Goal: Task Accomplishment & Management: Manage account settings

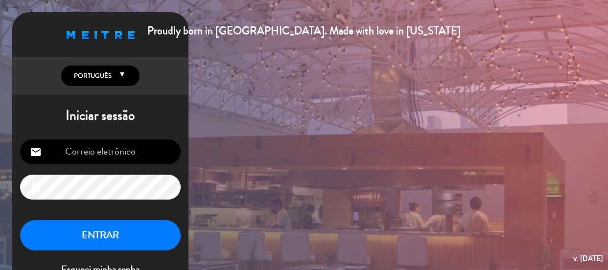
type input "[EMAIL_ADDRESS][DOMAIN_NAME]"
click at [139, 243] on button "ENTRAR" at bounding box center [100, 235] width 161 height 31
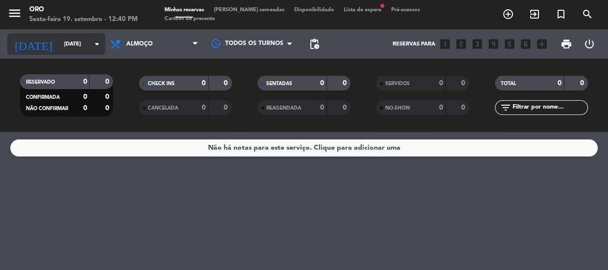
click at [59, 33] on div "[DATE] [DATE] arrow_drop_down" at bounding box center [56, 44] width 98 height 22
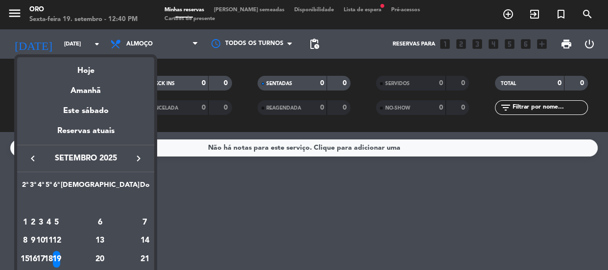
click at [34, 158] on icon "keyboard_arrow_left" at bounding box center [33, 159] width 12 height 12
click at [37, 159] on icon "keyboard_arrow_left" at bounding box center [33, 159] width 12 height 12
click at [244, 9] on div at bounding box center [304, 135] width 608 height 270
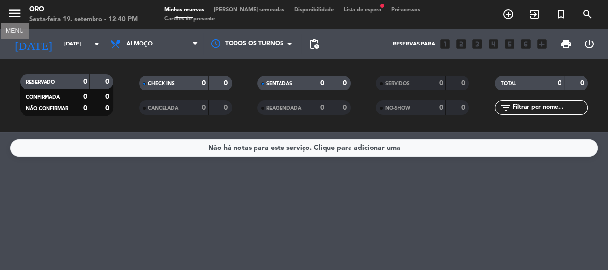
click at [22, 19] on icon "menu" at bounding box center [14, 13] width 15 height 15
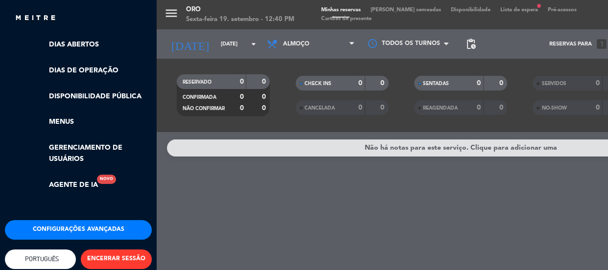
scroll to position [244, 0]
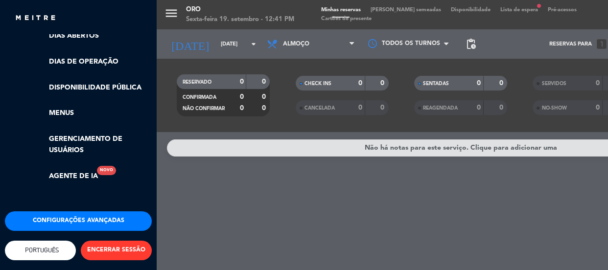
click at [205, 103] on div "menu Oro Sexta-feira 19. setembro - 12:41 PM Minhas reservas Mesas semeadas Dis…" at bounding box center [461, 135] width 608 height 270
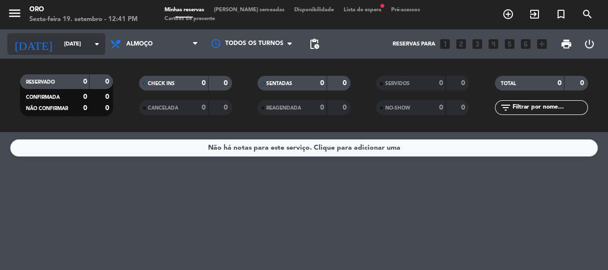
click at [59, 40] on input "[DATE]" at bounding box center [96, 44] width 75 height 16
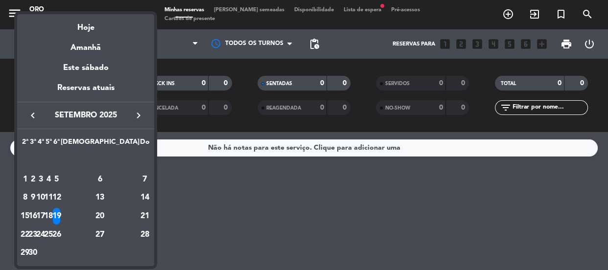
click at [94, 118] on span "setembro 2025" at bounding box center [86, 115] width 88 height 13
click at [140, 121] on button "keyboard_arrow_right" at bounding box center [139, 115] width 18 height 13
click at [92, 116] on span "outubro 2025" at bounding box center [86, 115] width 88 height 13
click at [30, 112] on icon "keyboard_arrow_left" at bounding box center [33, 116] width 12 height 12
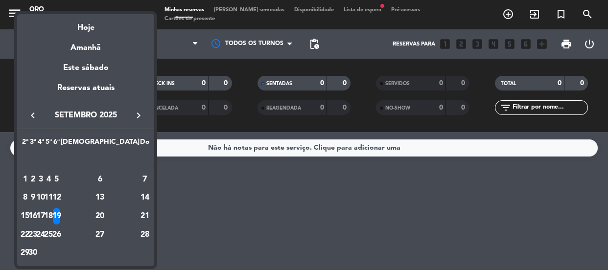
click at [31, 112] on icon "keyboard_arrow_left" at bounding box center [33, 116] width 12 height 12
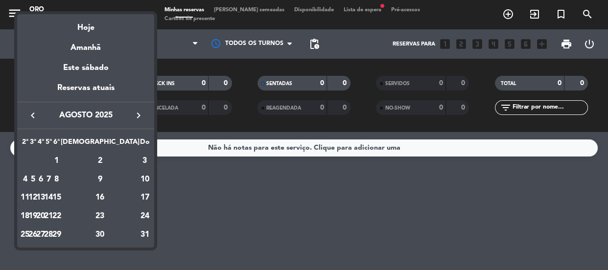
click at [31, 112] on icon "keyboard_arrow_left" at bounding box center [33, 116] width 12 height 12
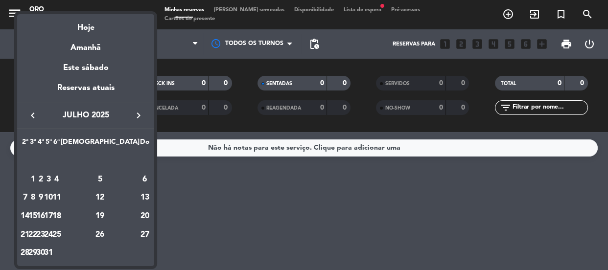
click at [31, 112] on icon "keyboard_arrow_left" at bounding box center [33, 116] width 12 height 12
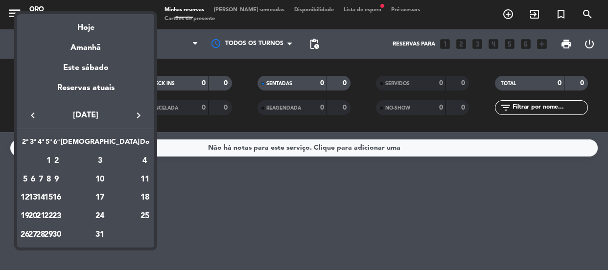
click at [31, 112] on icon "keyboard_arrow_left" at bounding box center [33, 116] width 12 height 12
click at [34, 112] on icon "keyboard_arrow_left" at bounding box center [33, 116] width 12 height 12
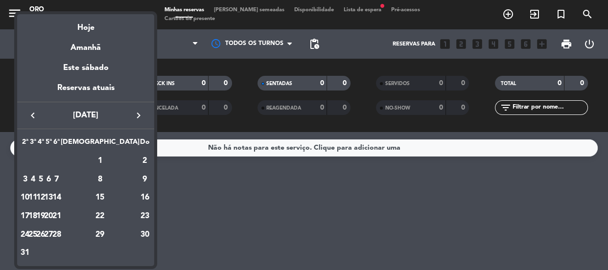
click at [34, 113] on icon "keyboard_arrow_left" at bounding box center [33, 116] width 12 height 12
click at [29, 115] on icon "keyboard_arrow_left" at bounding box center [33, 116] width 12 height 12
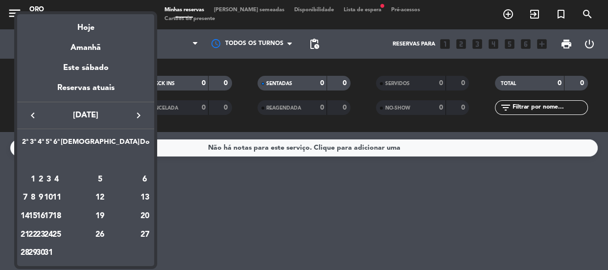
click at [29, 115] on icon "keyboard_arrow_left" at bounding box center [33, 116] width 12 height 12
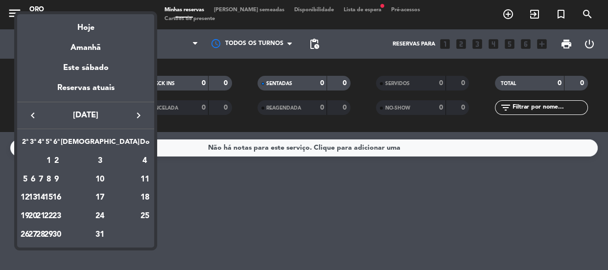
click at [29, 115] on icon "keyboard_arrow_left" at bounding box center [33, 116] width 12 height 12
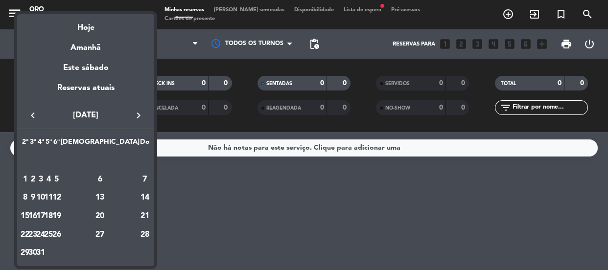
click at [29, 115] on icon "keyboard_arrow_left" at bounding box center [33, 116] width 12 height 12
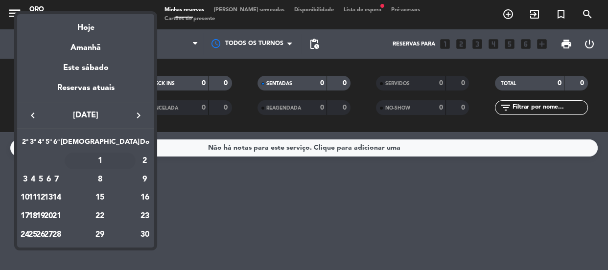
click at [123, 158] on div "1" at bounding box center [100, 161] width 71 height 17
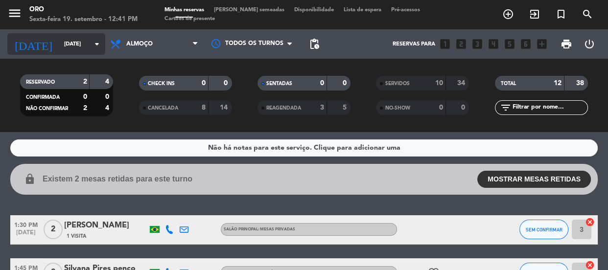
click at [88, 51] on input "[DATE]" at bounding box center [96, 44] width 75 height 16
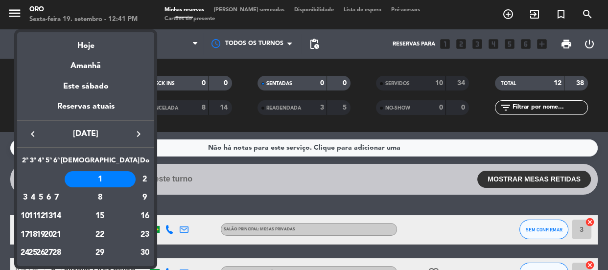
click at [138, 131] on icon "keyboard_arrow_right" at bounding box center [139, 134] width 12 height 12
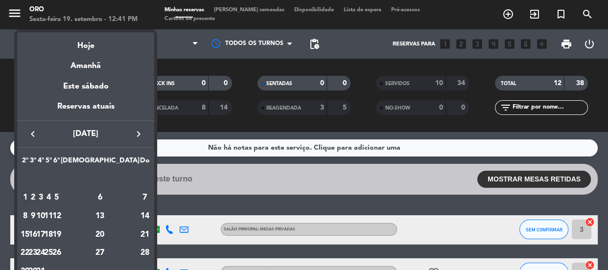
click at [29, 197] on div "1" at bounding box center [25, 197] width 7 height 17
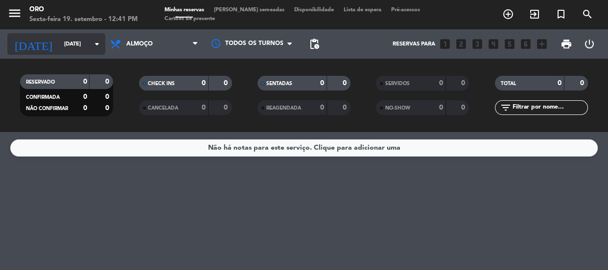
click at [74, 41] on input "[DATE]" at bounding box center [96, 44] width 75 height 16
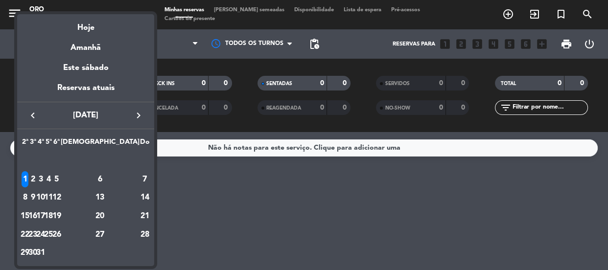
click at [216, 192] on div at bounding box center [304, 135] width 608 height 270
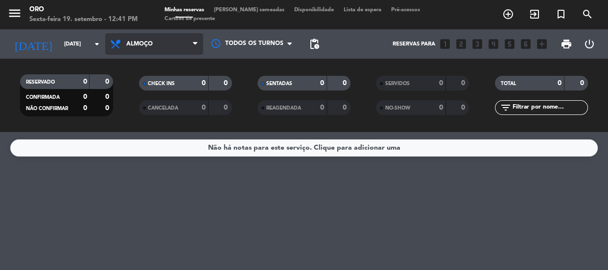
click at [147, 45] on span "Almoço" at bounding box center [139, 44] width 26 height 7
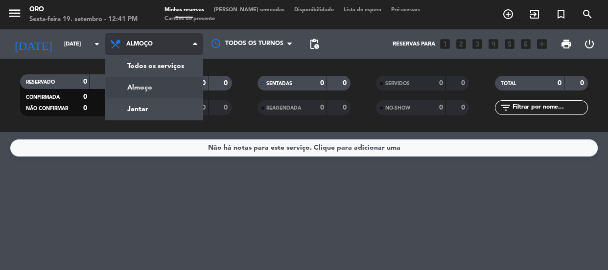
click at [165, 105] on div "menu Oro Sexta-feira 19. setembro - 12:41 PM Minhas reservas Mesas semeadas Dis…" at bounding box center [304, 66] width 608 height 132
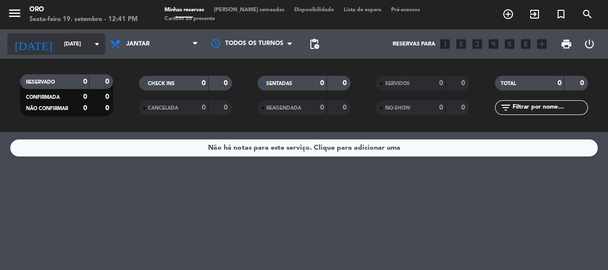
click at [94, 47] on icon "arrow_drop_down" at bounding box center [97, 44] width 12 height 12
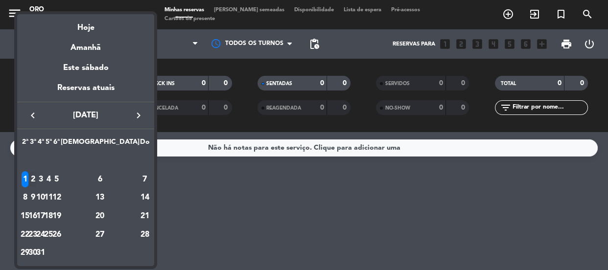
click at [37, 177] on div "2" at bounding box center [32, 179] width 7 height 17
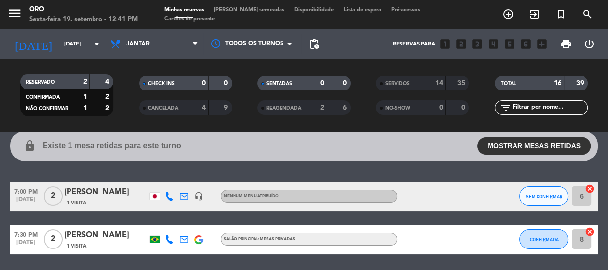
scroll to position [0, 0]
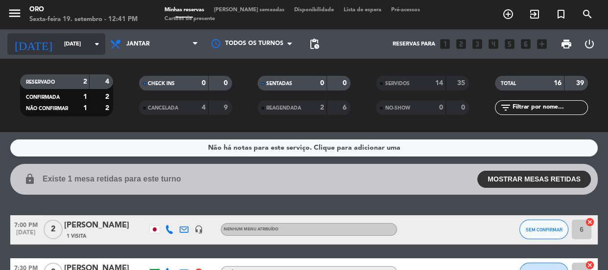
click at [80, 39] on input "[DATE]" at bounding box center [96, 44] width 75 height 16
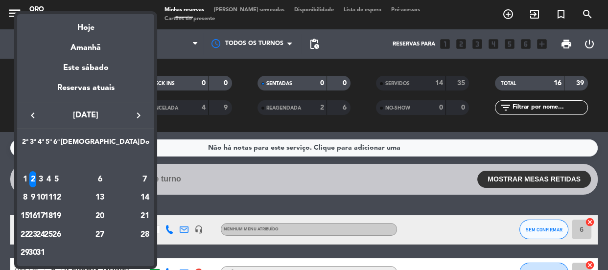
click at [308, 47] on div at bounding box center [304, 135] width 608 height 270
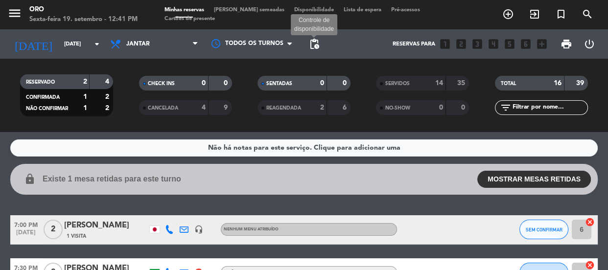
click at [311, 45] on span "pending_actions" at bounding box center [314, 44] width 12 height 12
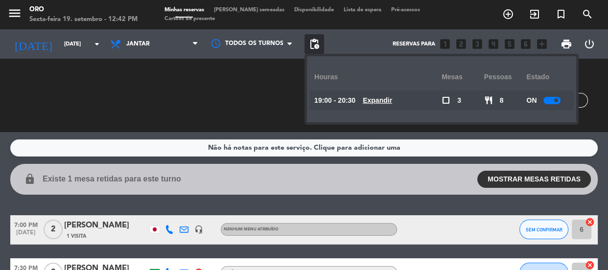
click at [386, 101] on u "Expandir" at bounding box center [377, 100] width 29 height 8
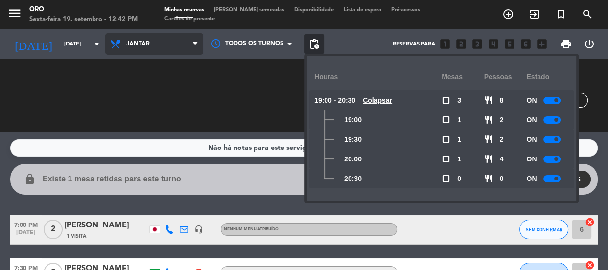
click at [144, 39] on span "Jantar" at bounding box center [154, 44] width 98 height 22
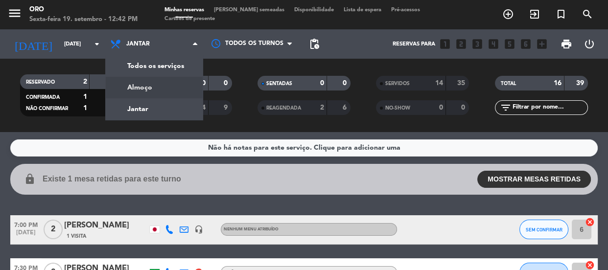
click at [153, 109] on div "menu Oro Sexta-feira 19. setembro - 12:42 PM Minhas reservas Mesas semeadas Dis…" at bounding box center [304, 66] width 608 height 132
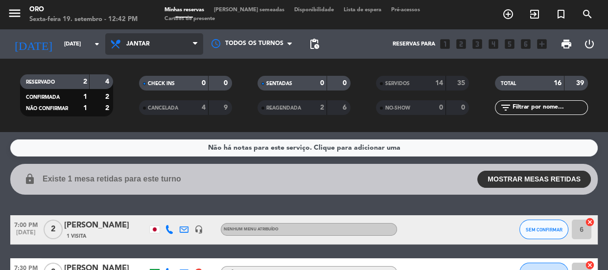
click at [137, 47] on span "Jantar" at bounding box center [154, 44] width 98 height 22
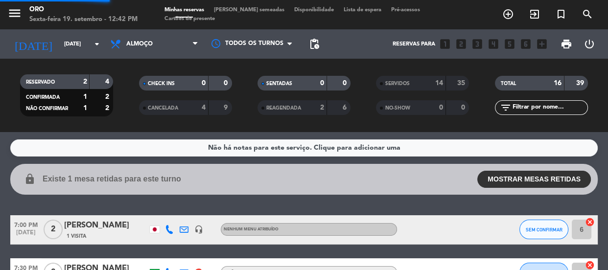
click at [147, 83] on div "menu Oro Sexta-feira 19. setembro - 12:42 PM Minhas reservas Mesas semeadas Dis…" at bounding box center [304, 66] width 608 height 132
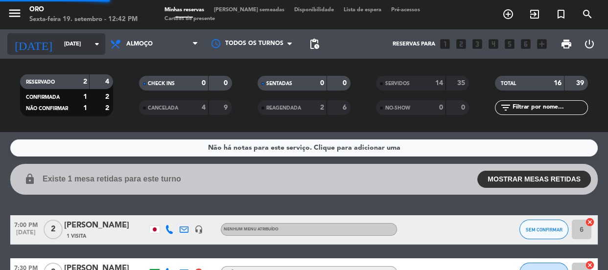
click at [76, 47] on input "[DATE]" at bounding box center [96, 44] width 75 height 16
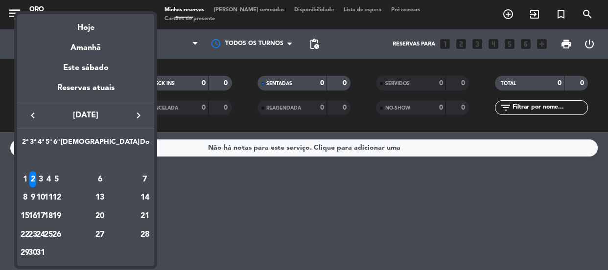
click at [127, 176] on div "6" at bounding box center [100, 179] width 71 height 17
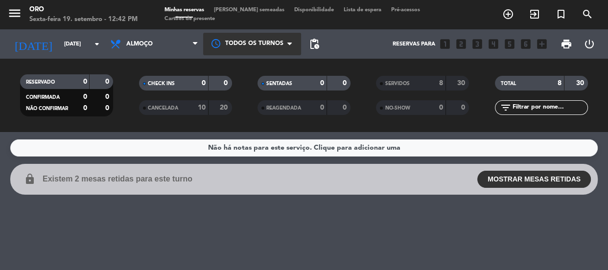
click at [271, 39] on div at bounding box center [252, 44] width 98 height 22
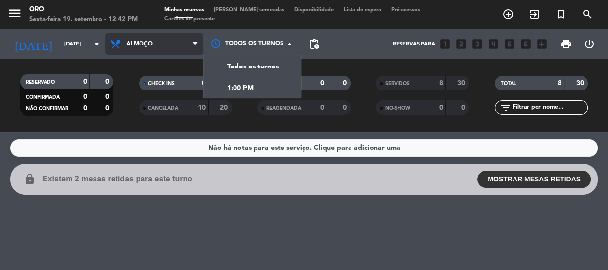
click at [182, 36] on span "Almoço" at bounding box center [154, 44] width 98 height 22
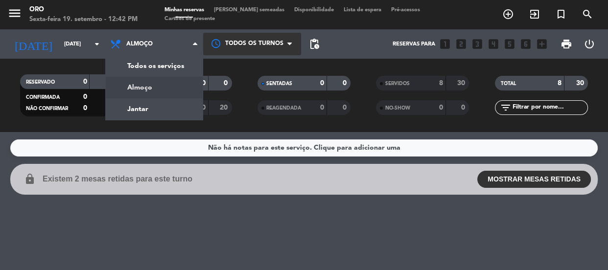
click at [272, 49] on div at bounding box center [252, 44] width 98 height 22
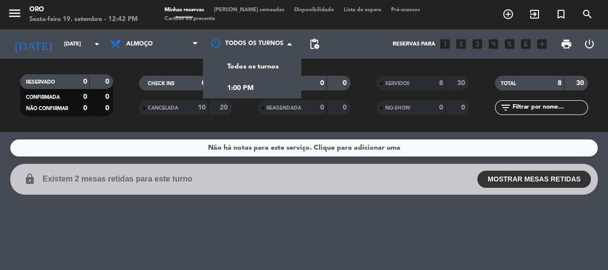
click at [315, 47] on span "pending_actions" at bounding box center [314, 44] width 12 height 12
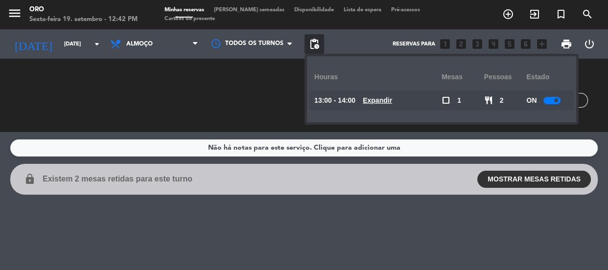
click at [386, 93] on div "13:00 - 14:00 Expandir" at bounding box center [377, 101] width 127 height 20
click at [387, 97] on u "Expandir" at bounding box center [377, 100] width 29 height 8
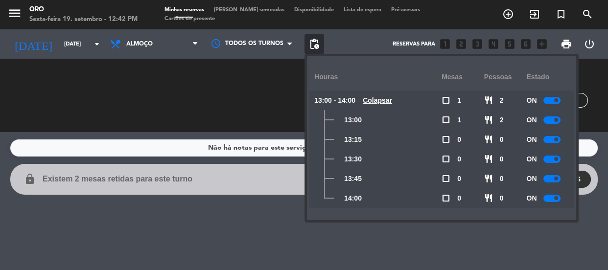
click at [276, 229] on div "Não há notas para este serviço. Clique para adicionar uma lock Existem 2 mesas …" at bounding box center [304, 201] width 608 height 138
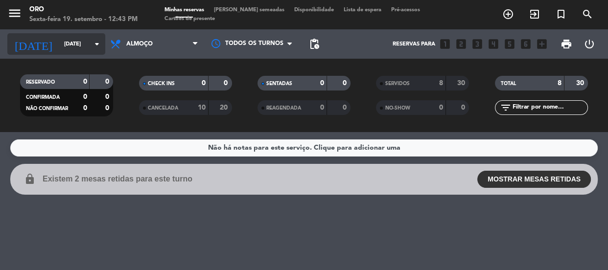
click at [80, 48] on input "[DATE]" at bounding box center [96, 44] width 75 height 16
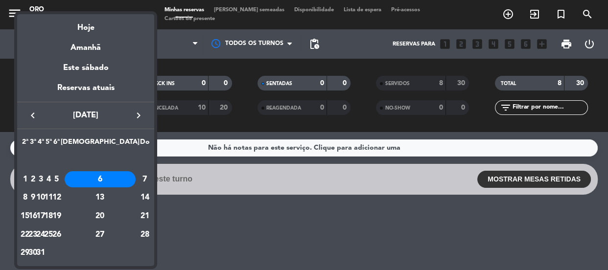
click at [141, 108] on div "keyboard_arrow_left [DATE] keyboard_arrow_right" at bounding box center [85, 115] width 137 height 27
click at [140, 110] on icon "keyboard_arrow_right" at bounding box center [139, 116] width 12 height 12
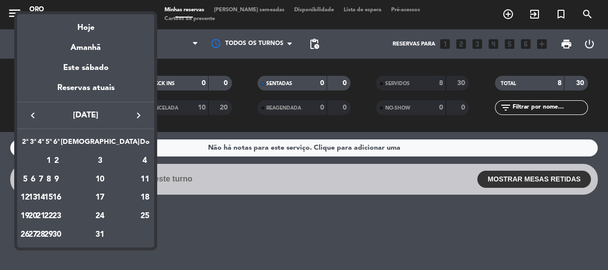
click at [140, 111] on icon "keyboard_arrow_right" at bounding box center [139, 116] width 12 height 12
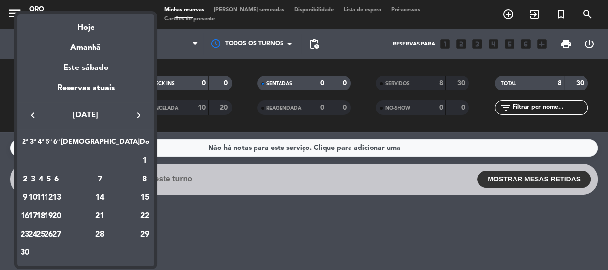
click at [140, 111] on icon "keyboard_arrow_right" at bounding box center [139, 116] width 12 height 12
click at [141, 111] on icon "keyboard_arrow_right" at bounding box center [139, 116] width 12 height 12
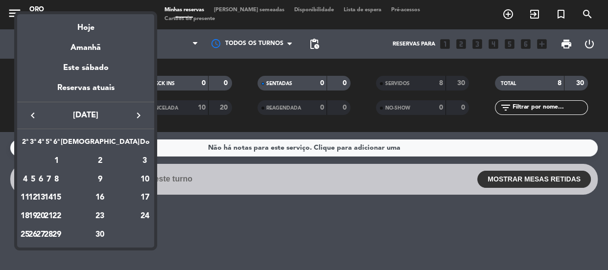
click at [141, 111] on icon "keyboard_arrow_right" at bounding box center [139, 116] width 12 height 12
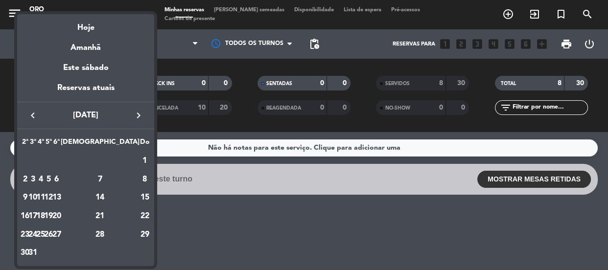
click at [141, 110] on icon "keyboard_arrow_right" at bounding box center [139, 116] width 12 height 12
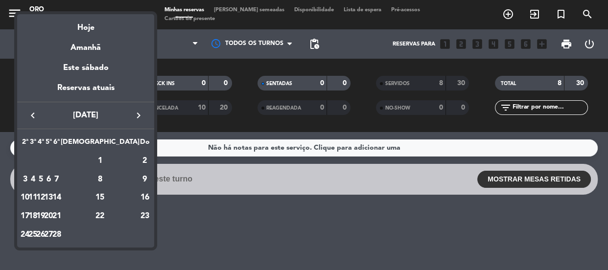
click at [141, 110] on icon "keyboard_arrow_right" at bounding box center [139, 116] width 12 height 12
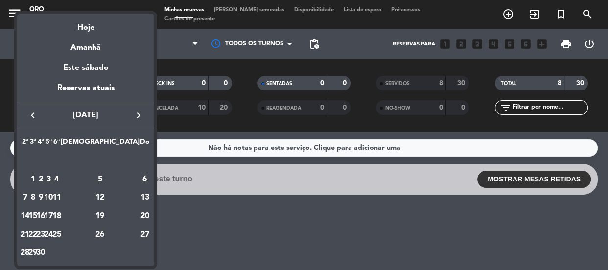
click at [142, 119] on icon "keyboard_arrow_right" at bounding box center [139, 116] width 12 height 12
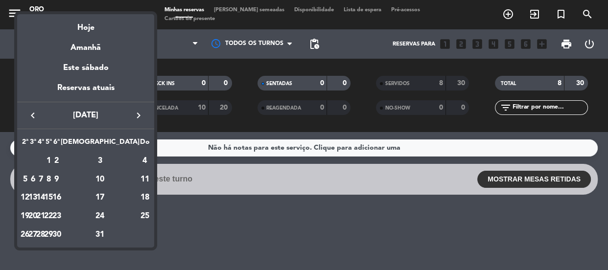
click at [142, 115] on icon "keyboard_arrow_right" at bounding box center [139, 116] width 12 height 12
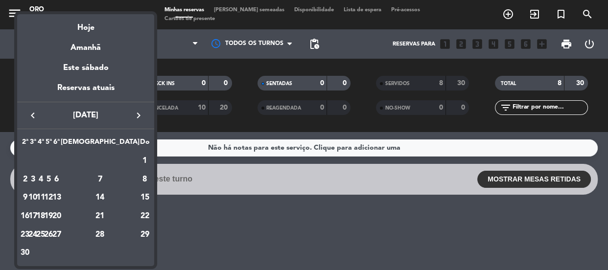
click at [142, 115] on icon "keyboard_arrow_right" at bounding box center [139, 116] width 12 height 12
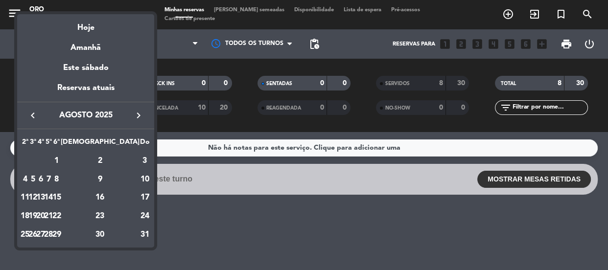
click at [142, 115] on icon "keyboard_arrow_right" at bounding box center [139, 116] width 12 height 12
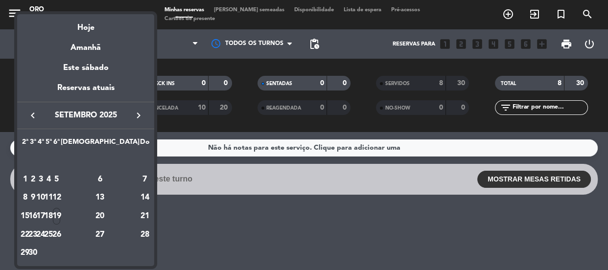
click at [121, 211] on div "20" at bounding box center [100, 216] width 71 height 17
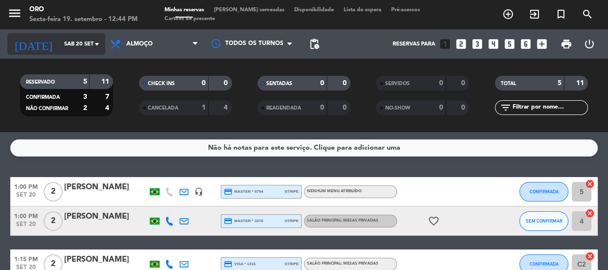
click at [87, 44] on input "Sáb 20 set" at bounding box center [96, 44] width 75 height 16
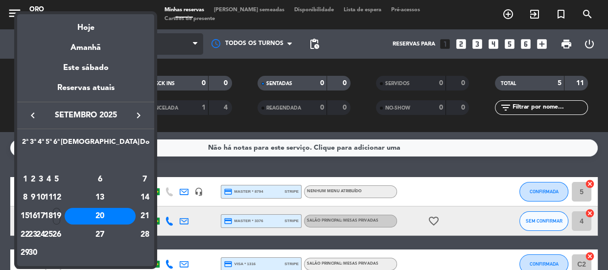
drag, startPoint x: 151, startPoint y: 40, endPoint x: 165, endPoint y: 41, distance: 13.7
click at [151, 40] on div "Amanhã" at bounding box center [85, 44] width 137 height 20
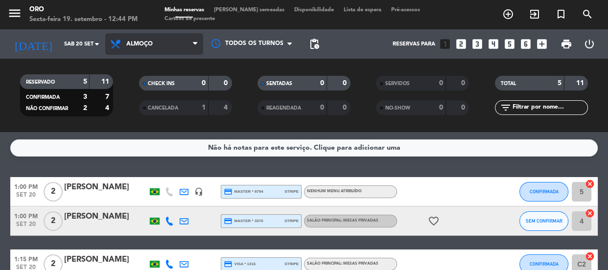
click at [172, 43] on span "Almoço" at bounding box center [154, 44] width 98 height 22
click at [171, 107] on div "menu Oro Sexta-feira 19. setembro - 12:44 PM Minhas reservas Mesas semeadas Dis…" at bounding box center [304, 66] width 608 height 132
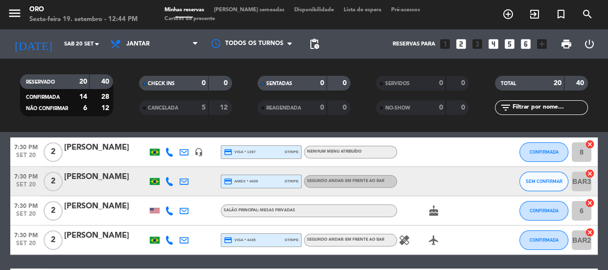
scroll to position [64, 0]
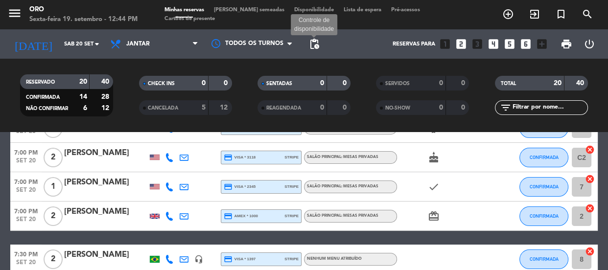
click at [312, 44] on span "pending_actions" at bounding box center [314, 44] width 12 height 12
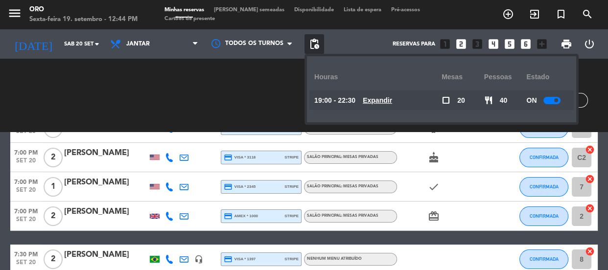
click at [373, 96] on u "Expandir" at bounding box center [377, 100] width 29 height 8
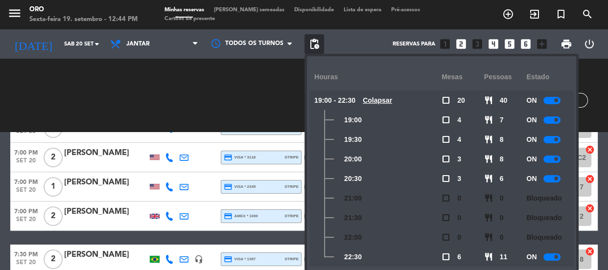
click at [537, 199] on span "Bloqueado" at bounding box center [543, 198] width 35 height 11
click at [323, 42] on span "pending_actions" at bounding box center [315, 44] width 20 height 20
click at [317, 39] on span "pending_actions" at bounding box center [314, 44] width 12 height 12
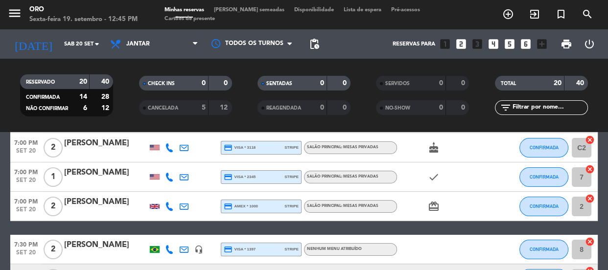
scroll to position [89, 0]
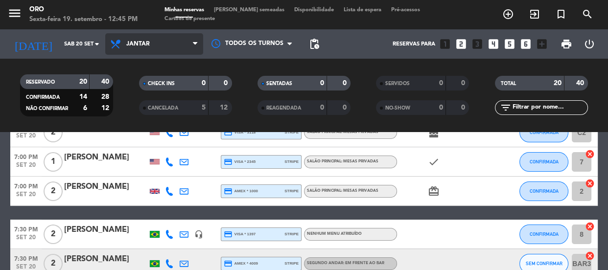
click at [161, 48] on span "Jantar" at bounding box center [154, 44] width 98 height 22
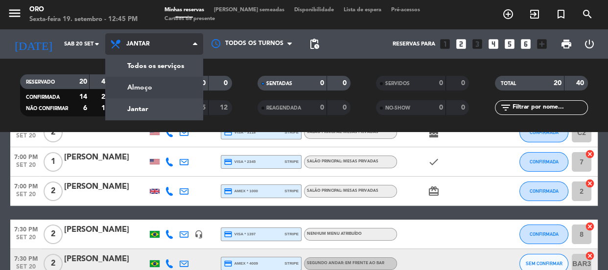
click at [165, 83] on div "menu Oro Sexta-feira 19. setembro - 12:45 PM Minhas reservas Mesas semeadas Dis…" at bounding box center [304, 66] width 608 height 132
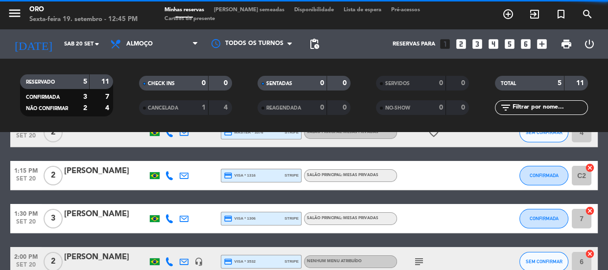
click at [183, 103] on div "CANCELADA" at bounding box center [164, 107] width 45 height 11
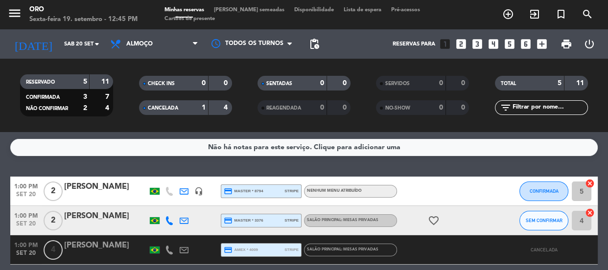
scroll to position [0, 0]
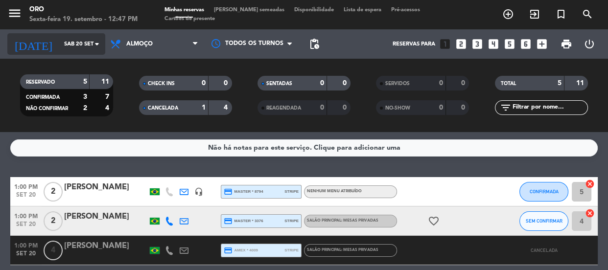
click at [83, 44] on input "Sáb 20 set" at bounding box center [96, 44] width 75 height 16
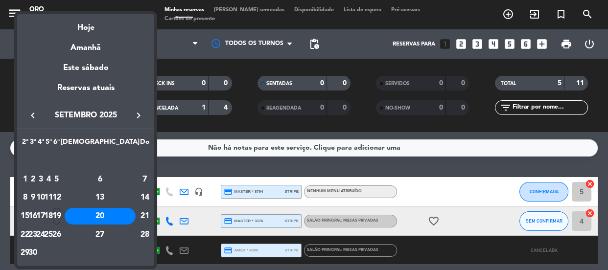
click at [195, 165] on div at bounding box center [304, 135] width 608 height 270
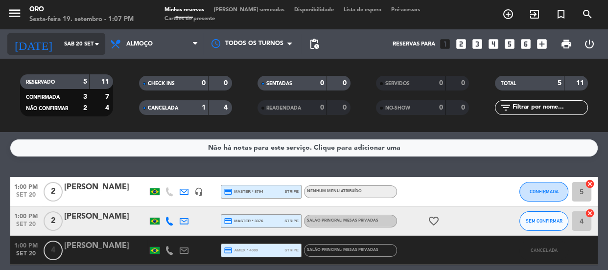
click at [75, 37] on input "Sáb 20 set" at bounding box center [96, 44] width 75 height 16
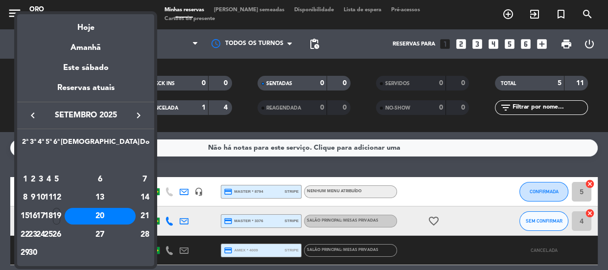
click at [239, 74] on div at bounding box center [304, 135] width 608 height 270
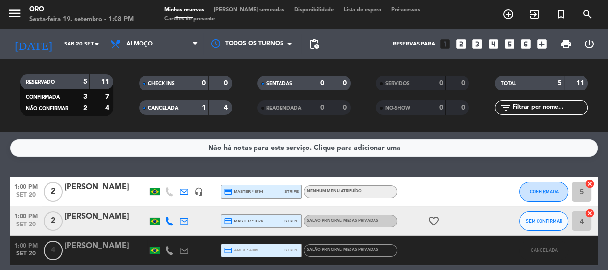
click at [90, 58] on div "menu Oro Sexta-feira 19. setembro - 1:08 PM Minhas reservas Mesas semeadas Disp…" at bounding box center [304, 66] width 608 height 132
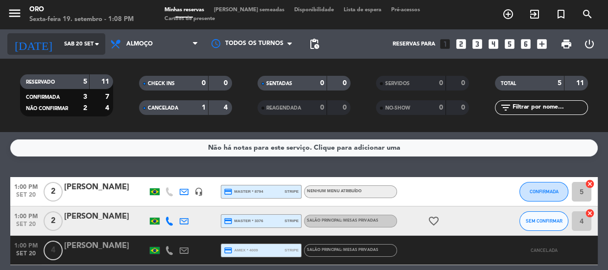
click at [88, 51] on input "Sáb 20 set" at bounding box center [96, 44] width 75 height 16
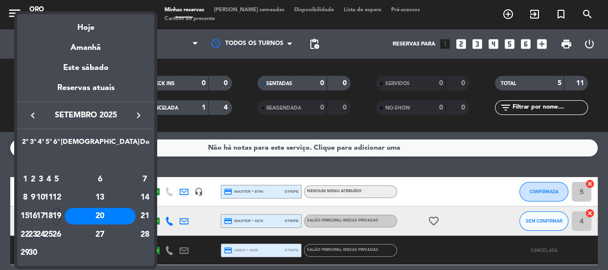
click at [26, 111] on button "keyboard_arrow_left" at bounding box center [33, 115] width 18 height 13
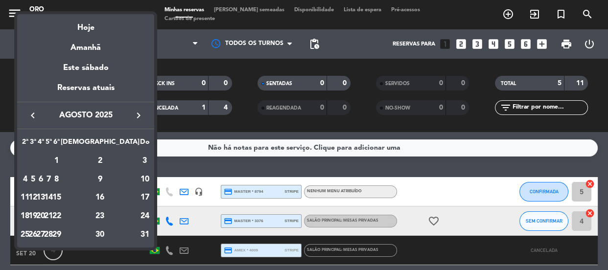
click at [26, 111] on button "keyboard_arrow_left" at bounding box center [33, 115] width 18 height 13
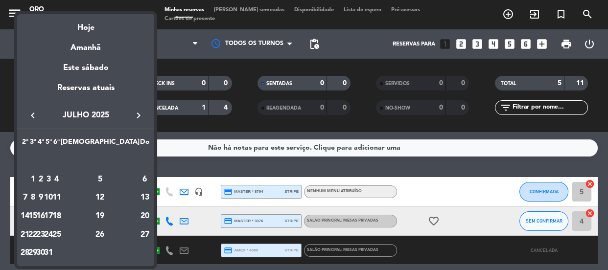
click at [26, 111] on button "keyboard_arrow_left" at bounding box center [33, 115] width 18 height 13
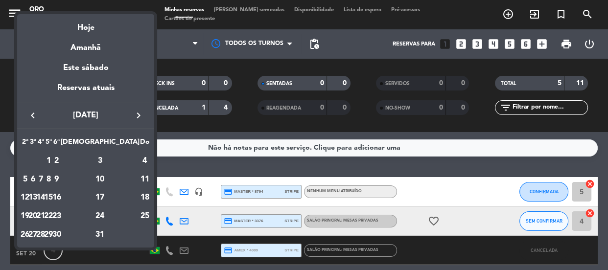
click at [27, 111] on icon "keyboard_arrow_left" at bounding box center [33, 116] width 12 height 12
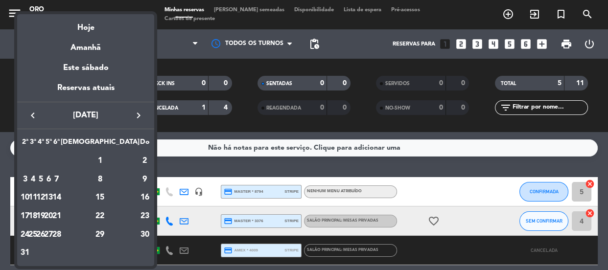
click at [27, 111] on icon "keyboard_arrow_left" at bounding box center [33, 116] width 12 height 12
click at [29, 113] on icon "keyboard_arrow_left" at bounding box center [33, 116] width 12 height 12
click at [30, 113] on icon "keyboard_arrow_left" at bounding box center [33, 116] width 12 height 12
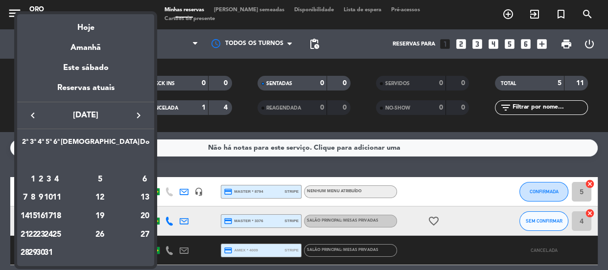
click at [30, 113] on icon "keyboard_arrow_left" at bounding box center [33, 116] width 12 height 12
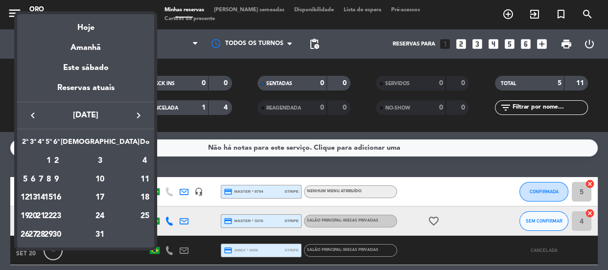
click at [30, 114] on icon "keyboard_arrow_left" at bounding box center [33, 116] width 12 height 12
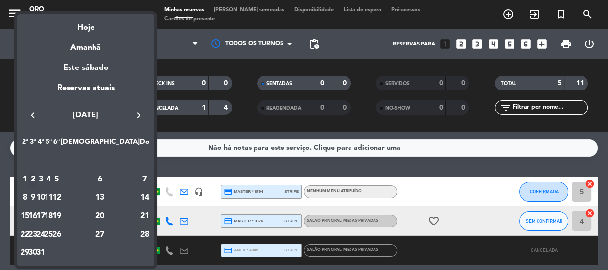
click at [37, 182] on div "2" at bounding box center [32, 179] width 7 height 17
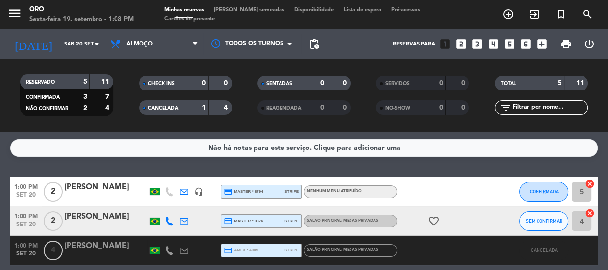
type input "[DATE]"
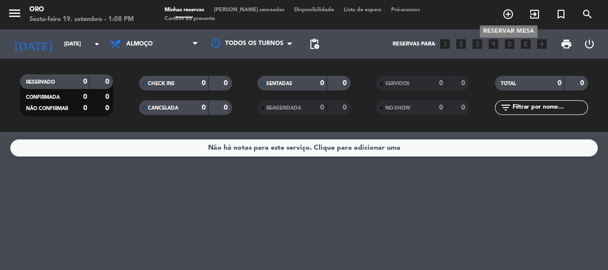
click at [507, 17] on icon "add_circle_outline" at bounding box center [508, 14] width 12 height 12
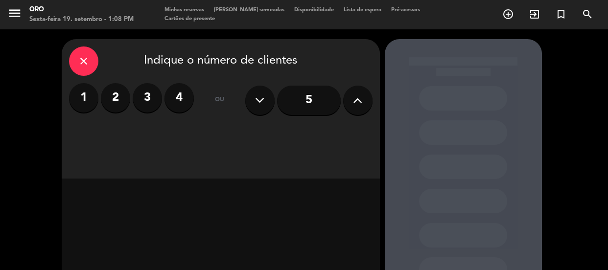
click at [89, 58] on icon "close" at bounding box center [84, 61] width 12 height 12
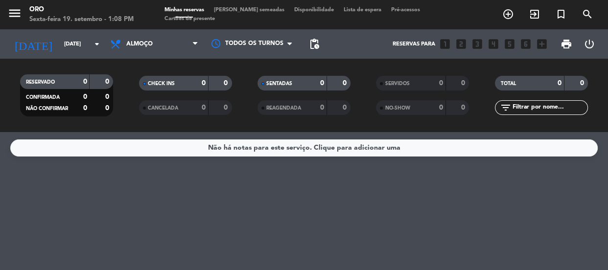
click at [17, 13] on icon "menu" at bounding box center [14, 13] width 15 height 15
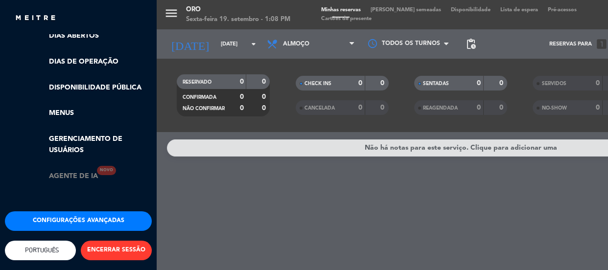
click at [96, 171] on link "Agente de IA Novo" at bounding box center [60, 176] width 73 height 11
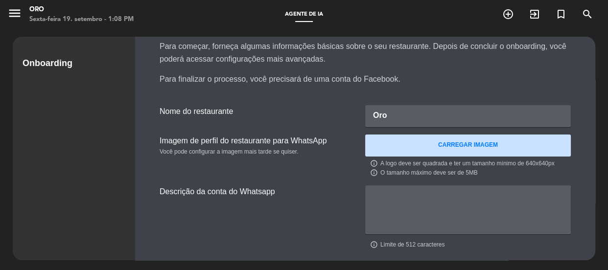
scroll to position [143, 0]
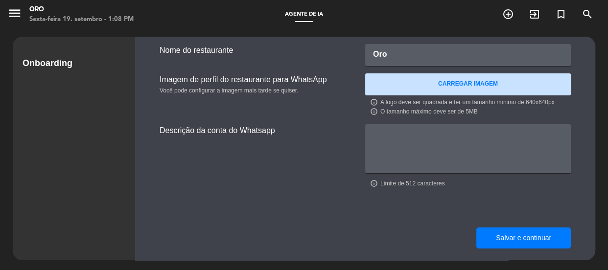
click at [525, 245] on button "Salvar e continuar" at bounding box center [523, 238] width 94 height 21
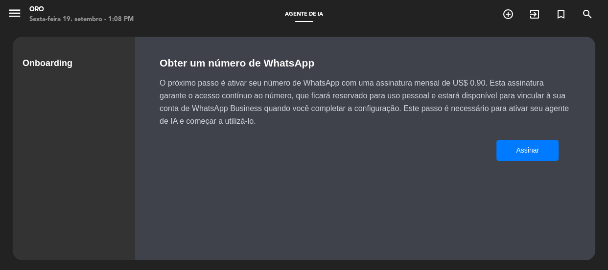
click at [540, 138] on div "Assinar" at bounding box center [365, 151] width 411 height 46
click at [13, 15] on icon "menu" at bounding box center [14, 13] width 15 height 15
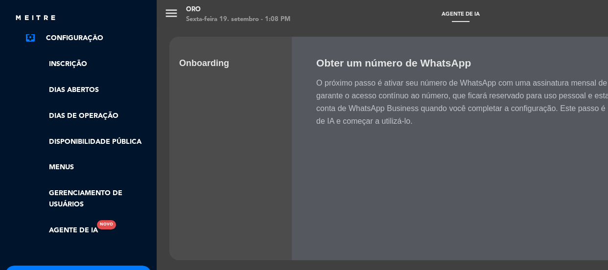
scroll to position [155, 0]
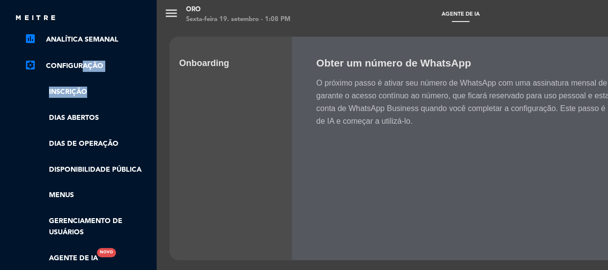
drag, startPoint x: 79, startPoint y: 72, endPoint x: 79, endPoint y: 66, distance: 5.9
click at [79, 71] on ul "chrome_reader_mode Lista de Reservas account_box Clientes account_balance_walle…" at bounding box center [78, 96] width 147 height 336
click at [79, 66] on link "settings_applications Configuração" at bounding box center [87, 66] width 127 height 12
click at [82, 62] on link "settings_applications Configuração" at bounding box center [87, 66] width 127 height 12
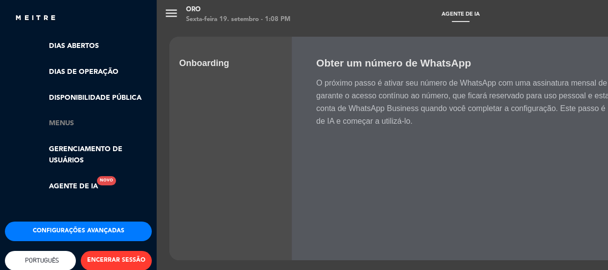
scroll to position [244, 0]
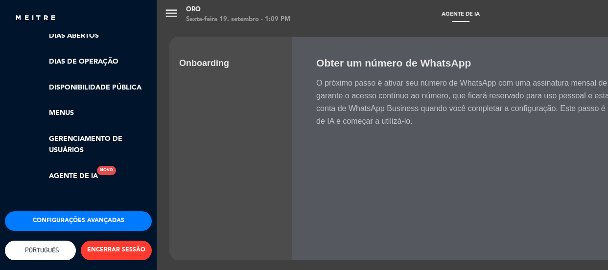
click at [91, 218] on button "Configurações avançadas" at bounding box center [78, 222] width 147 height 20
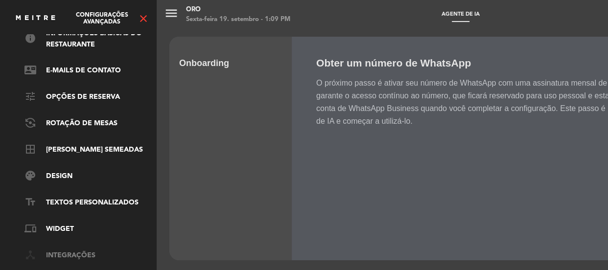
scroll to position [39, 0]
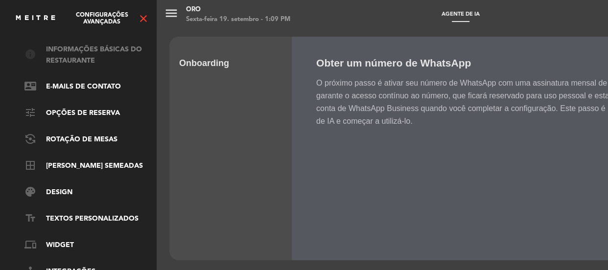
click at [83, 61] on link "info Informações básicas do restaurante" at bounding box center [87, 55] width 127 height 23
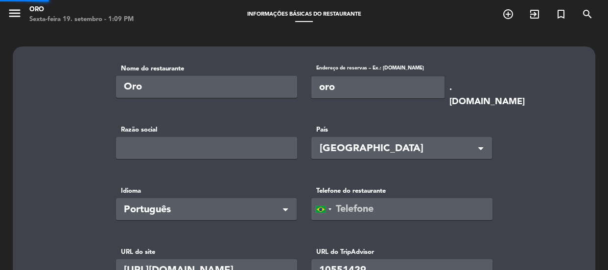
type input "[PHONE_NUMBER]"
click at [20, 20] on icon "menu" at bounding box center [14, 13] width 15 height 15
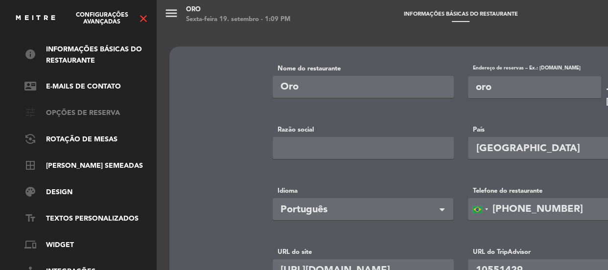
click at [103, 111] on link "tune Opções de Reserva" at bounding box center [87, 114] width 127 height 12
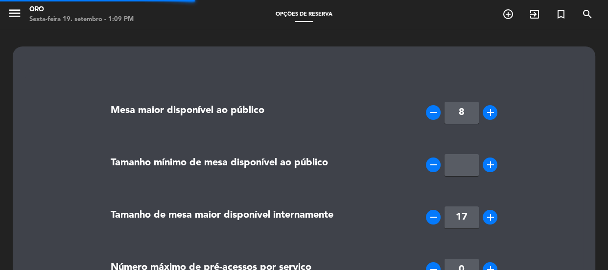
type textarea "No podemos cumplir con la restricción de contaminación cruzada del gluten."
type textarea "We are unable to meet the gluten cross-contamination restriction."
type textarea "Não conseguimos atender a restrição de contaminação cruzada de glúten."
click at [11, 11] on icon "menu" at bounding box center [14, 13] width 15 height 15
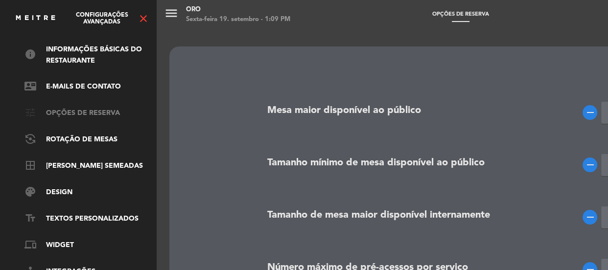
click at [104, 113] on link "tune Opções de Reserva" at bounding box center [87, 114] width 127 height 12
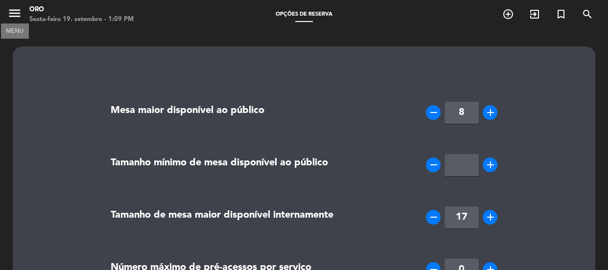
click at [21, 14] on icon "menu" at bounding box center [14, 13] width 15 height 15
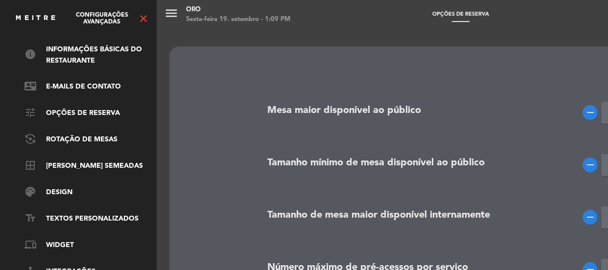
click at [94, 14] on span "Configurações avançadas" at bounding box center [101, 19] width 71 height 14
click at [53, 20] on img at bounding box center [36, 18] width 42 height 7
click at [146, 21] on icon "close" at bounding box center [144, 19] width 12 height 12
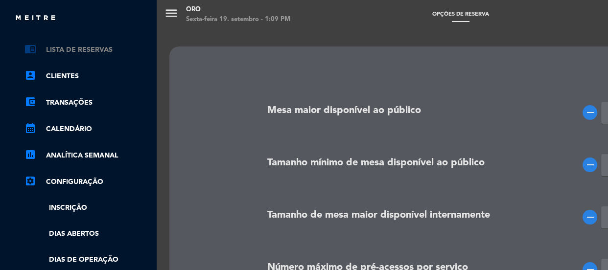
click at [94, 47] on link "chrome_reader_mode Lista de Reservas" at bounding box center [87, 50] width 127 height 12
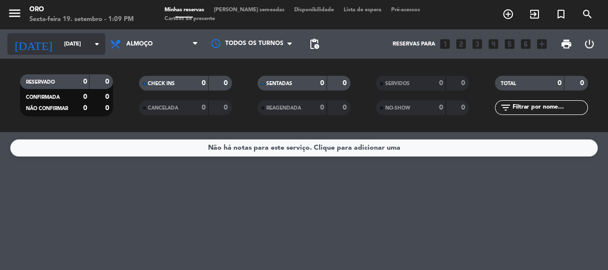
click at [71, 42] on input "[DATE]" at bounding box center [96, 44] width 75 height 16
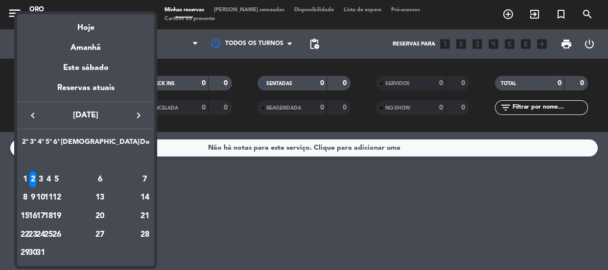
click at [243, 194] on div at bounding box center [304, 135] width 608 height 270
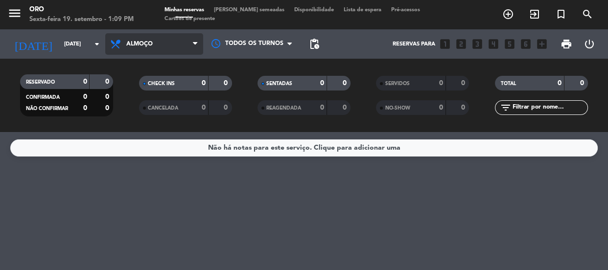
click at [153, 48] on span "Almoço" at bounding box center [154, 44] width 98 height 22
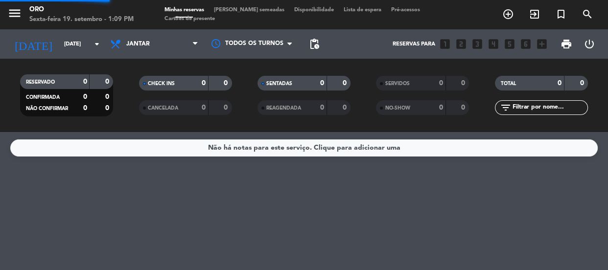
click at [155, 107] on div "menu Oro Sexta-feira 19. setembro - 1:09 PM Minhas reservas Mesas semeadas Disp…" at bounding box center [304, 66] width 608 height 132
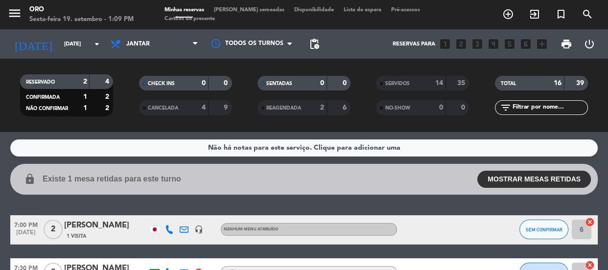
click at [429, 78] on div "14" at bounding box center [434, 83] width 20 height 11
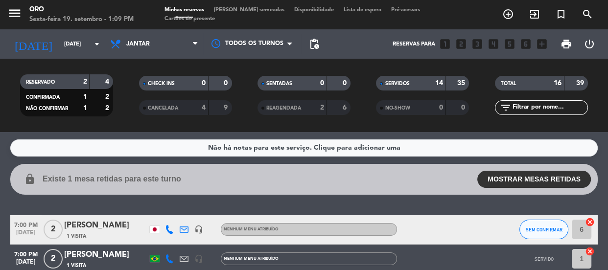
click at [580, 86] on strong "39" at bounding box center [581, 83] width 10 height 7
click at [556, 75] on div "TOTAL 16 39 filter_list" at bounding box center [541, 96] width 118 height 54
click at [556, 83] on strong "16" at bounding box center [558, 83] width 8 height 7
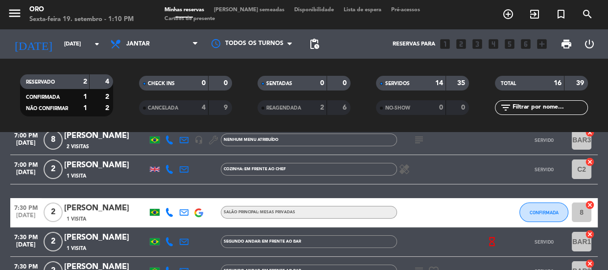
click at [417, 84] on div "SERVIDOS" at bounding box center [400, 83] width 45 height 11
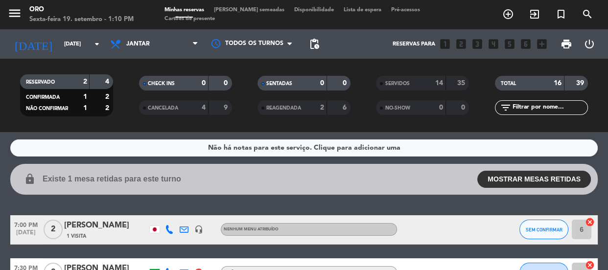
click at [521, 79] on div "TOTAL" at bounding box center [519, 83] width 45 height 11
click at [561, 81] on strong "16" at bounding box center [558, 83] width 8 height 7
click at [578, 80] on strong "39" at bounding box center [581, 83] width 10 height 7
click at [508, 182] on button "MOSTRAR MESAS RETIDAS" at bounding box center [534, 179] width 114 height 17
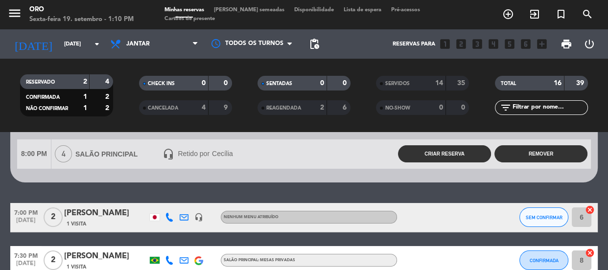
scroll to position [113, 0]
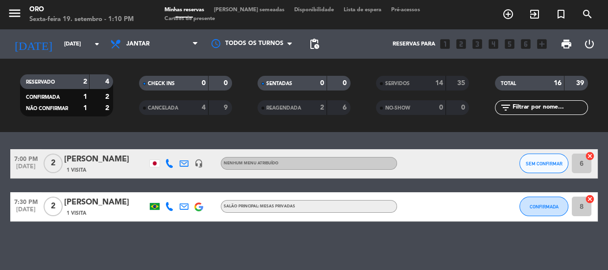
click at [341, 107] on div "6" at bounding box center [339, 107] width 19 height 11
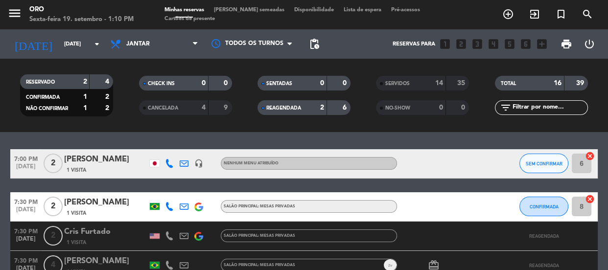
click at [342, 108] on div "6" at bounding box center [339, 107] width 19 height 11
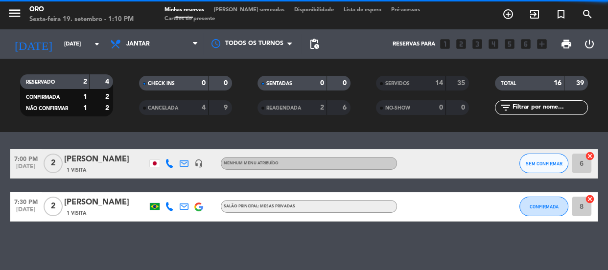
click at [433, 81] on div "14" at bounding box center [434, 83] width 20 height 11
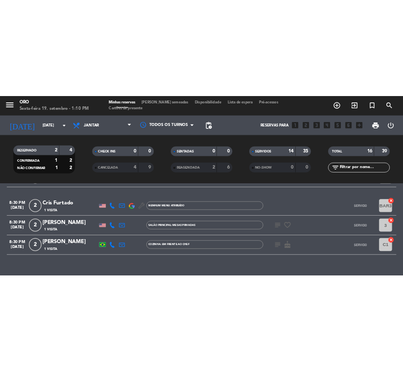
scroll to position [551, 0]
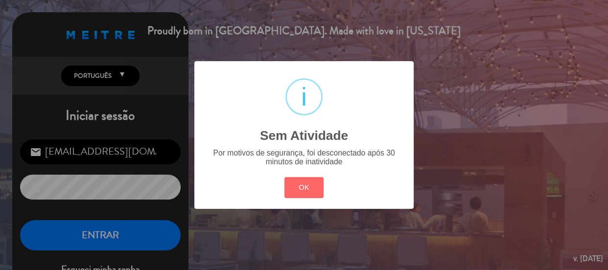
drag, startPoint x: 262, startPoint y: 195, endPoint x: 261, endPoint y: 206, distance: 10.3
click at [261, 198] on div "? ! i Sem Atividade × Por motivos de segurança, foi desconectado após 30 minuto…" at bounding box center [303, 135] width 219 height 148
click at [261, 206] on div "? ! i Sem Atividade × Por motivos de segurança, foi desconectado após 30 minuto…" at bounding box center [303, 135] width 219 height 148
click at [304, 190] on button "OK" at bounding box center [304, 187] width 40 height 21
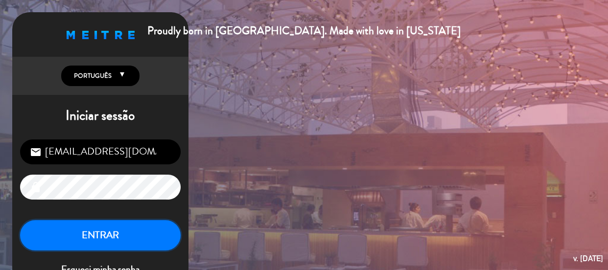
click at [123, 238] on button "ENTRAR" at bounding box center [100, 235] width 161 height 31
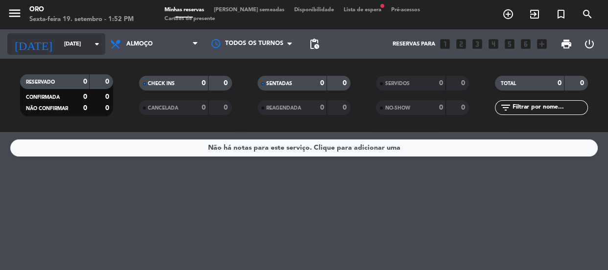
click at [76, 39] on input "[DATE]" at bounding box center [96, 44] width 75 height 16
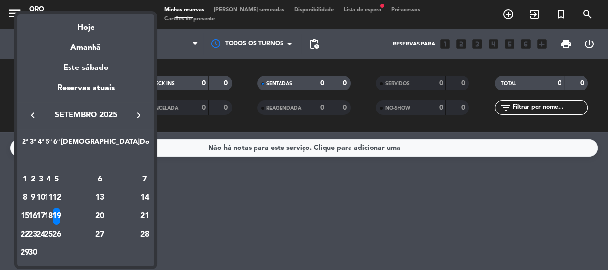
click at [38, 118] on icon "keyboard_arrow_left" at bounding box center [33, 116] width 12 height 12
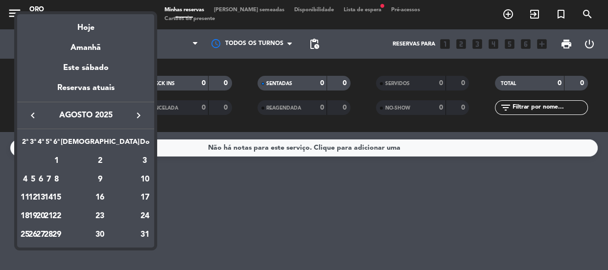
click at [38, 117] on icon "keyboard_arrow_left" at bounding box center [33, 116] width 12 height 12
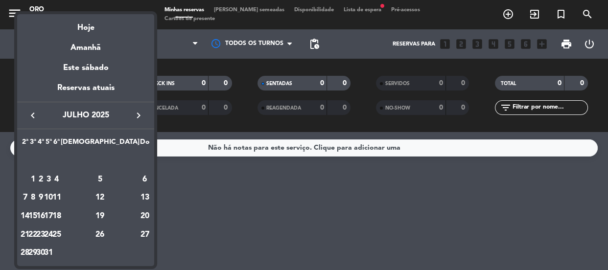
click at [38, 117] on icon "keyboard_arrow_left" at bounding box center [33, 116] width 12 height 12
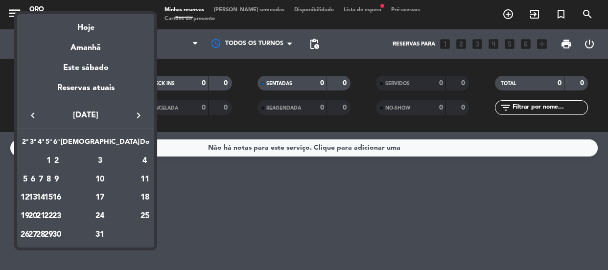
click at [38, 117] on icon "keyboard_arrow_left" at bounding box center [33, 116] width 12 height 12
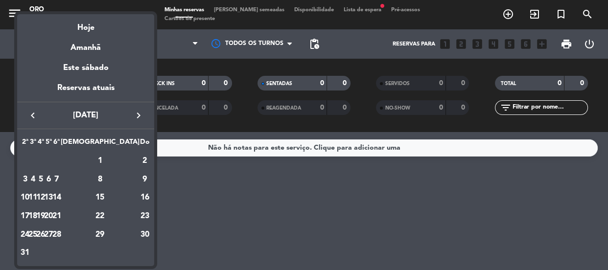
click at [37, 117] on icon "keyboard_arrow_left" at bounding box center [33, 116] width 12 height 12
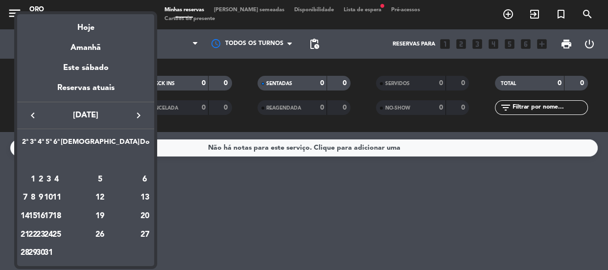
click at [37, 116] on icon "keyboard_arrow_left" at bounding box center [33, 116] width 12 height 12
click at [39, 115] on button "keyboard_arrow_left" at bounding box center [33, 115] width 18 height 13
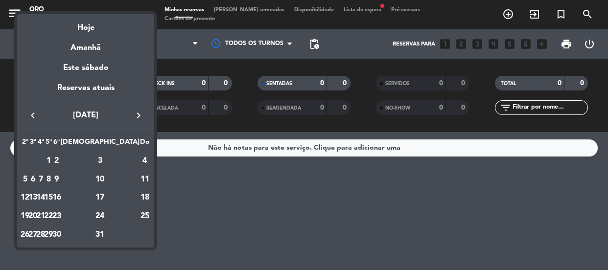
click at [30, 115] on icon "keyboard_arrow_left" at bounding box center [33, 116] width 12 height 12
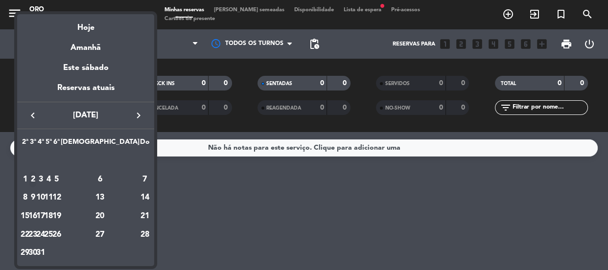
click at [37, 181] on div "2" at bounding box center [32, 179] width 7 height 17
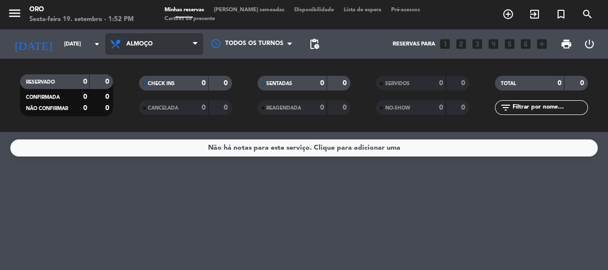
click at [182, 41] on span "Almoço" at bounding box center [154, 44] width 98 height 22
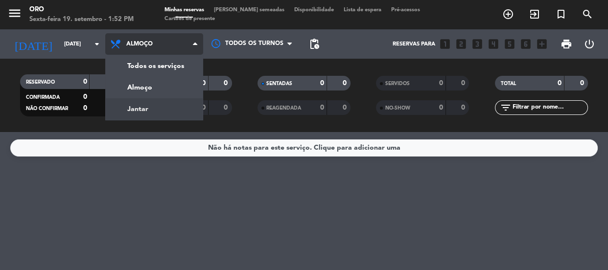
click at [166, 111] on div "menu Oro Sexta-feira 19. setembro - 1:52 PM Minhas reservas Mesas semeadas Disp…" at bounding box center [304, 66] width 608 height 132
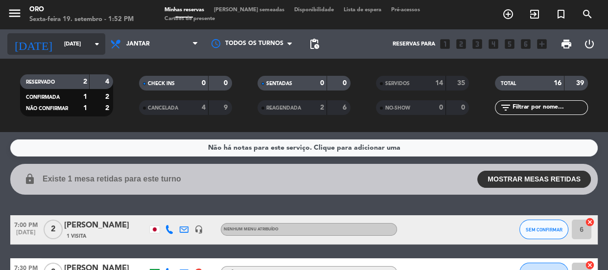
click at [59, 47] on input "[DATE]" at bounding box center [96, 44] width 75 height 16
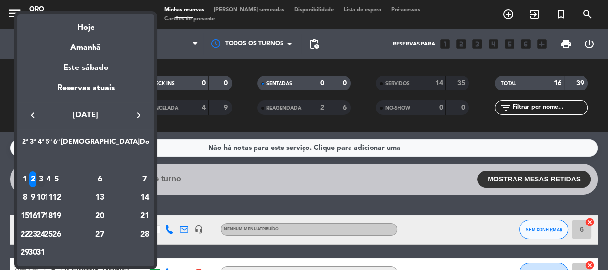
click at [45, 181] on div "3" at bounding box center [40, 179] width 7 height 17
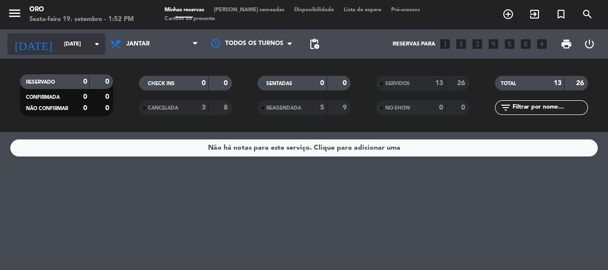
click at [72, 50] on input "[DATE]" at bounding box center [96, 44] width 75 height 16
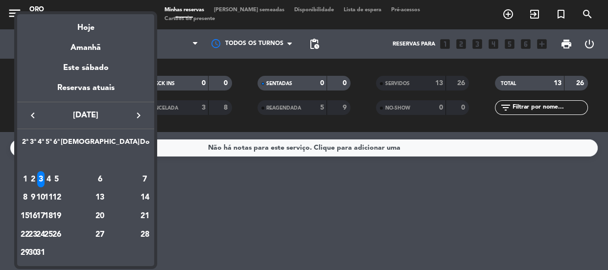
click at [52, 181] on div "4" at bounding box center [48, 179] width 7 height 17
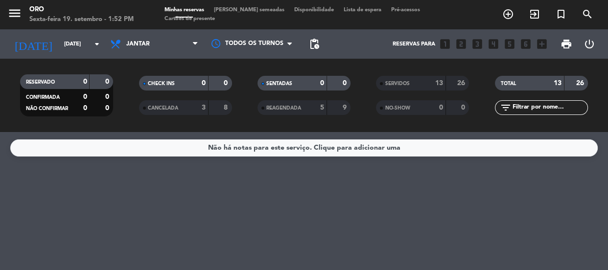
type input "[DATE]"
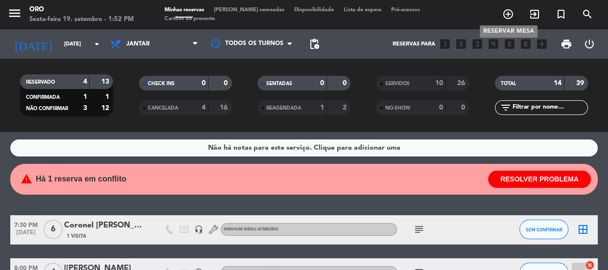
click at [507, 11] on icon "add_circle_outline" at bounding box center [508, 14] width 12 height 12
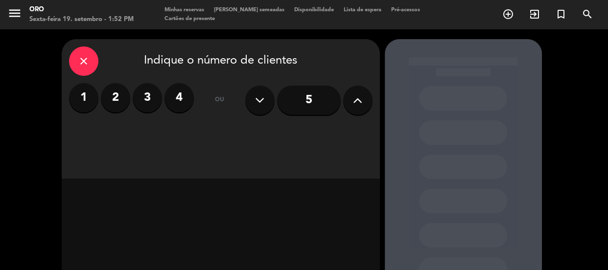
click at [79, 55] on icon "close" at bounding box center [84, 61] width 12 height 12
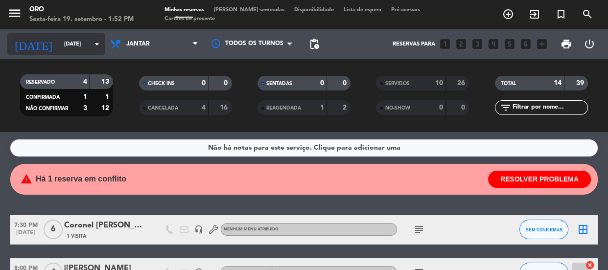
click at [69, 44] on input "[DATE]" at bounding box center [96, 44] width 75 height 16
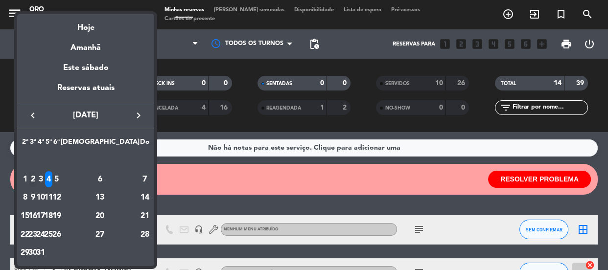
click at [37, 183] on div "2" at bounding box center [32, 179] width 7 height 17
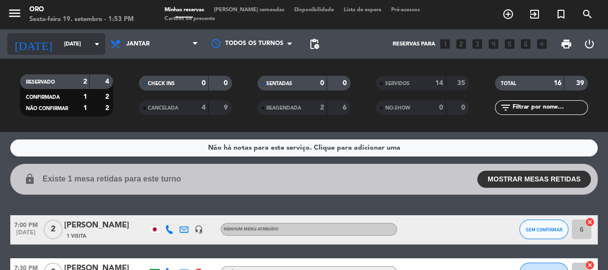
click at [91, 40] on icon "arrow_drop_down" at bounding box center [97, 44] width 12 height 12
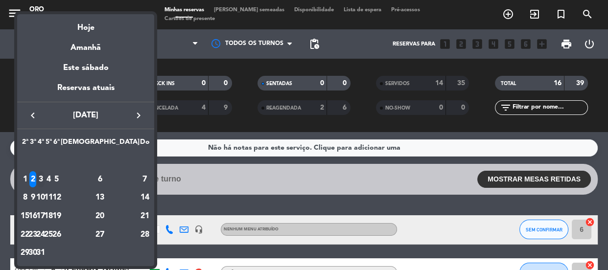
click at [45, 181] on div "3" at bounding box center [40, 179] width 7 height 17
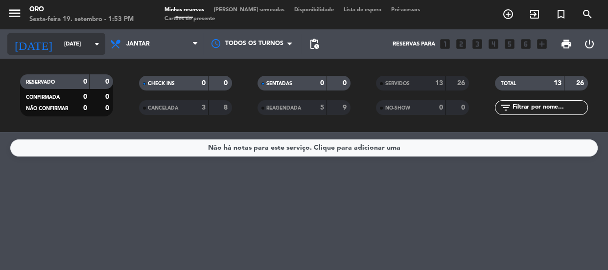
click at [59, 40] on input "[DATE]" at bounding box center [96, 44] width 75 height 16
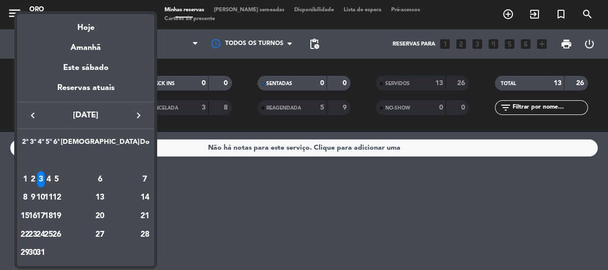
click at [37, 176] on div "2" at bounding box center [32, 179] width 7 height 17
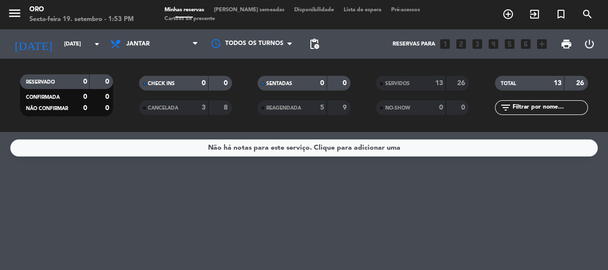
type input "[DATE]"
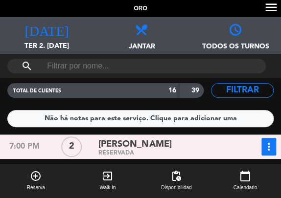
click at [101, 27] on span at bounding box center [141, 26] width 94 height 18
click at [201, 4] on div "Oro menu" at bounding box center [140, 8] width 281 height 17
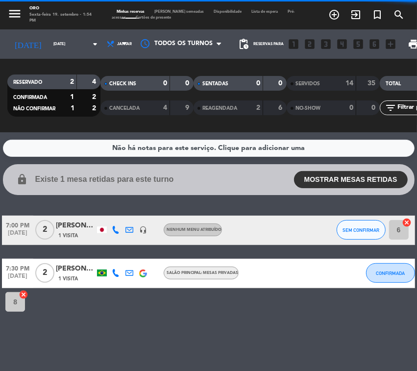
drag, startPoint x: 236, startPoint y: 0, endPoint x: 126, endPoint y: 345, distance: 362.3
click at [127, 270] on div "Não há notas para este serviço. Clique para adicionar uma lock Existe 1 mesa re…" at bounding box center [208, 251] width 417 height 238
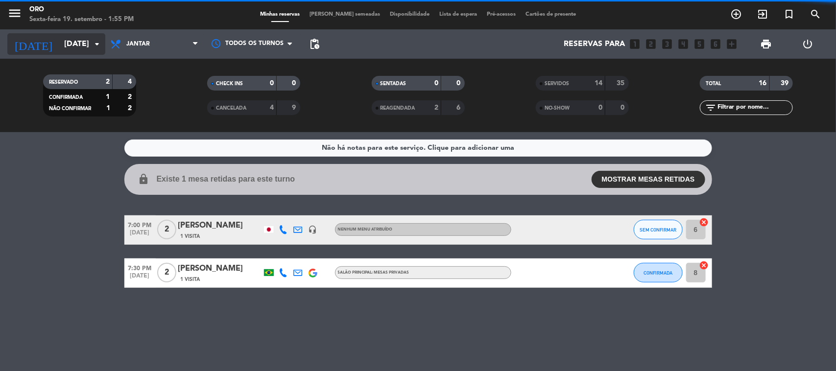
click at [59, 38] on input "[DATE]" at bounding box center [110, 44] width 103 height 19
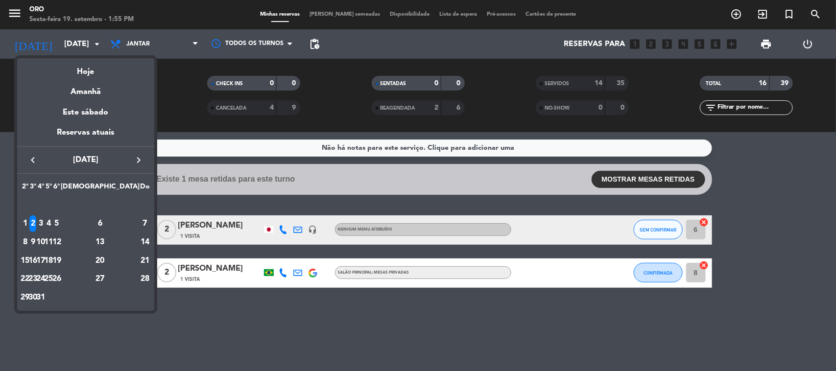
drag, startPoint x: 657, startPoint y: 334, endPoint x: 625, endPoint y: 299, distance: 47.9
click at [608, 270] on div at bounding box center [418, 185] width 836 height 371
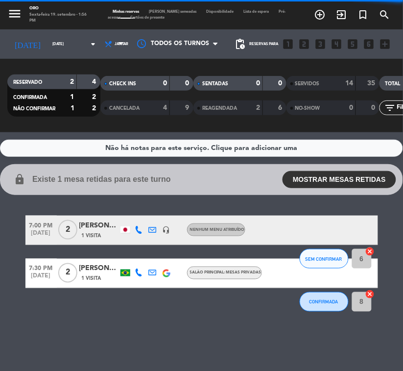
drag, startPoint x: 384, startPoint y: 0, endPoint x: 126, endPoint y: 314, distance: 407.0
click at [107, 270] on div "Não há notas para este serviço. Clique para adicionar uma lock Existe 1 mesa re…" at bounding box center [201, 251] width 403 height 238
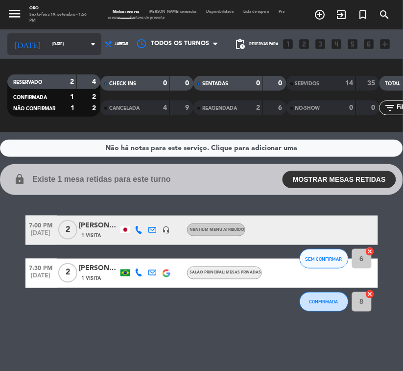
click at [47, 47] on input "[DATE]" at bounding box center [74, 44] width 54 height 14
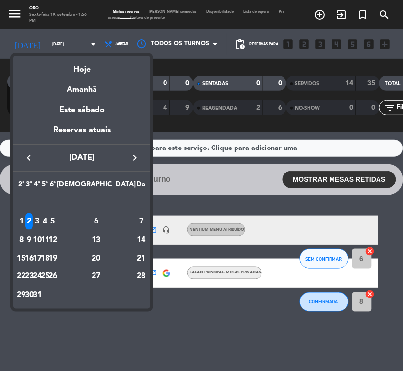
drag, startPoint x: 193, startPoint y: 332, endPoint x: 222, endPoint y: 316, distance: 32.4
click at [194, 270] on div at bounding box center [201, 185] width 403 height 371
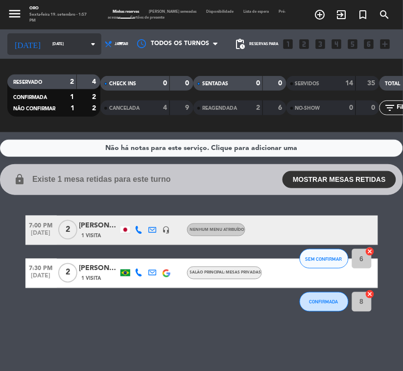
click at [55, 52] on div "[DATE] [DATE] arrow_drop_down" at bounding box center [54, 44] width 94 height 22
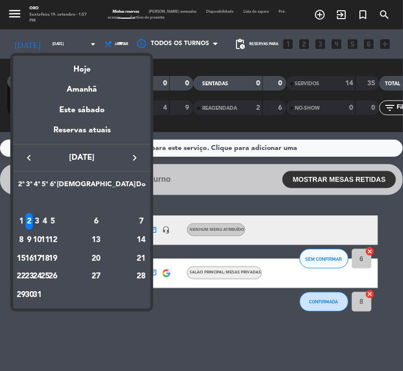
click at [41, 213] on div "3" at bounding box center [37, 221] width 7 height 17
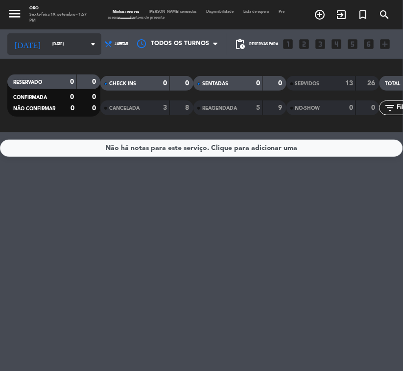
click at [62, 47] on input "[DATE]" at bounding box center [74, 44] width 54 height 14
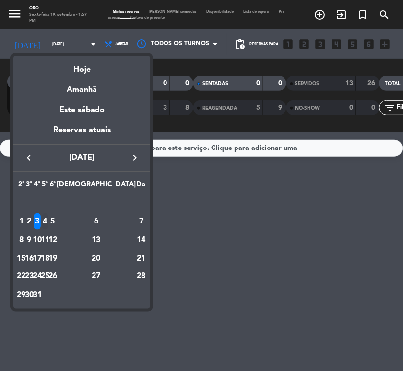
click at [49, 212] on td "4" at bounding box center [45, 221] width 8 height 19
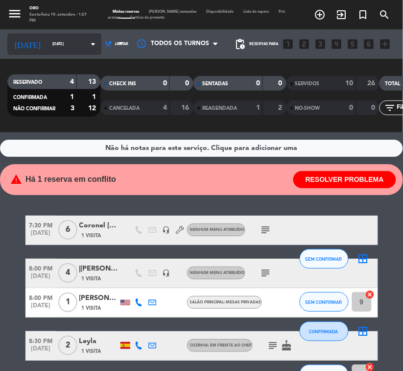
click at [61, 49] on input "[DATE]" at bounding box center [74, 44] width 54 height 14
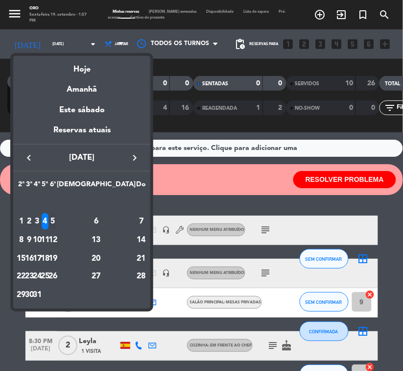
click at [57, 216] on div "5" at bounding box center [52, 221] width 7 height 17
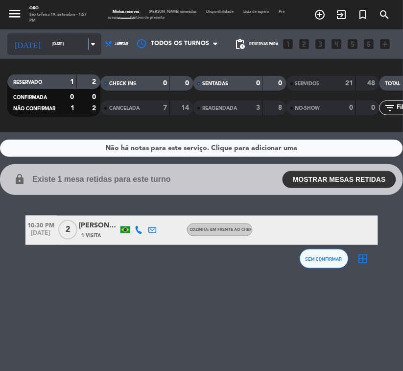
click at [87, 44] on icon "arrow_drop_down" at bounding box center [93, 44] width 12 height 12
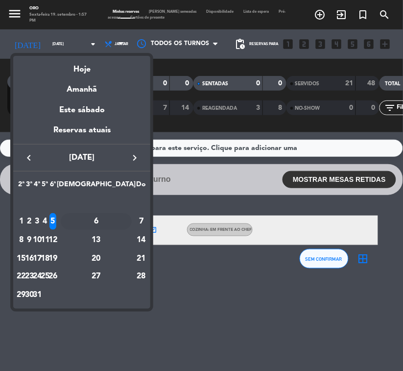
click at [114, 215] on div "6" at bounding box center [96, 221] width 71 height 17
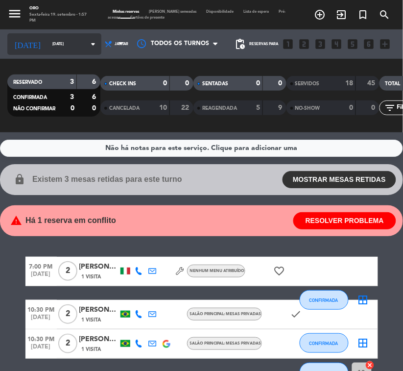
click at [56, 45] on input "[DATE]" at bounding box center [74, 44] width 54 height 14
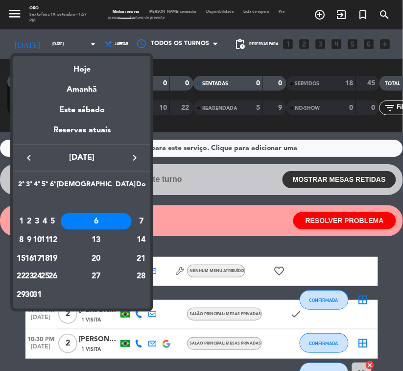
click at [33, 238] on div "9" at bounding box center [28, 240] width 7 height 17
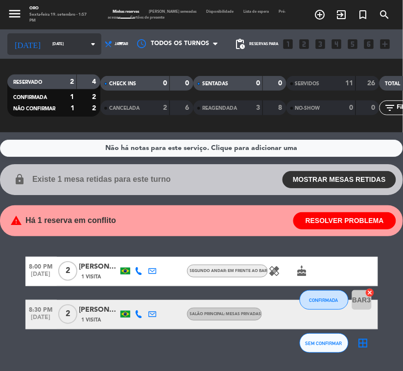
click at [47, 40] on input "[DATE]" at bounding box center [74, 44] width 54 height 14
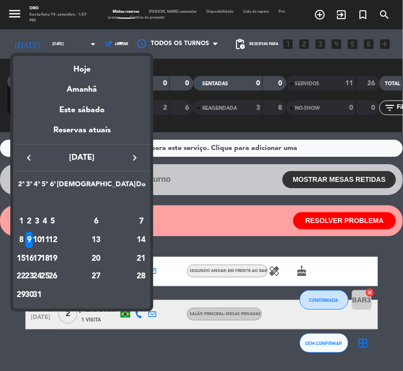
click at [41, 236] on div "10" at bounding box center [37, 240] width 7 height 17
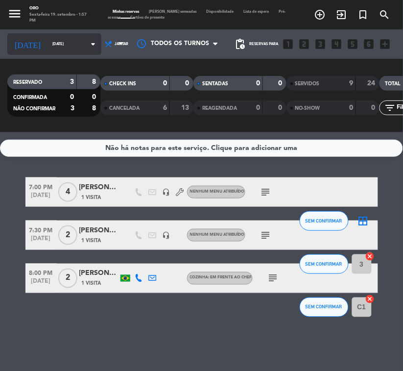
click at [47, 50] on input "[DATE]" at bounding box center [74, 44] width 54 height 14
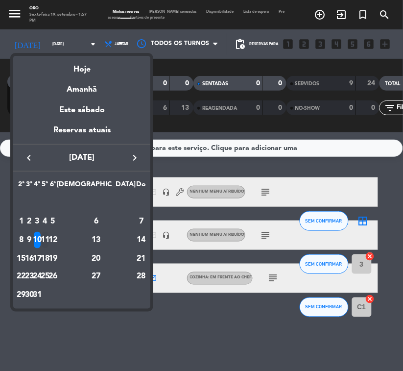
click at [49, 232] on td "11" at bounding box center [45, 240] width 8 height 19
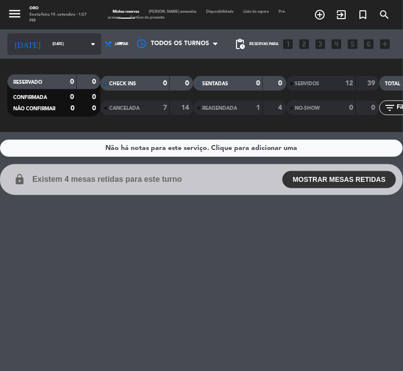
click at [60, 47] on input "[DATE]" at bounding box center [74, 44] width 54 height 14
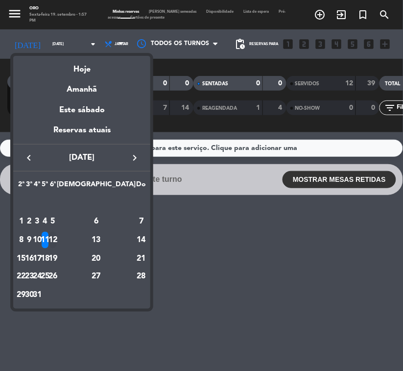
click at [57, 236] on div "12" at bounding box center [52, 240] width 7 height 17
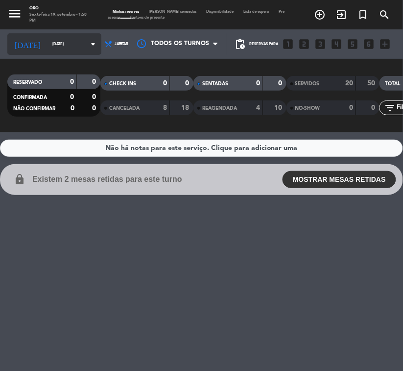
click at [87, 47] on icon "arrow_drop_down" at bounding box center [93, 44] width 12 height 12
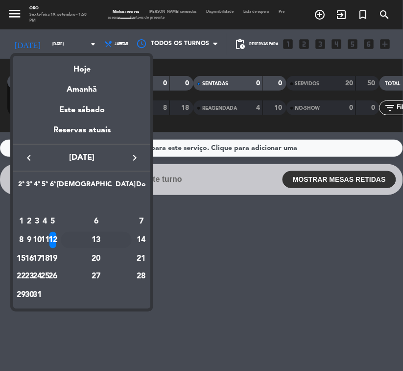
click at [118, 241] on div "13" at bounding box center [96, 240] width 71 height 17
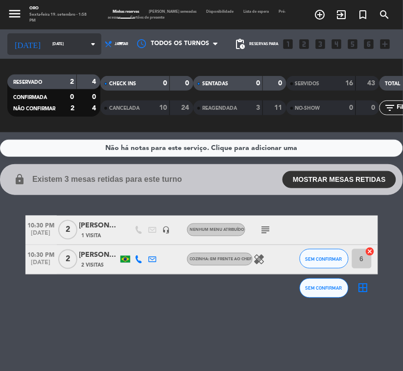
click at [57, 50] on input "[DATE]" at bounding box center [74, 44] width 54 height 14
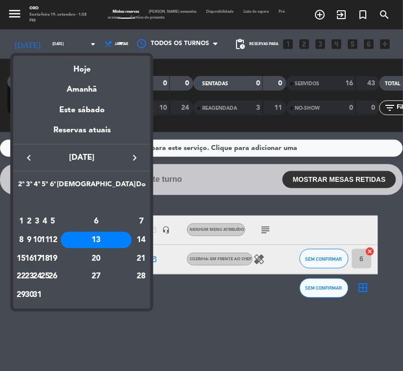
click at [33, 258] on div "16" at bounding box center [28, 258] width 7 height 17
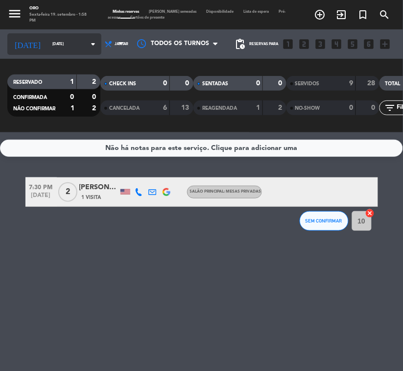
click at [47, 46] on input "[DATE]" at bounding box center [74, 44] width 54 height 14
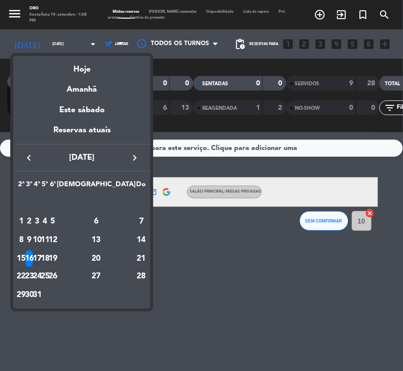
click at [41, 254] on div "17" at bounding box center [37, 258] width 7 height 17
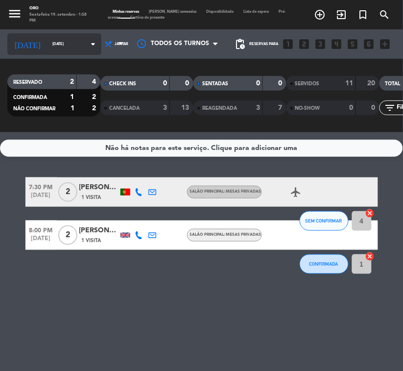
click at [62, 46] on input "[DATE]" at bounding box center [74, 44] width 54 height 14
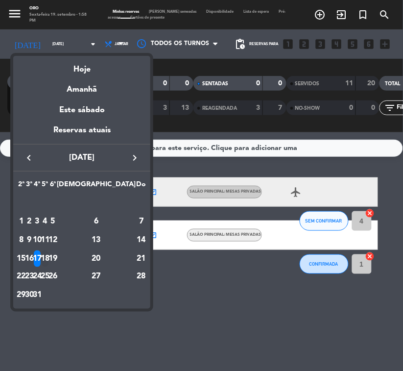
click at [49, 251] on div "18" at bounding box center [45, 258] width 7 height 17
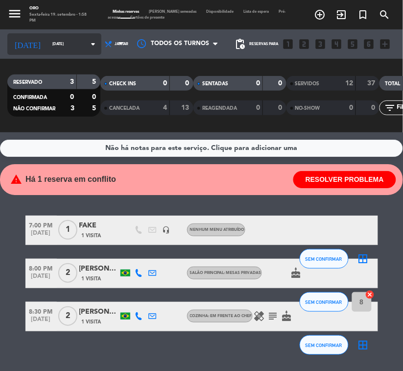
click at [54, 37] on div "[DATE] [DATE] arrow_drop_down" at bounding box center [54, 44] width 94 height 22
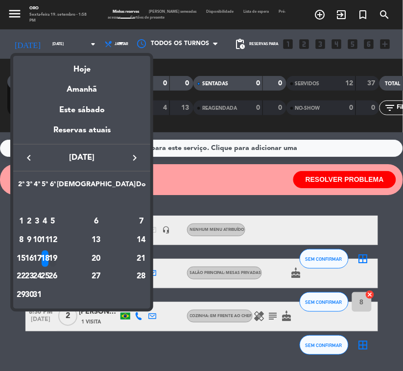
click at [57, 257] on div "19" at bounding box center [52, 258] width 7 height 17
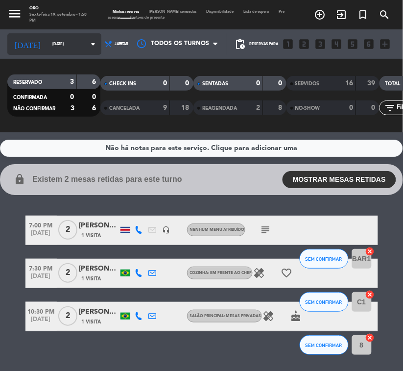
click at [47, 47] on input "[DATE]" at bounding box center [74, 44] width 54 height 14
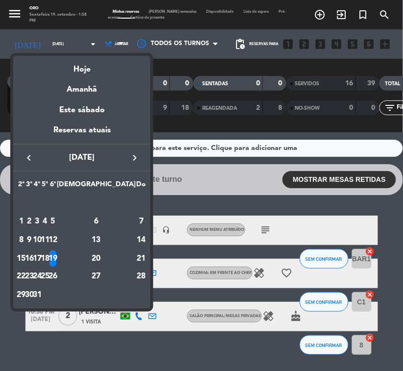
click at [121, 255] on div "20" at bounding box center [96, 258] width 71 height 17
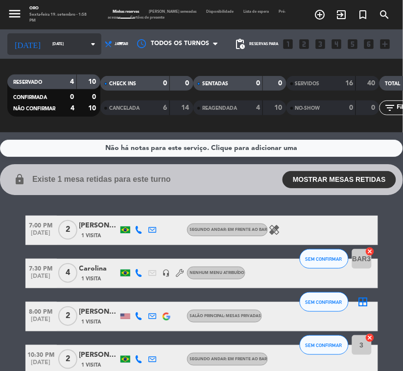
click at [62, 40] on input "[DATE]" at bounding box center [74, 44] width 54 height 14
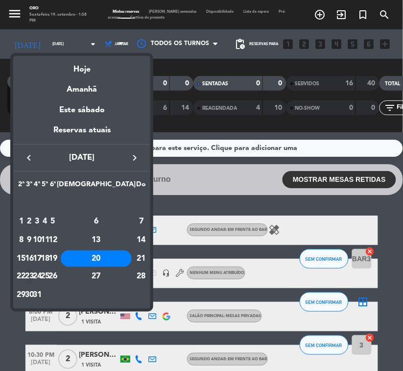
click at [33, 270] on div "23" at bounding box center [28, 276] width 7 height 17
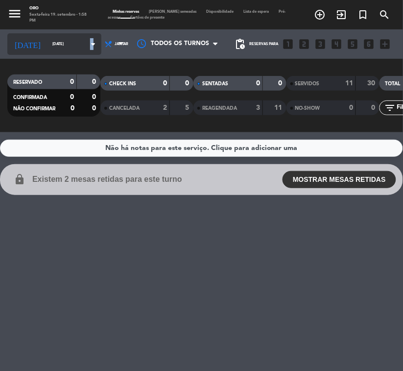
click at [87, 49] on icon "arrow_drop_down" at bounding box center [93, 44] width 12 height 12
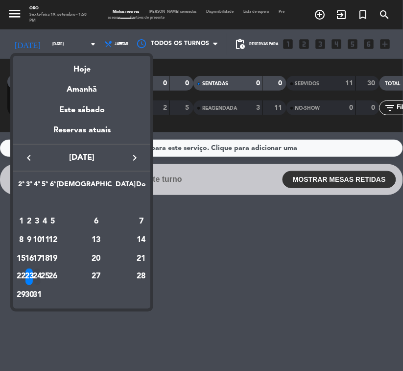
click at [41, 270] on div "24" at bounding box center [37, 276] width 7 height 17
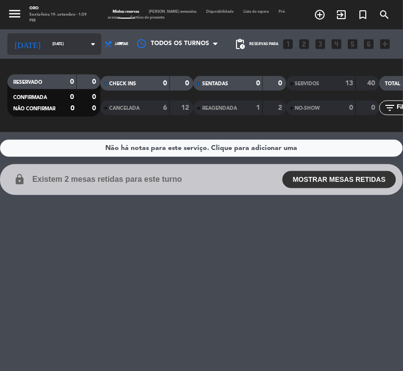
click at [67, 42] on input "[DATE]" at bounding box center [74, 44] width 54 height 14
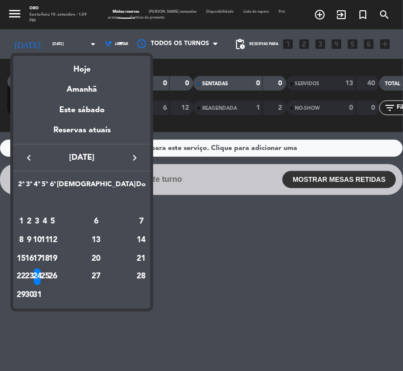
click at [49, 270] on div "25" at bounding box center [45, 276] width 7 height 17
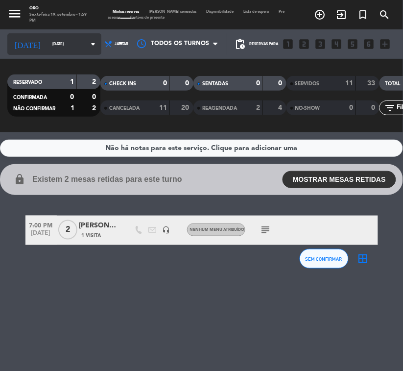
click at [57, 44] on input "[DATE]" at bounding box center [74, 44] width 54 height 14
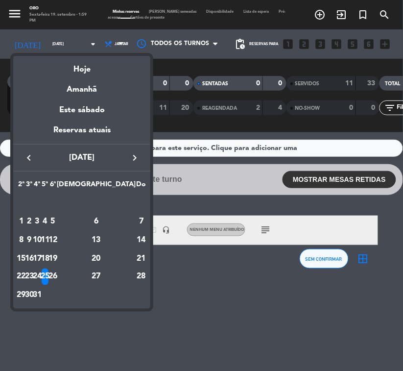
click at [57, 270] on div "26" at bounding box center [52, 276] width 7 height 17
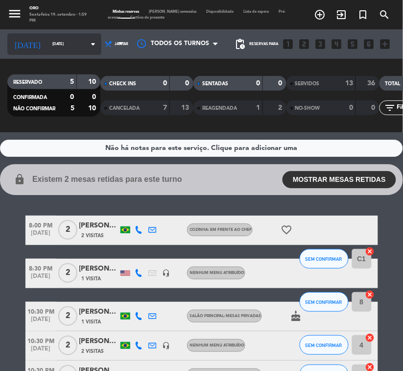
click at [55, 50] on input "[DATE]" at bounding box center [74, 44] width 54 height 14
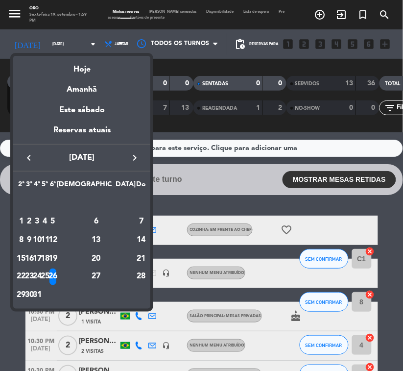
click at [122, 270] on div "27" at bounding box center [96, 276] width 71 height 17
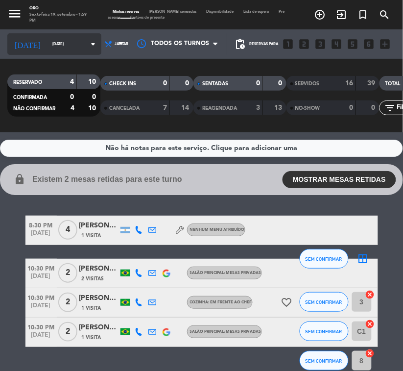
click at [65, 43] on input "[DATE]" at bounding box center [74, 44] width 54 height 14
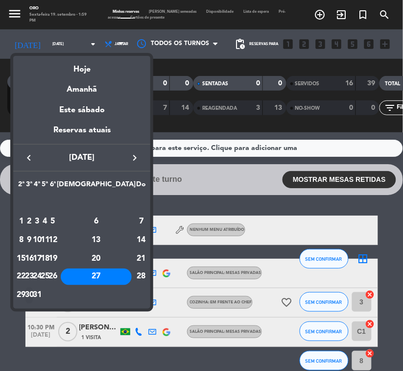
click at [33, 270] on div "30" at bounding box center [28, 295] width 7 height 17
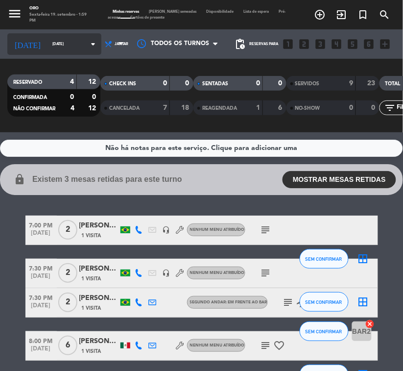
click at [56, 38] on input "[DATE]" at bounding box center [74, 44] width 54 height 14
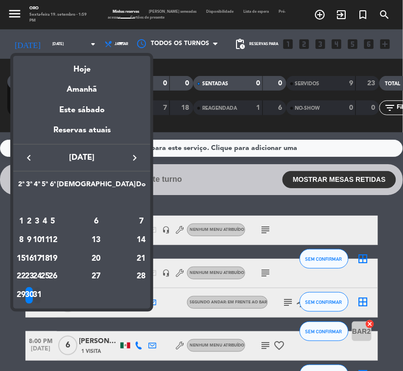
click at [41, 270] on td "31" at bounding box center [37, 295] width 8 height 19
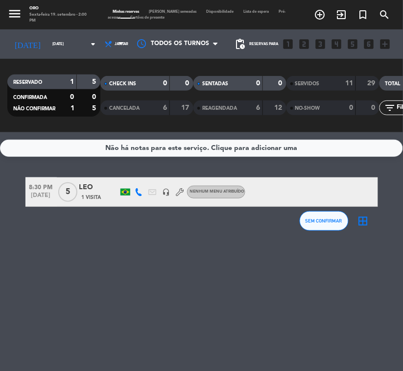
drag, startPoint x: 248, startPoint y: 248, endPoint x: 255, endPoint y: 248, distance: 6.9
click at [255, 249] on div "Não há notas para este serviço. Clique para adicionar uma 8:30 PM [DATE] 5 LEO …" at bounding box center [201, 251] width 403 height 238
click at [62, 40] on input "[DATE]" at bounding box center [74, 44] width 54 height 14
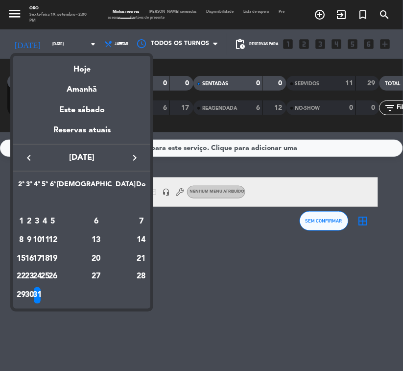
click at [139, 156] on icon "keyboard_arrow_right" at bounding box center [135, 158] width 12 height 12
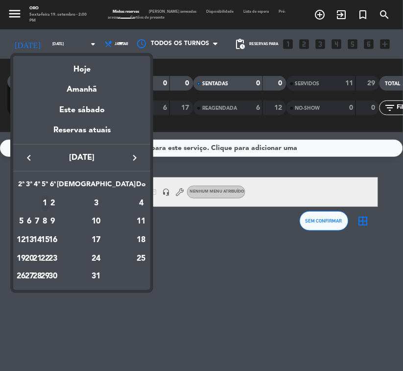
click at [49, 201] on div "1" at bounding box center [45, 203] width 7 height 17
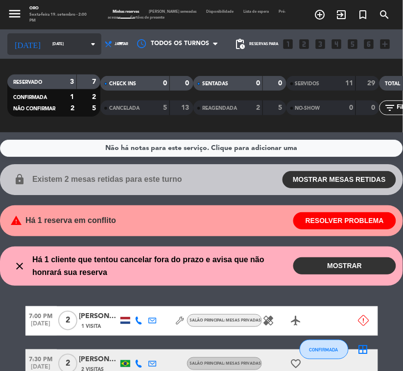
click at [56, 53] on div "[DATE] [DATE] arrow_drop_down" at bounding box center [54, 44] width 94 height 22
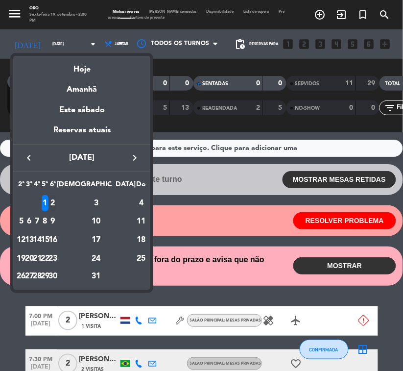
click at [57, 201] on div "2" at bounding box center [52, 203] width 7 height 17
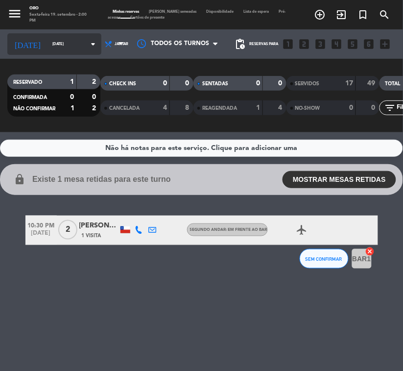
click at [87, 47] on icon "arrow_drop_down" at bounding box center [93, 44] width 12 height 12
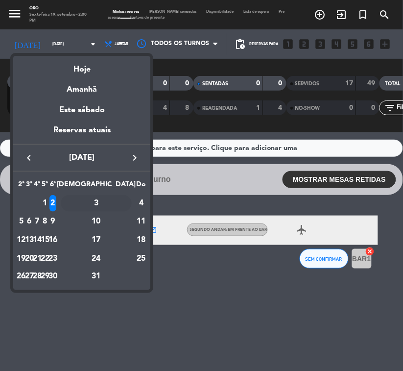
click at [119, 199] on div "3" at bounding box center [96, 203] width 71 height 17
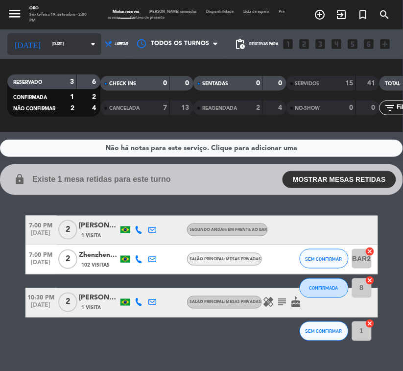
click at [47, 43] on input "[DATE]" at bounding box center [74, 44] width 54 height 14
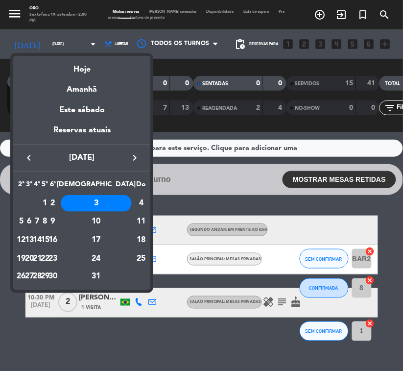
click at [33, 217] on div "6" at bounding box center [28, 221] width 7 height 17
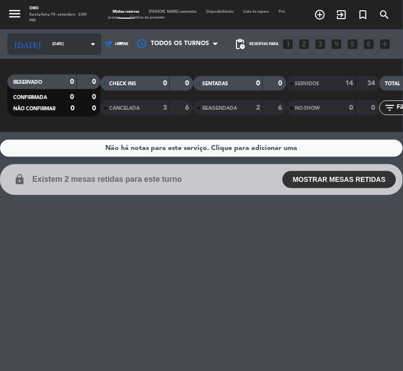
click at [56, 43] on input "[DATE]" at bounding box center [74, 44] width 54 height 14
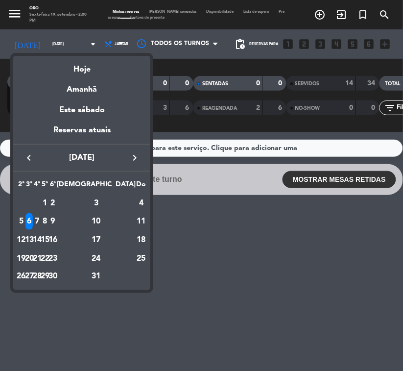
click at [41, 217] on div "7" at bounding box center [37, 221] width 7 height 17
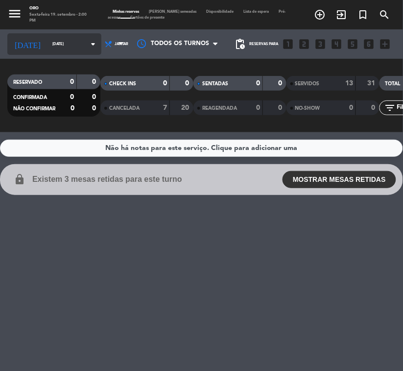
click at [60, 41] on input "[DATE]" at bounding box center [74, 44] width 54 height 14
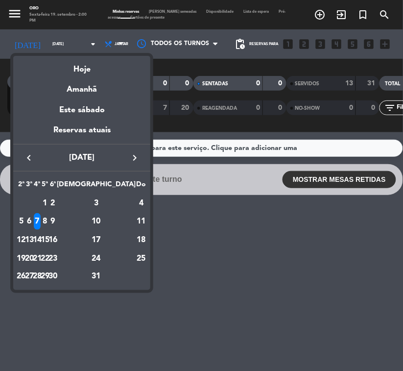
click at [49, 214] on div "8" at bounding box center [45, 221] width 7 height 17
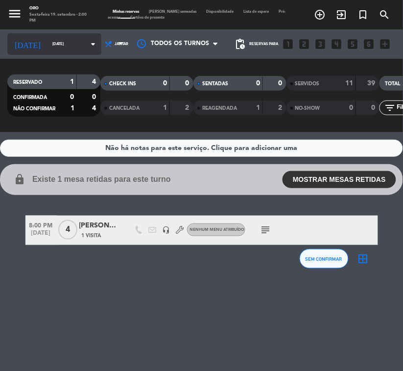
click at [69, 35] on div "[DATE] [DATE] arrow_drop_down" at bounding box center [54, 44] width 94 height 22
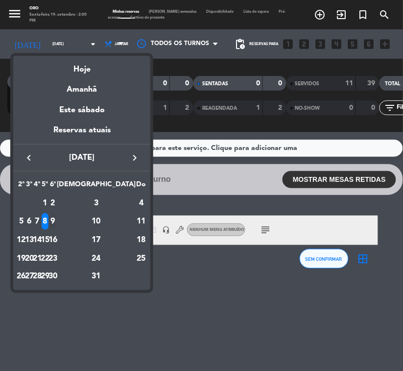
click at [57, 213] on td "9" at bounding box center [53, 221] width 8 height 19
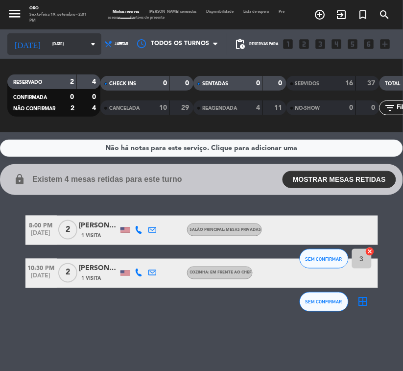
click at [64, 39] on input "[DATE]" at bounding box center [74, 44] width 54 height 14
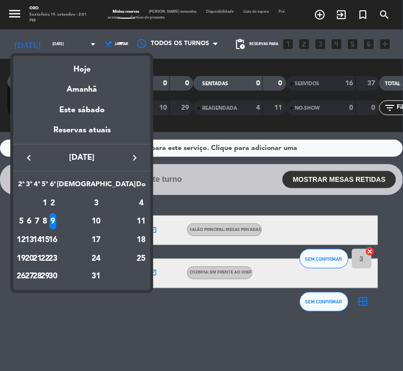
click at [49, 224] on div "8" at bounding box center [45, 221] width 7 height 17
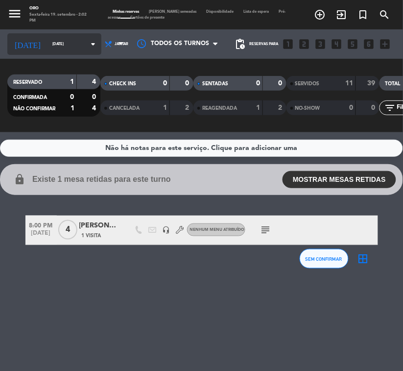
click at [54, 40] on input "[DATE]" at bounding box center [74, 44] width 54 height 14
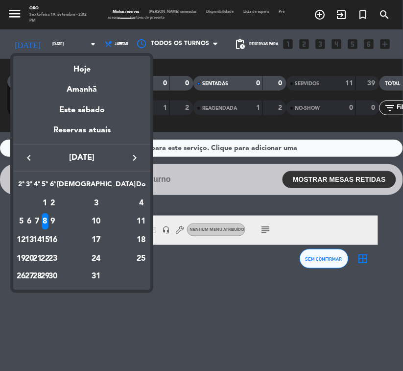
click at [57, 215] on div "9" at bounding box center [52, 221] width 7 height 17
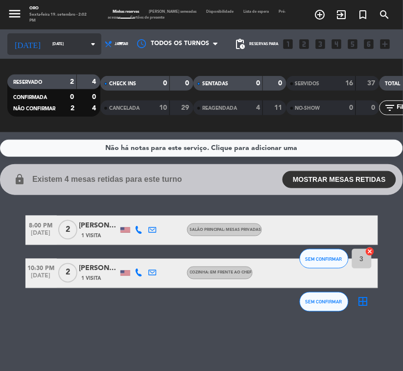
click at [57, 51] on div "[DATE] [DATE] arrow_drop_down" at bounding box center [54, 44] width 94 height 22
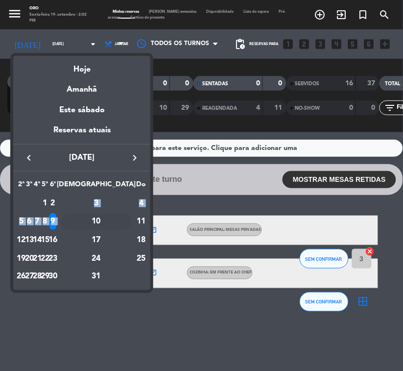
click at [118, 213] on tbody "[DATE] 2 3 4 5 6 7 8 9 10 11 12 13 14 15 16 17 18 19 20 21 22 23 24 25 26 27 28…" at bounding box center [81, 240] width 129 height 92
click at [118, 213] on td "10" at bounding box center [96, 221] width 79 height 19
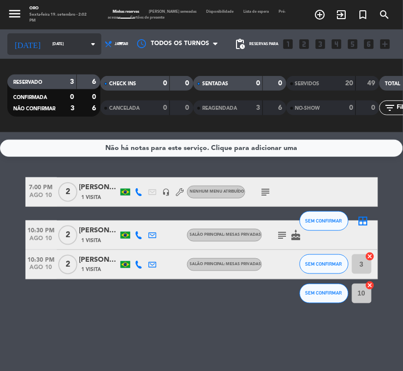
click at [57, 40] on input "[DATE]" at bounding box center [74, 44] width 54 height 14
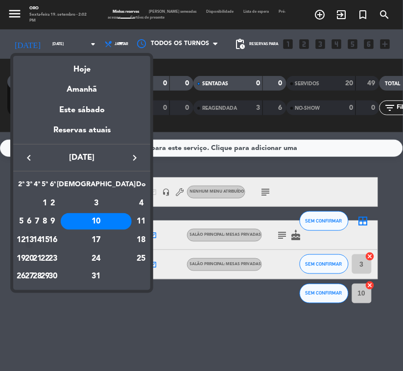
click at [33, 234] on div "13" at bounding box center [28, 240] width 7 height 17
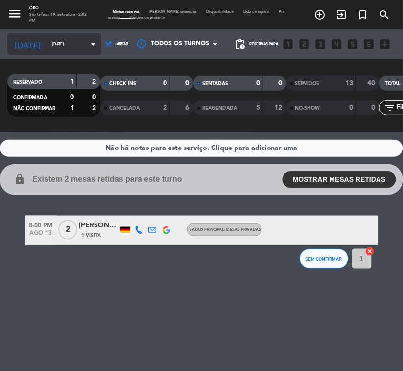
click at [47, 37] on input "[DATE]" at bounding box center [74, 44] width 54 height 14
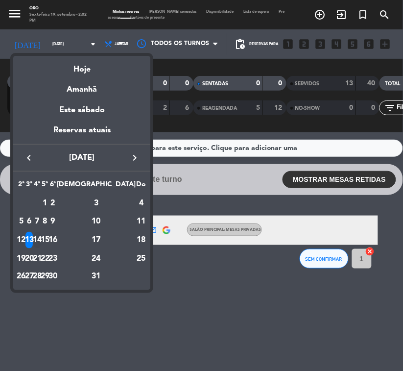
click at [41, 237] on div "14" at bounding box center [37, 240] width 7 height 17
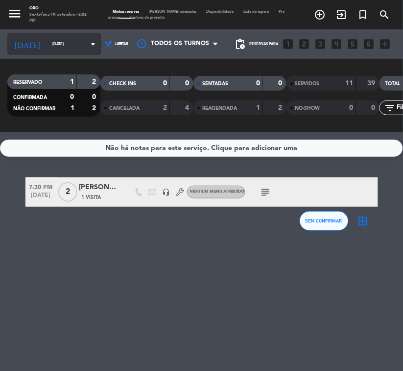
click at [47, 47] on input "[DATE]" at bounding box center [74, 44] width 54 height 14
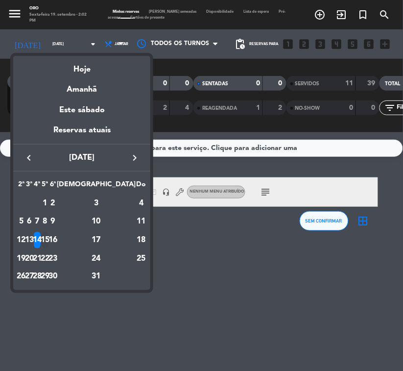
click at [49, 234] on div "15" at bounding box center [45, 240] width 7 height 17
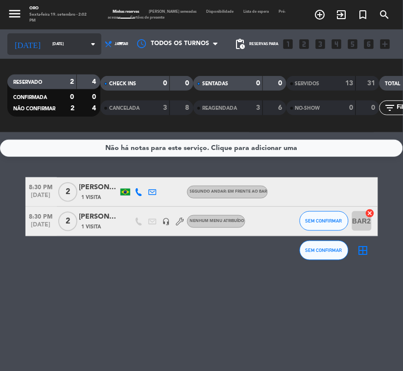
click at [60, 43] on input "[DATE]" at bounding box center [74, 44] width 54 height 14
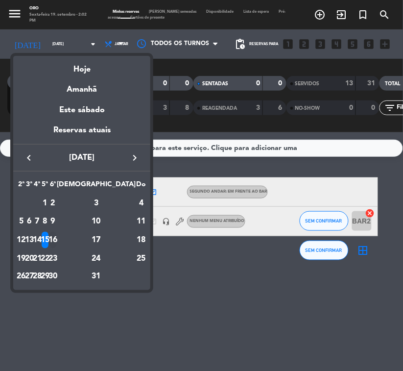
click at [57, 234] on div "16" at bounding box center [52, 240] width 7 height 17
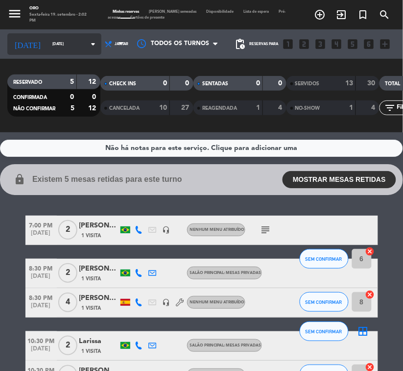
click at [87, 45] on icon "arrow_drop_down" at bounding box center [93, 44] width 12 height 12
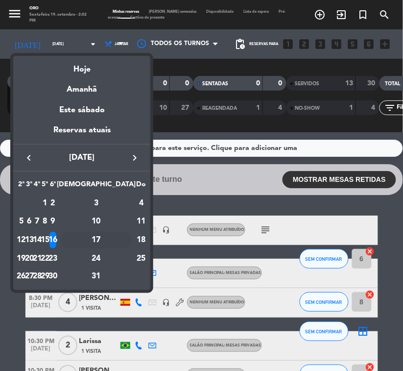
click at [120, 231] on td "17" at bounding box center [96, 240] width 79 height 19
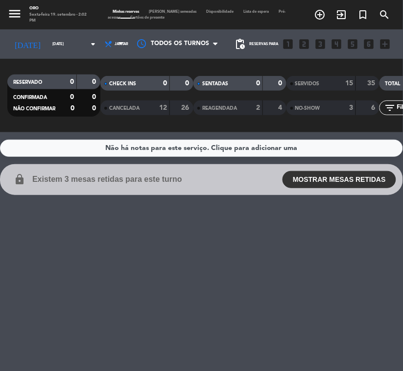
click at [59, 57] on div "[DATE] [PERSON_NAME][DATE] arrow_drop_down" at bounding box center [54, 43] width 94 height 29
click at [59, 49] on input "[DATE]" at bounding box center [74, 44] width 54 height 14
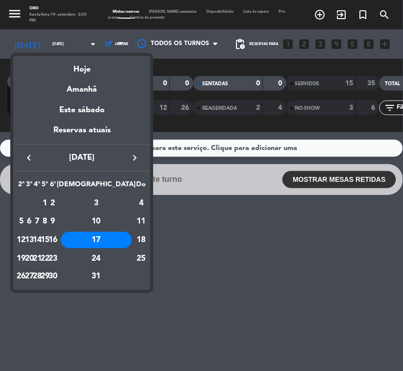
drag, startPoint x: 47, startPoint y: 255, endPoint x: 76, endPoint y: 248, distance: 29.8
click at [33, 255] on div "20" at bounding box center [28, 258] width 7 height 17
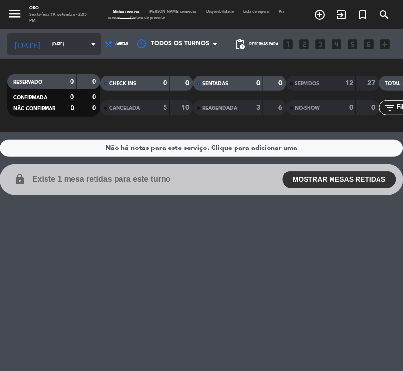
click at [62, 40] on input "[DATE]" at bounding box center [74, 44] width 54 height 14
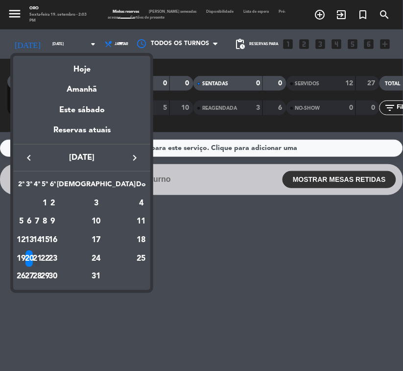
click at [41, 252] on div "21" at bounding box center [37, 258] width 7 height 17
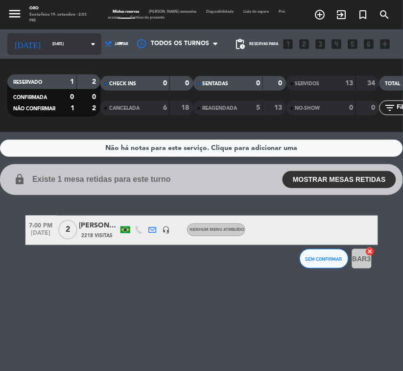
click at [42, 53] on div "[DATE] [DATE] arrow_drop_down" at bounding box center [54, 44] width 94 height 22
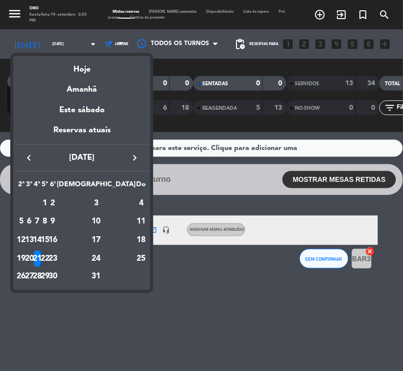
click at [49, 260] on div "22" at bounding box center [45, 258] width 7 height 17
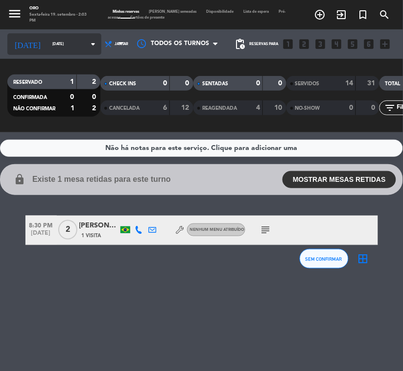
click at [87, 43] on icon "arrow_drop_down" at bounding box center [93, 44] width 12 height 12
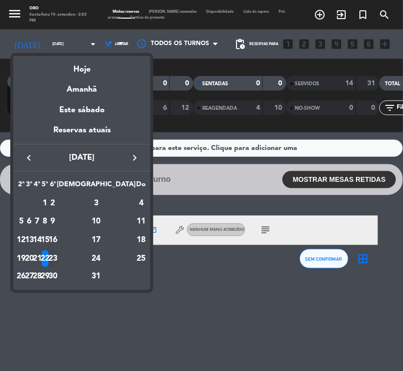
click at [57, 256] on div "23" at bounding box center [52, 258] width 7 height 17
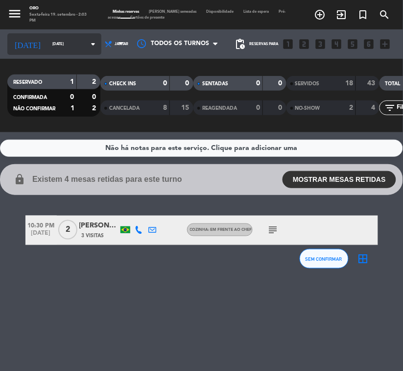
click at [70, 53] on div "[DATE] [DATE] arrow_drop_down" at bounding box center [54, 44] width 94 height 22
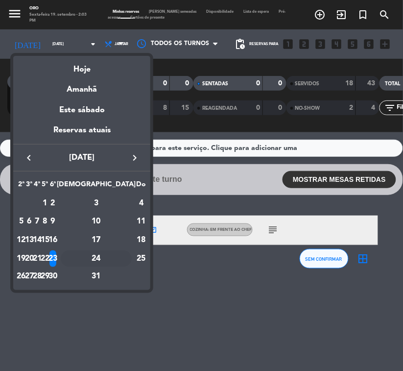
click at [121, 255] on div "24" at bounding box center [96, 258] width 71 height 17
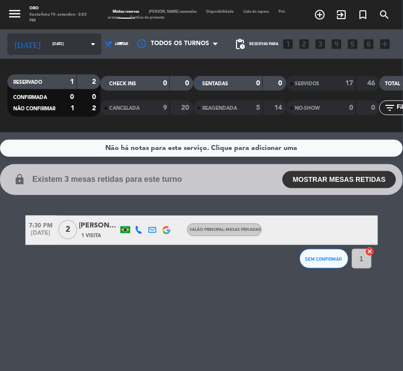
click at [50, 49] on input "[DATE]" at bounding box center [74, 44] width 54 height 14
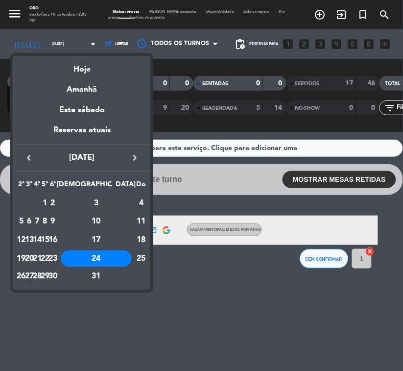
click at [33, 270] on div "27" at bounding box center [28, 276] width 7 height 17
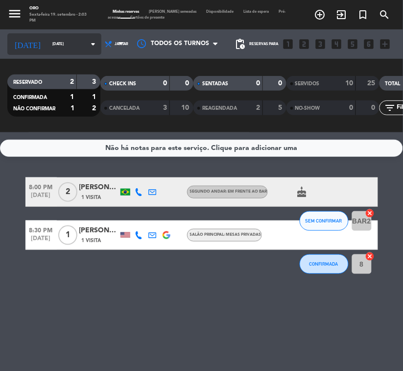
click at [62, 45] on input "[DATE]" at bounding box center [74, 44] width 54 height 14
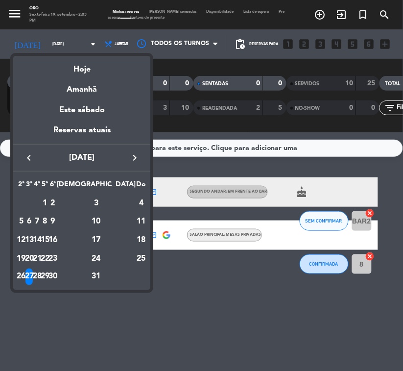
click at [41, 270] on div "28" at bounding box center [37, 276] width 7 height 17
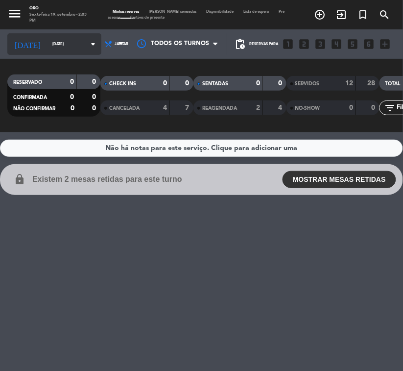
click at [87, 47] on icon "arrow_drop_down" at bounding box center [93, 44] width 12 height 12
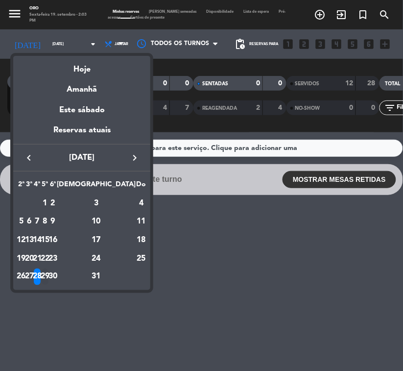
click at [49, 270] on div "29" at bounding box center [45, 276] width 7 height 17
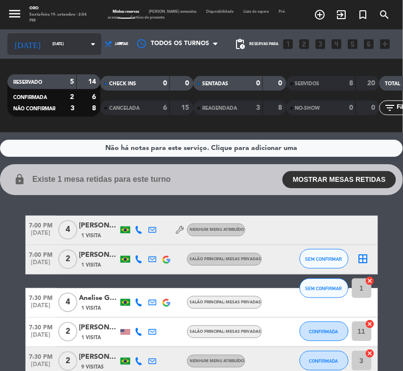
click at [57, 50] on input "[DATE]" at bounding box center [74, 44] width 54 height 14
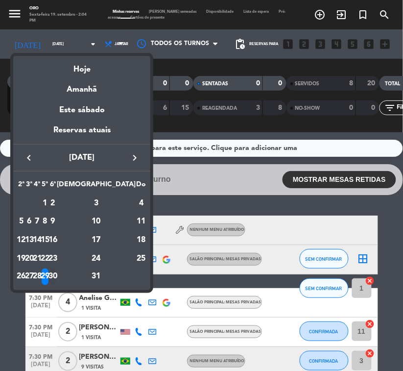
click at [57, 268] on div "30" at bounding box center [52, 276] width 7 height 17
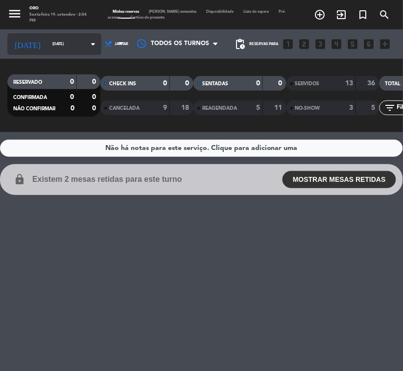
click at [49, 43] on input "[DATE]" at bounding box center [74, 44] width 54 height 14
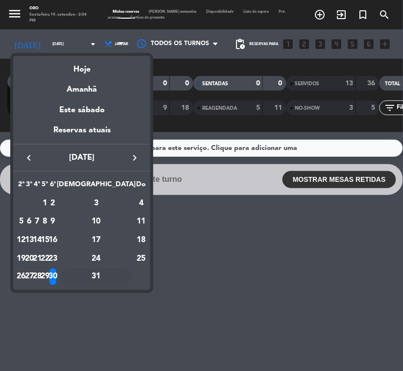
click at [118, 270] on div "31" at bounding box center [96, 276] width 71 height 17
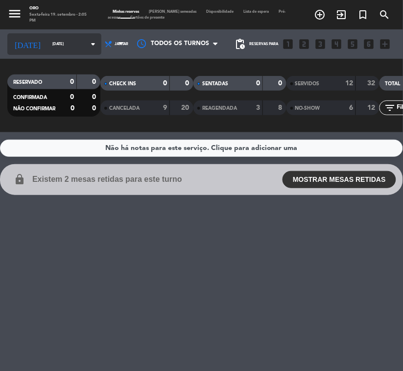
click at [47, 40] on input "[DATE]" at bounding box center [74, 44] width 54 height 14
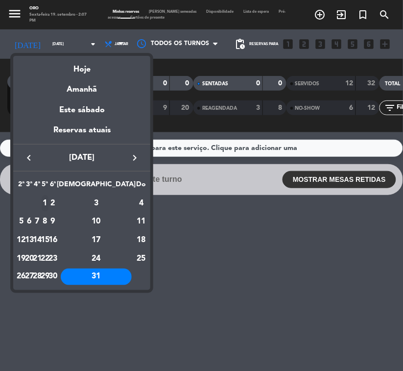
click at [49, 197] on div "1" at bounding box center [45, 203] width 7 height 17
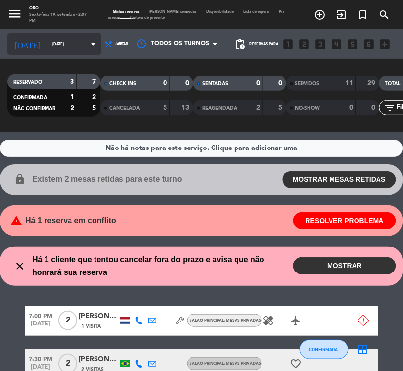
click at [61, 39] on input "[DATE]" at bounding box center [74, 44] width 54 height 14
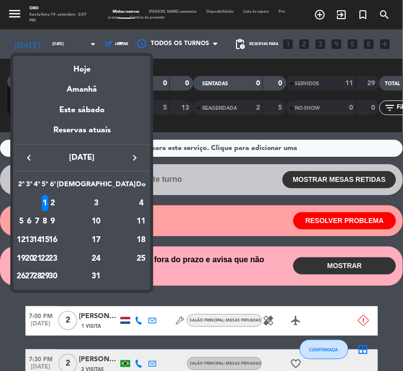
click at [125, 153] on span "[DATE]" at bounding box center [82, 157] width 88 height 13
click at [126, 154] on button "keyboard_arrow_right" at bounding box center [135, 157] width 18 height 13
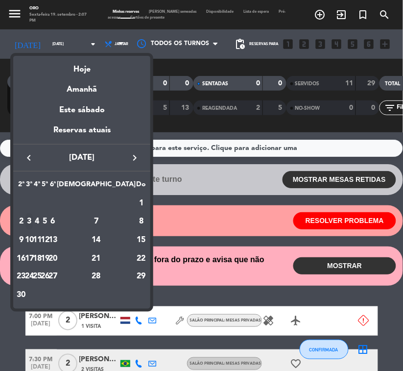
click at [33, 215] on div "3" at bounding box center [28, 221] width 7 height 17
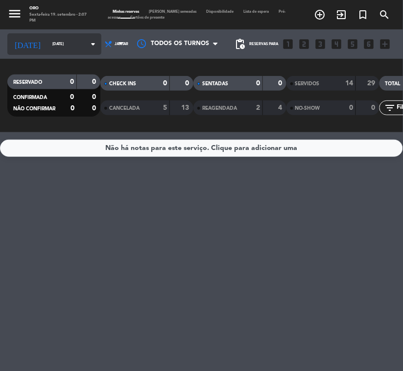
click at [87, 43] on icon "arrow_drop_down" at bounding box center [93, 44] width 12 height 12
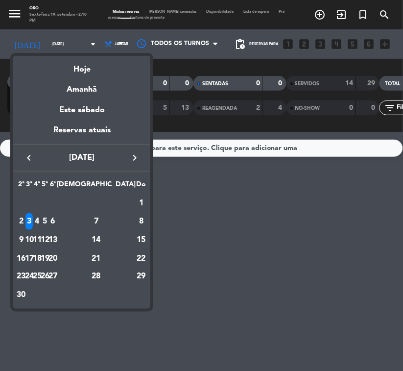
click at [33, 221] on div "3" at bounding box center [28, 221] width 7 height 17
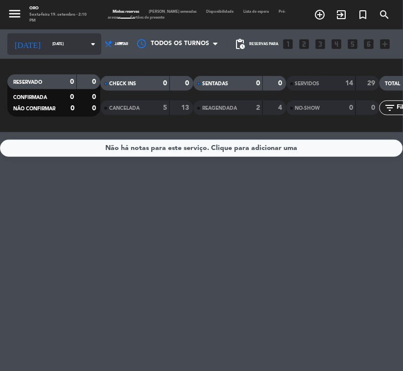
click at [65, 38] on input "[DATE]" at bounding box center [74, 44] width 54 height 14
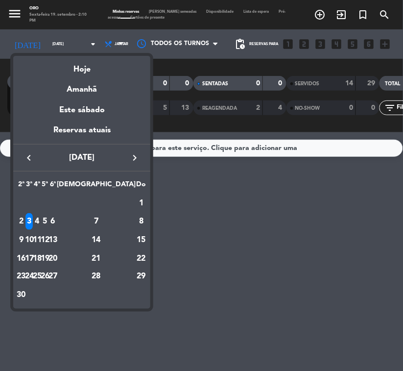
click at [41, 217] on div "4" at bounding box center [37, 221] width 7 height 17
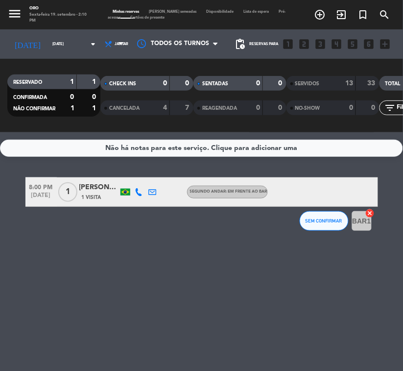
click at [55, 27] on div "menu Oro Sexta-feira 19. setembro - 2:10 PM Minhas reservas Mesas semeadas Disp…" at bounding box center [201, 14] width 403 height 29
click at [62, 40] on input "[DATE]" at bounding box center [74, 44] width 54 height 14
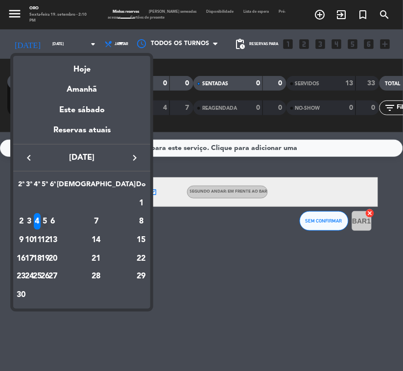
click at [49, 221] on div "5" at bounding box center [45, 221] width 7 height 17
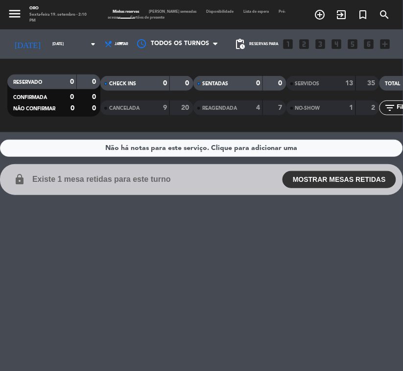
click at [50, 56] on div "[DATE] [DATE] arrow_drop_down" at bounding box center [54, 43] width 94 height 29
click at [51, 49] on input "[DATE]" at bounding box center [74, 44] width 54 height 14
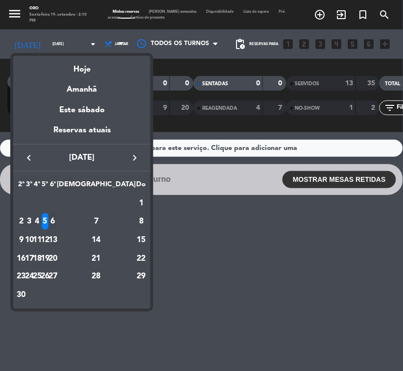
click at [57, 224] on div "6" at bounding box center [52, 221] width 7 height 17
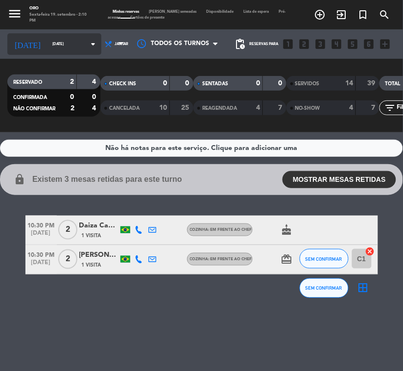
click at [30, 36] on div "[DATE] [DATE] arrow_drop_down" at bounding box center [54, 44] width 94 height 22
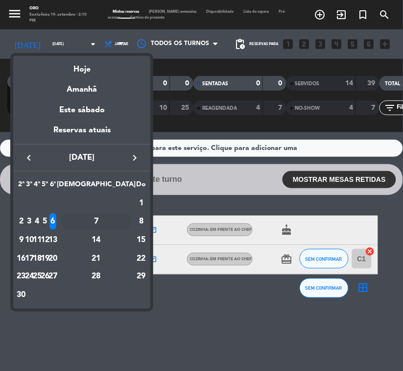
click at [122, 218] on div "7" at bounding box center [96, 221] width 71 height 17
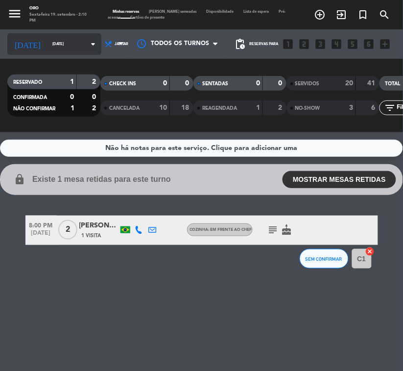
click at [47, 40] on input "[DATE]" at bounding box center [74, 44] width 54 height 14
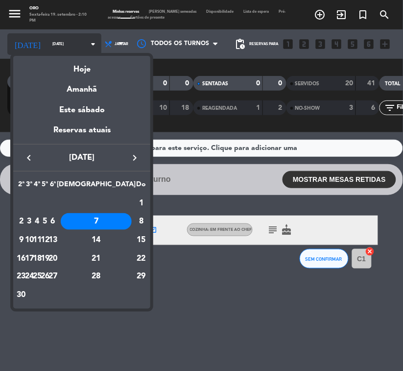
click at [38, 40] on div at bounding box center [201, 185] width 403 height 371
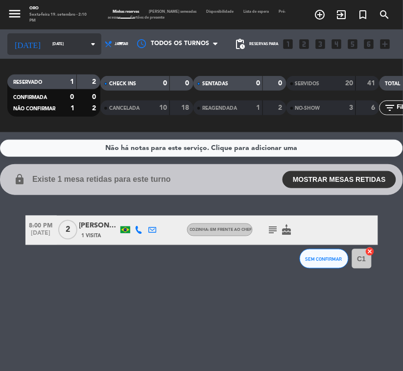
drag, startPoint x: 71, startPoint y: 29, endPoint x: 69, endPoint y: 35, distance: 6.1
click at [71, 30] on div "[DATE] [DATE] arrow_drop_down" at bounding box center [54, 43] width 94 height 29
click at [65, 38] on input "[DATE]" at bounding box center [74, 44] width 54 height 14
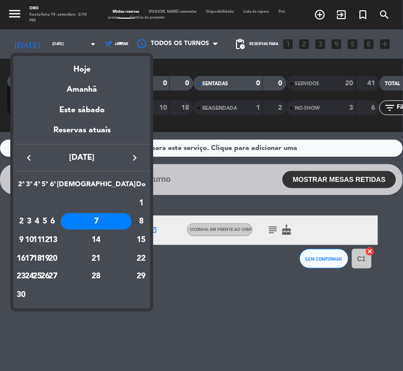
click at [33, 240] on div "10" at bounding box center [28, 240] width 7 height 17
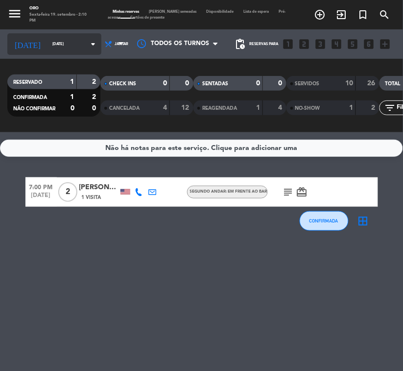
click at [47, 47] on input "[DATE]" at bounding box center [74, 44] width 54 height 14
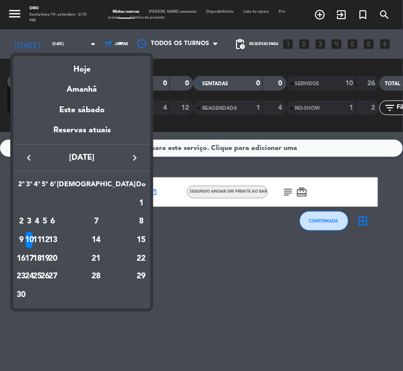
click at [41, 236] on div "11" at bounding box center [37, 240] width 7 height 17
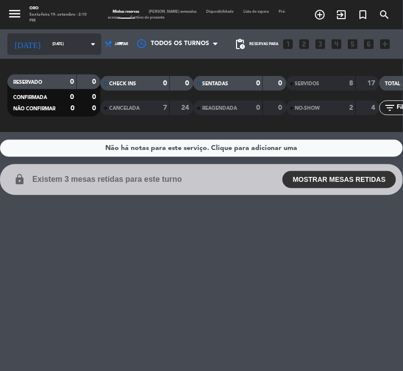
click at [40, 35] on div "[DATE] [DATE] arrow_drop_down" at bounding box center [54, 44] width 94 height 22
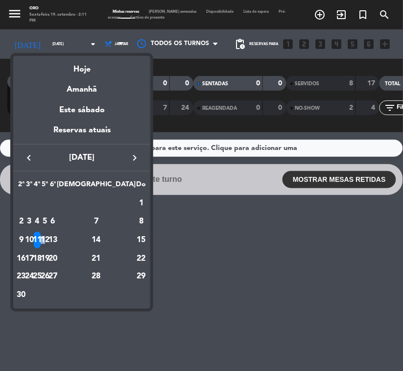
click at [49, 238] on div "12" at bounding box center [45, 240] width 7 height 17
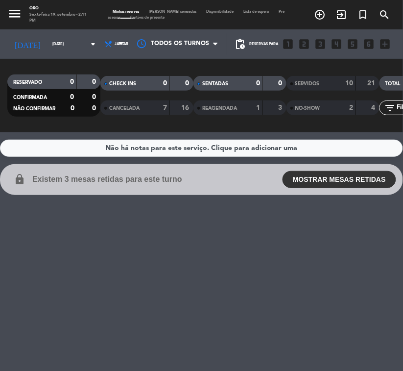
click at [323, 253] on div "Não há notas para este serviço. Clique para adicionar uma lock Existem 3 mesas …" at bounding box center [201, 251] width 403 height 238
click at [49, 46] on input "[DATE]" at bounding box center [74, 44] width 54 height 14
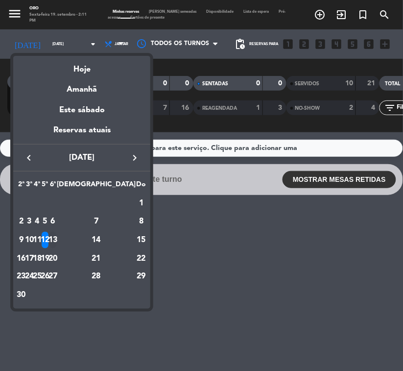
click at [57, 240] on div "13" at bounding box center [52, 240] width 7 height 17
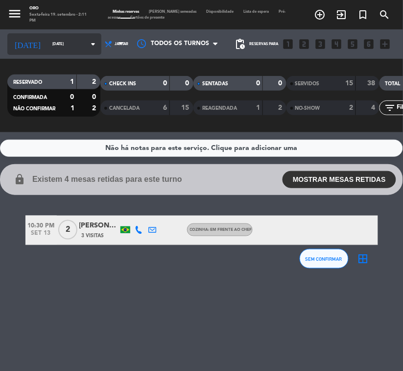
click at [55, 44] on input "[DATE]" at bounding box center [74, 44] width 54 height 14
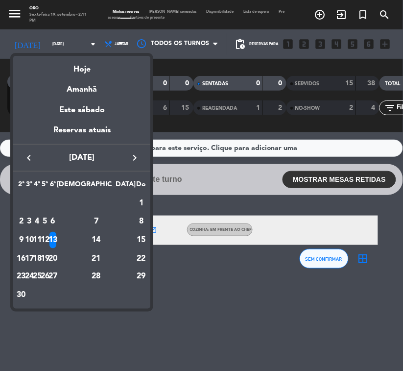
click at [113, 237] on div "14" at bounding box center [96, 240] width 71 height 17
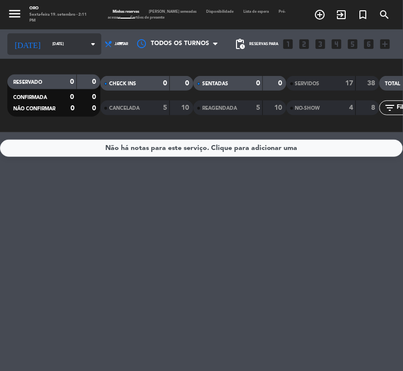
click at [47, 39] on input "[DATE]" at bounding box center [74, 44] width 54 height 14
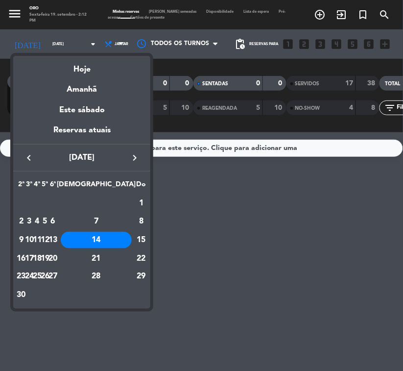
click at [121, 241] on div "14" at bounding box center [96, 240] width 71 height 17
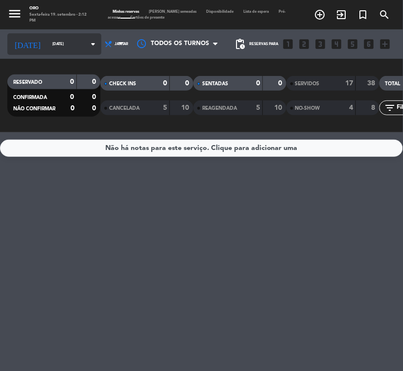
click at [21, 42] on icon "[DATE]" at bounding box center [27, 44] width 40 height 18
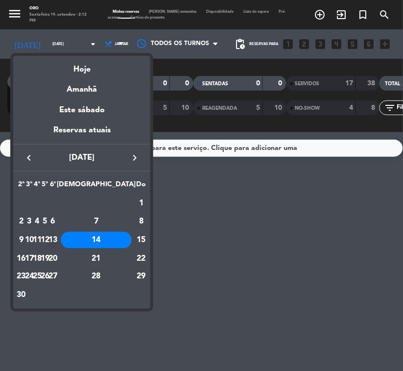
click at [57, 236] on div "13" at bounding box center [52, 240] width 7 height 17
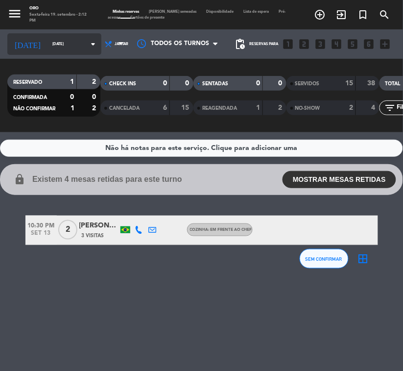
click at [87, 47] on icon "arrow_drop_down" at bounding box center [93, 44] width 12 height 12
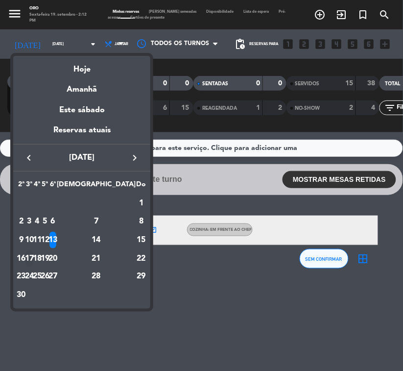
click at [33, 253] on div "17" at bounding box center [28, 258] width 7 height 17
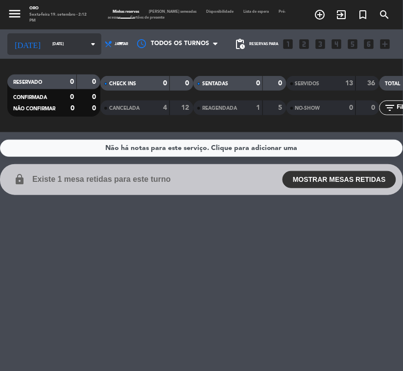
click at [51, 46] on input "[DATE]" at bounding box center [74, 44] width 54 height 14
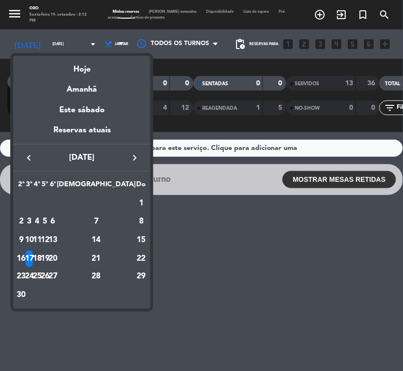
click at [41, 262] on div "18" at bounding box center [37, 258] width 7 height 17
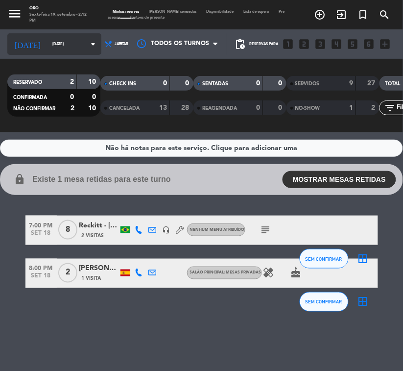
click at [32, 35] on div "[DATE] [DATE] arrow_drop_down" at bounding box center [54, 44] width 94 height 22
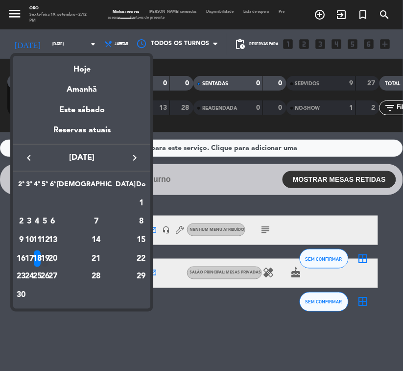
click at [49, 259] on div "19" at bounding box center [45, 258] width 7 height 17
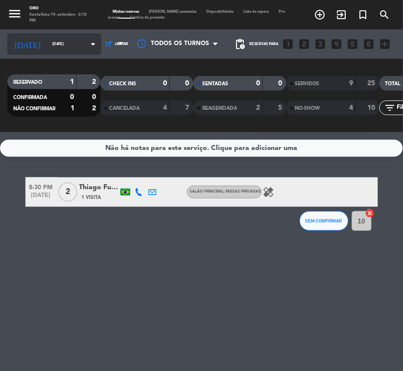
click at [57, 49] on input "[DATE]" at bounding box center [74, 44] width 54 height 14
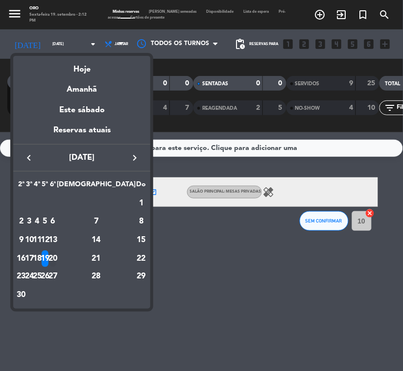
click at [57, 256] on div "20" at bounding box center [52, 258] width 7 height 17
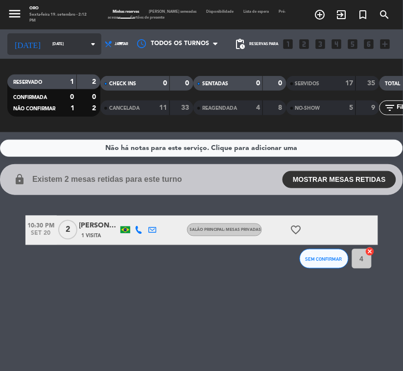
click at [47, 38] on input "[DATE]" at bounding box center [74, 44] width 54 height 14
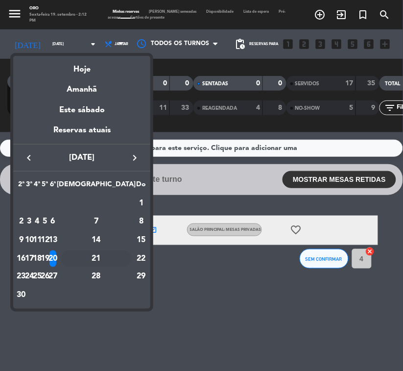
click at [119, 252] on div "21" at bounding box center [96, 258] width 71 height 17
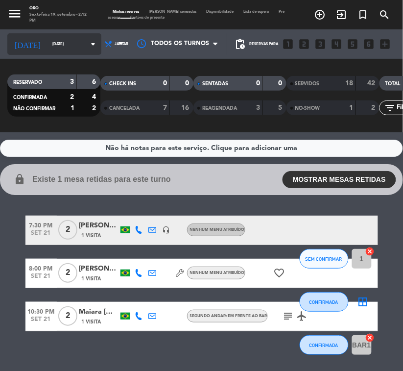
click at [62, 32] on div "[DATE] [DATE] arrow_drop_down" at bounding box center [54, 43] width 94 height 29
click at [64, 39] on input "[DATE]" at bounding box center [74, 44] width 54 height 14
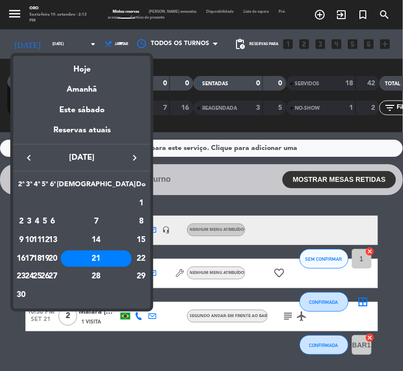
click at [33, 268] on td "24" at bounding box center [29, 277] width 8 height 19
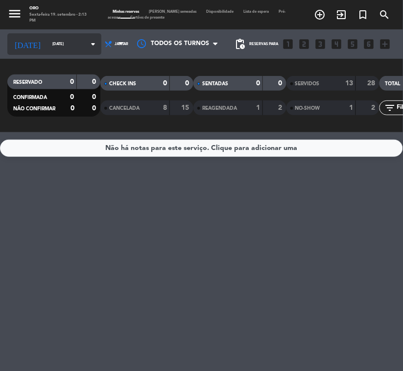
click at [60, 47] on input "[DATE]" at bounding box center [74, 44] width 54 height 14
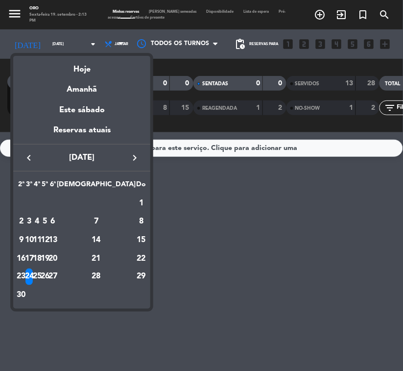
click at [41, 270] on div "25" at bounding box center [37, 276] width 7 height 17
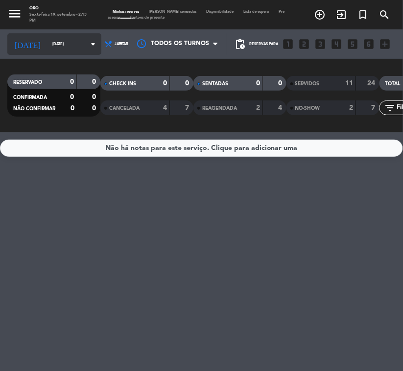
click at [47, 44] on input "[DATE]" at bounding box center [74, 44] width 54 height 14
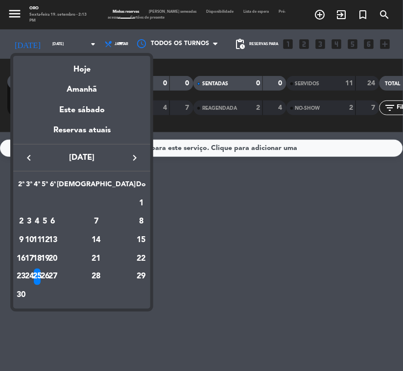
click at [49, 270] on div "26" at bounding box center [45, 276] width 7 height 17
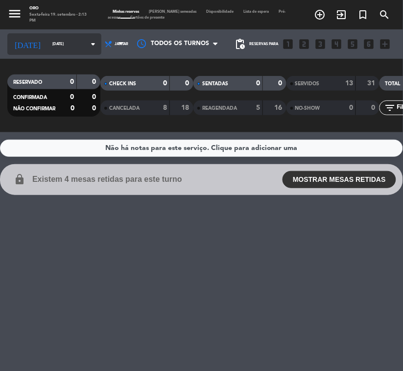
click at [47, 40] on input "[DATE]" at bounding box center [74, 44] width 54 height 14
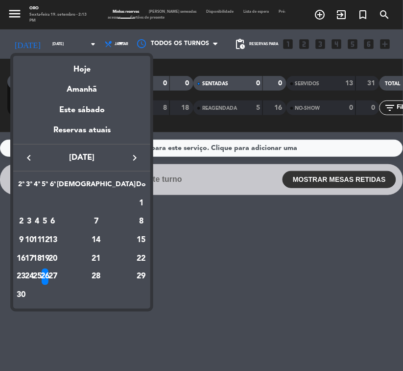
click at [57, 270] on div "27" at bounding box center [52, 276] width 7 height 17
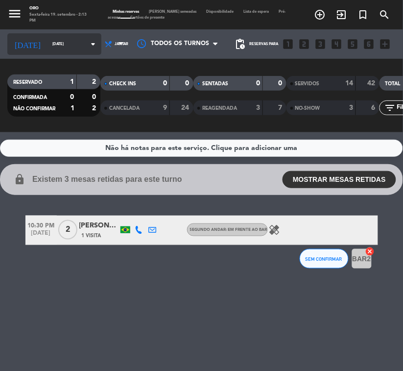
click at [61, 49] on input "[DATE]" at bounding box center [74, 44] width 54 height 14
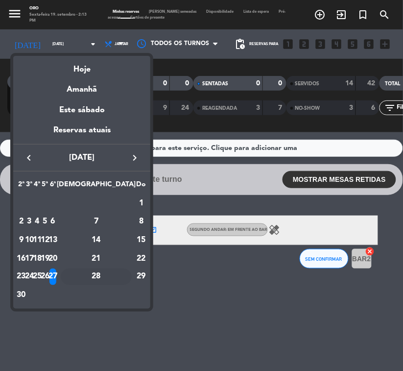
click at [115, 270] on div "28" at bounding box center [96, 276] width 71 height 17
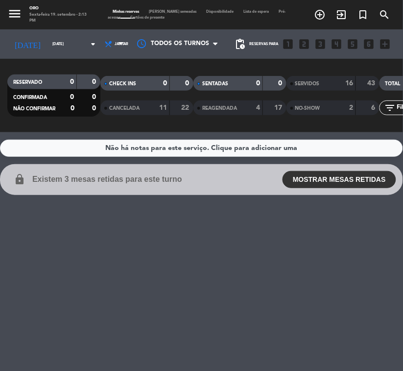
click at [273, 243] on div "Não há notas para este serviço. Clique para adicionar uma lock Existem 3 mesas …" at bounding box center [201, 251] width 403 height 238
click at [47, 43] on input "[DATE]" at bounding box center [74, 44] width 54 height 14
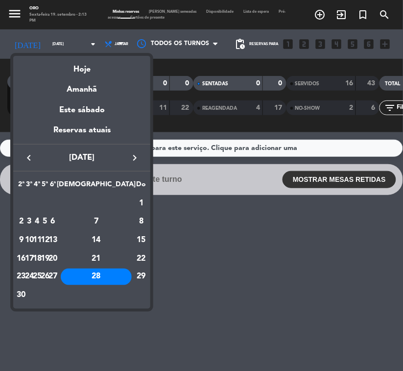
click at [290, 251] on div at bounding box center [201, 185] width 403 height 371
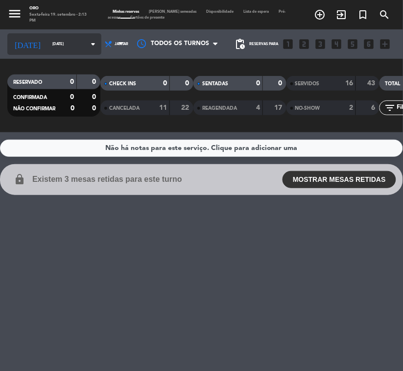
click at [65, 42] on input "[DATE]" at bounding box center [74, 44] width 54 height 14
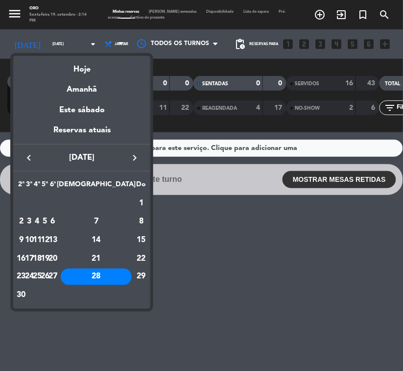
click at [133, 160] on icon "keyboard_arrow_right" at bounding box center [135, 158] width 12 height 12
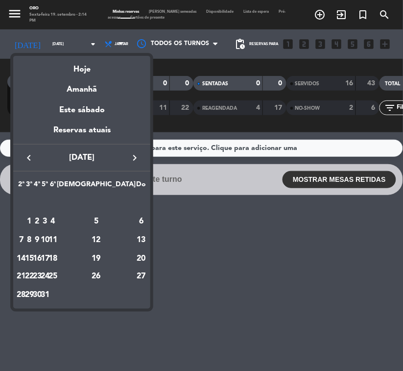
click at [133, 160] on icon "keyboard_arrow_right" at bounding box center [135, 158] width 12 height 12
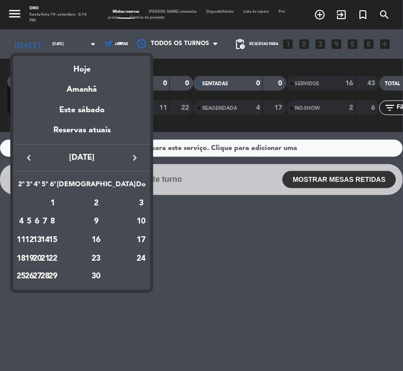
click at [133, 160] on icon "keyboard_arrow_right" at bounding box center [135, 158] width 12 height 12
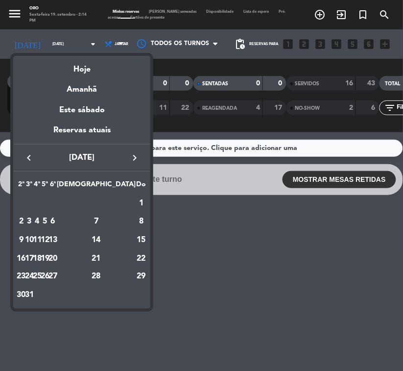
click at [133, 160] on icon "keyboard_arrow_right" at bounding box center [135, 158] width 12 height 12
click at [132, 160] on icon "keyboard_arrow_right" at bounding box center [135, 158] width 12 height 12
click at [133, 160] on icon "keyboard_arrow_right" at bounding box center [135, 158] width 12 height 12
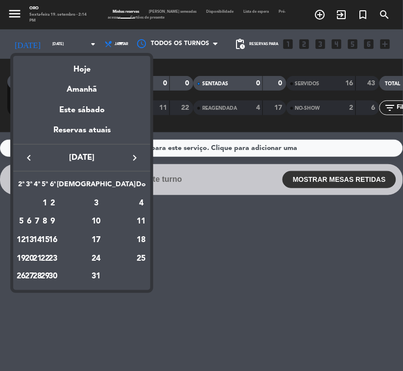
click at [133, 159] on icon "keyboard_arrow_right" at bounding box center [135, 158] width 12 height 12
click at [131, 158] on icon "keyboard_arrow_right" at bounding box center [135, 158] width 12 height 12
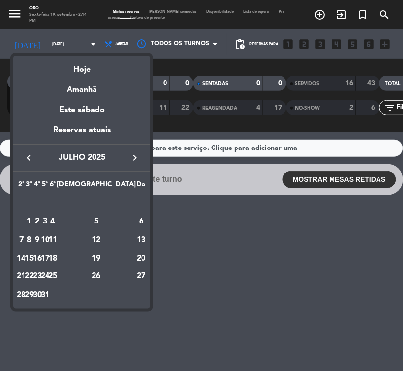
click at [130, 157] on icon "keyboard_arrow_right" at bounding box center [135, 158] width 12 height 12
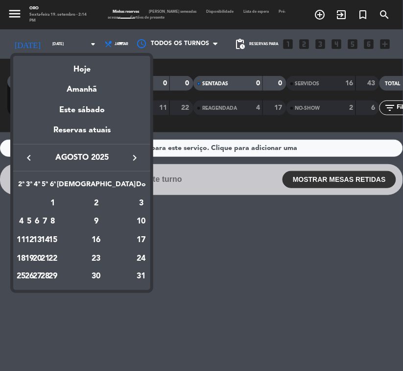
click at [19, 158] on div "keyboard_arrow_left [DATE] keyboard_arrow_right" at bounding box center [81, 157] width 137 height 27
click at [25, 155] on icon "keyboard_arrow_left" at bounding box center [29, 158] width 12 height 12
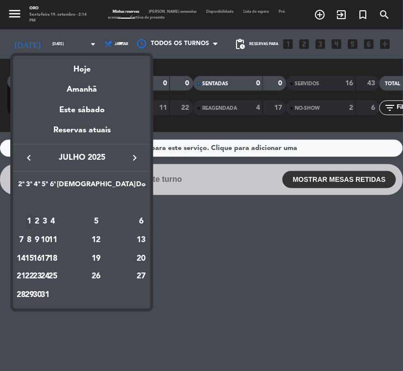
click at [33, 222] on div "1" at bounding box center [28, 221] width 7 height 17
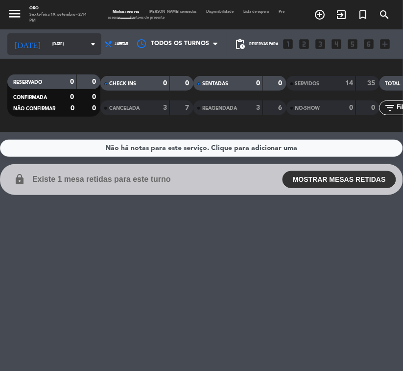
click at [87, 41] on icon "arrow_drop_down" at bounding box center [93, 44] width 12 height 12
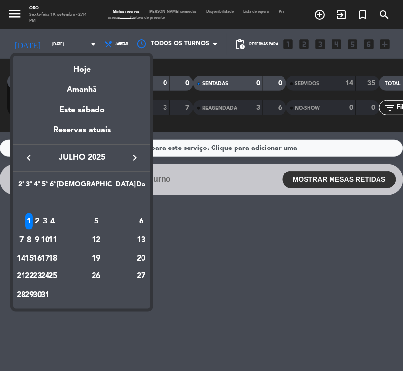
click at [214, 197] on div at bounding box center [201, 185] width 403 height 371
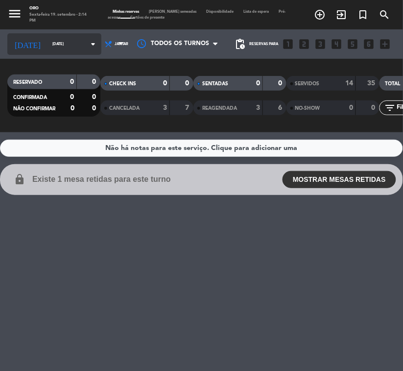
click at [63, 54] on div "[DATE] [DATE] arrow_drop_down" at bounding box center [54, 44] width 94 height 22
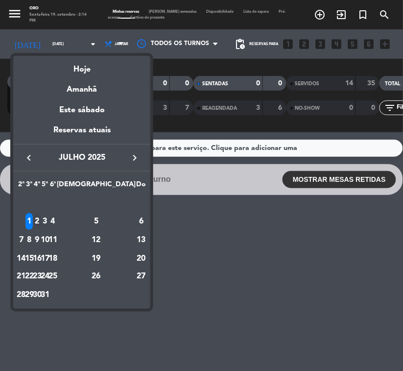
click at [41, 221] on div "2" at bounding box center [37, 221] width 7 height 17
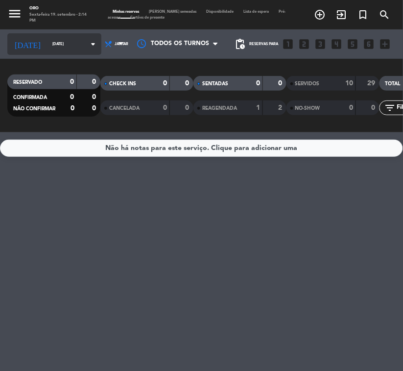
click at [65, 41] on input "[DATE]" at bounding box center [74, 44] width 54 height 14
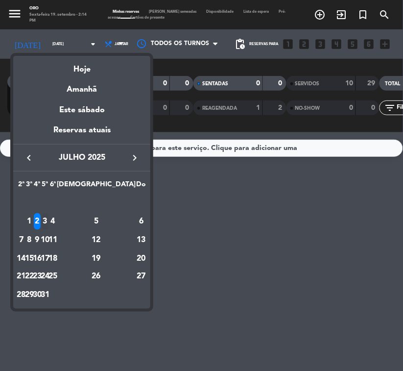
click at [49, 214] on div "3" at bounding box center [45, 221] width 7 height 17
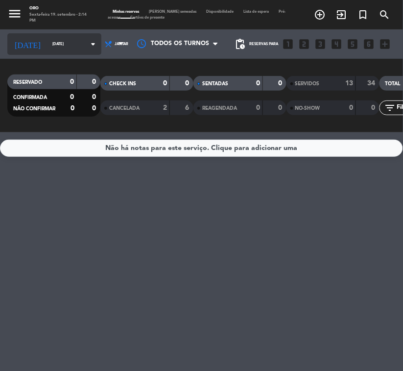
click at [59, 40] on input "[DATE]" at bounding box center [74, 44] width 54 height 14
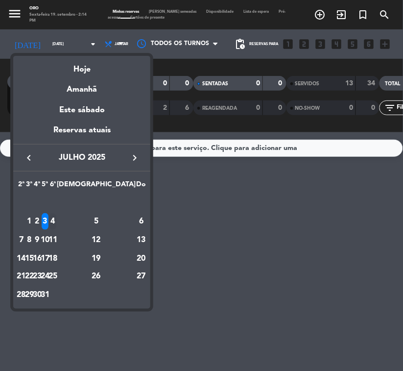
click at [57, 218] on div "4" at bounding box center [52, 221] width 7 height 17
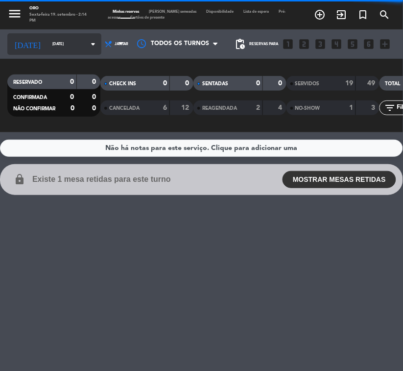
click at [43, 52] on div "[DATE] [DATE] arrow_drop_down" at bounding box center [54, 44] width 94 height 22
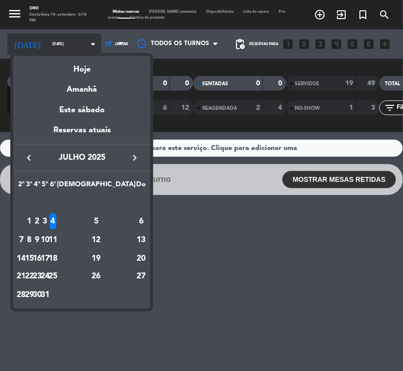
click at [43, 53] on mat-datepicker-content "semana próxima esta semana semana anterior mesma semana do ano anterior Hoje Am…" at bounding box center [81, 180] width 137 height 255
click at [115, 221] on div "5" at bounding box center [96, 221] width 71 height 17
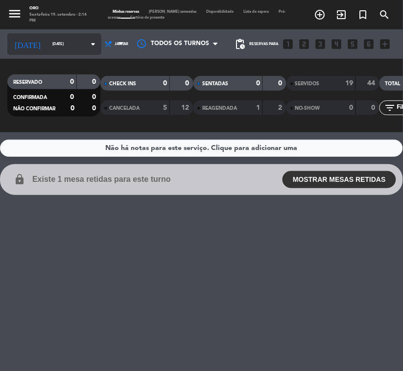
click at [52, 44] on input "[DATE]" at bounding box center [74, 44] width 54 height 14
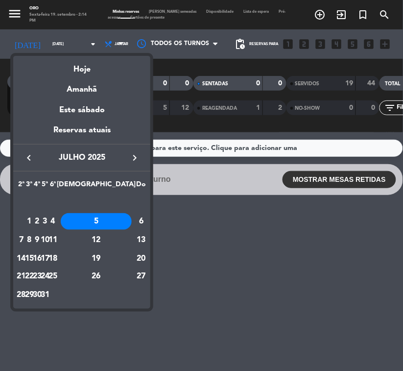
click at [33, 243] on div "8" at bounding box center [28, 240] width 7 height 17
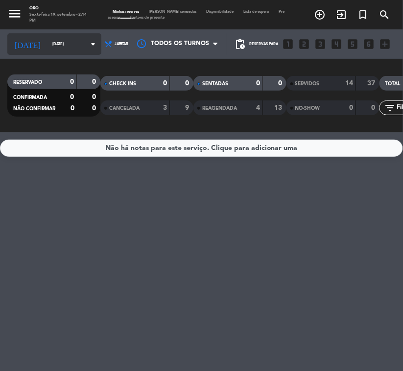
click at [18, 47] on icon "[DATE]" at bounding box center [27, 44] width 40 height 18
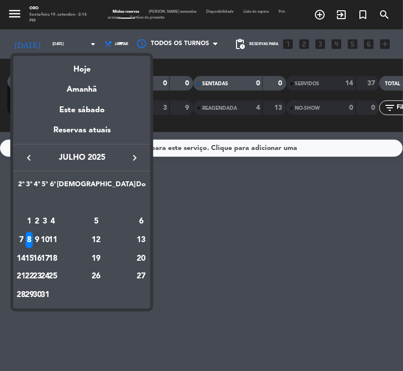
click at [41, 240] on div "9" at bounding box center [37, 240] width 7 height 17
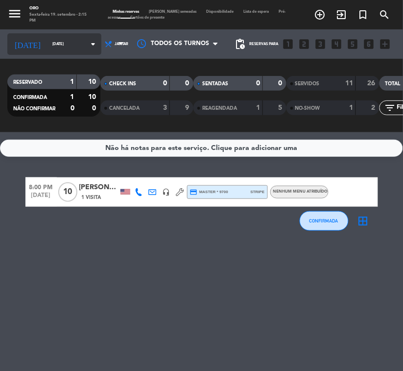
click at [48, 46] on input "[DATE]" at bounding box center [74, 44] width 54 height 14
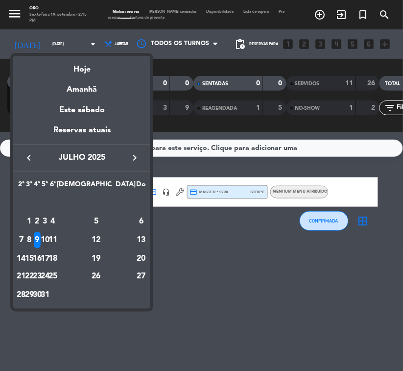
click at [49, 238] on div "10" at bounding box center [45, 240] width 7 height 17
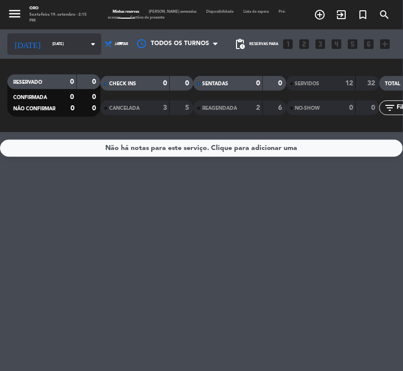
click at [62, 54] on div "[DATE] [DATE] arrow_drop_down" at bounding box center [54, 44] width 94 height 22
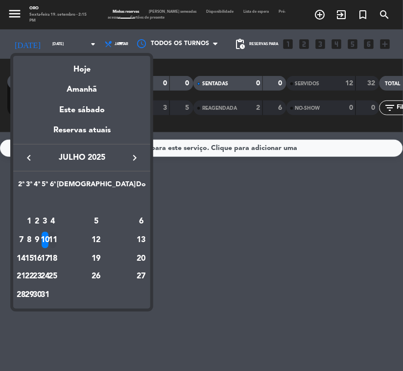
click at [57, 241] on div "11" at bounding box center [52, 240] width 7 height 17
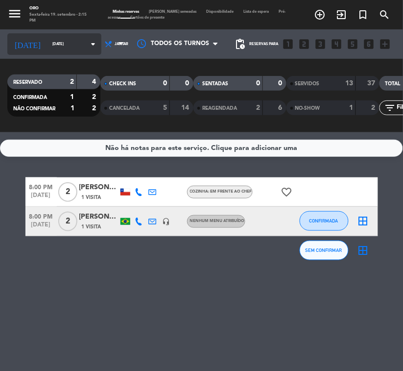
click at [47, 43] on input "[DATE]" at bounding box center [74, 44] width 54 height 14
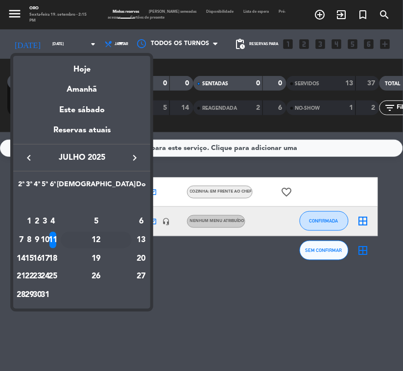
click at [124, 237] on div "12" at bounding box center [96, 240] width 71 height 17
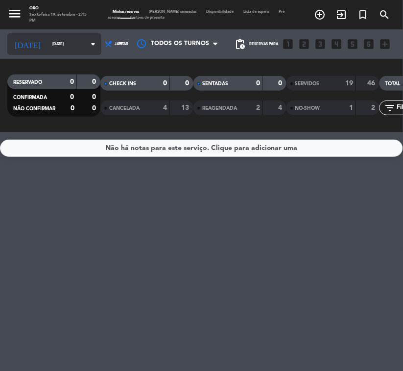
click at [67, 54] on div "[DATE] [DATE] arrow_drop_down" at bounding box center [54, 44] width 94 height 22
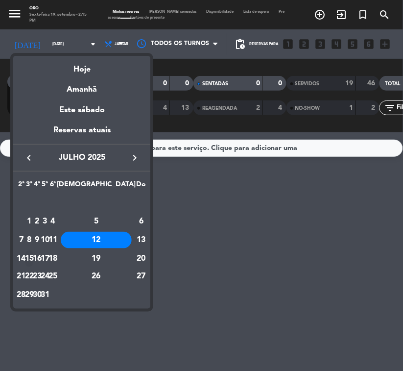
click at [33, 257] on div "15" at bounding box center [28, 258] width 7 height 17
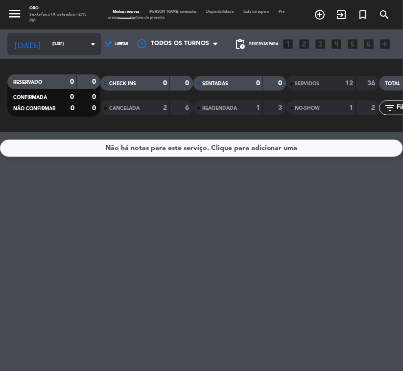
click at [44, 53] on div "[DATE] [DATE] arrow_drop_down" at bounding box center [54, 44] width 94 height 22
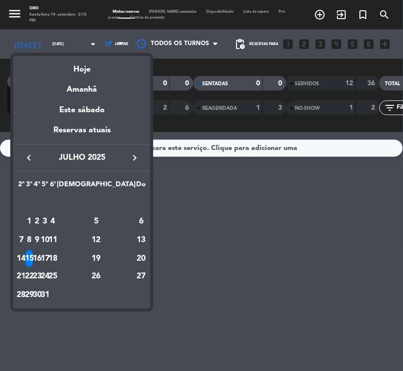
click at [41, 258] on div "16" at bounding box center [37, 258] width 7 height 17
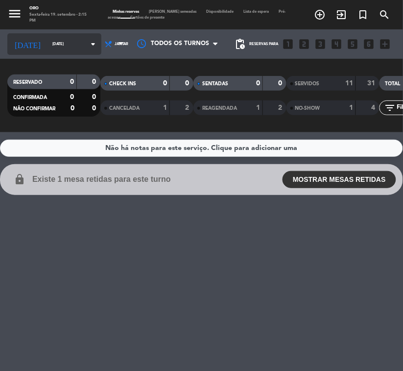
click at [87, 48] on icon "arrow_drop_down" at bounding box center [93, 44] width 12 height 12
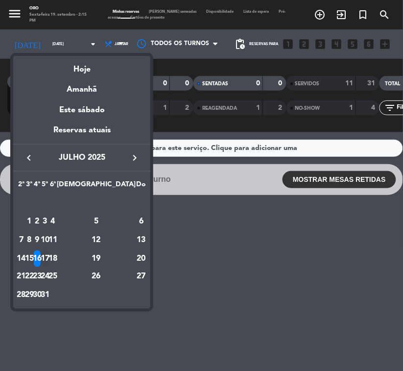
click at [49, 251] on div "17" at bounding box center [45, 258] width 7 height 17
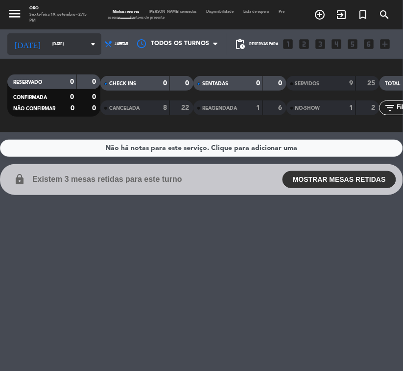
click at [47, 50] on input "[DATE]" at bounding box center [74, 44] width 54 height 14
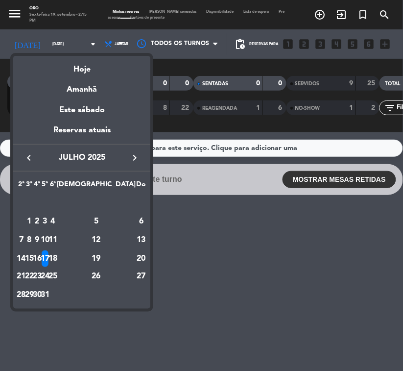
click at [57, 254] on div "18" at bounding box center [52, 258] width 7 height 17
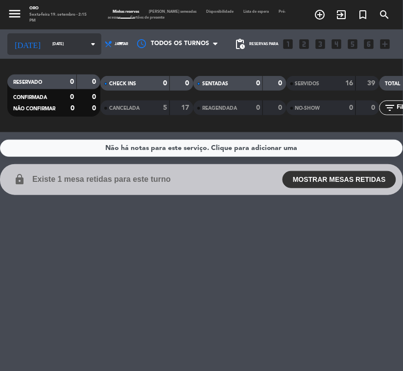
click at [76, 53] on div "[DATE] [DATE] arrow_drop_down" at bounding box center [54, 44] width 94 height 22
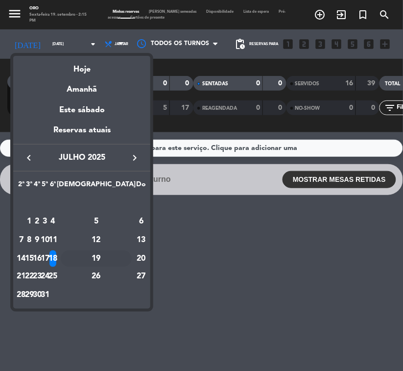
click at [111, 262] on td "19" at bounding box center [96, 258] width 79 height 19
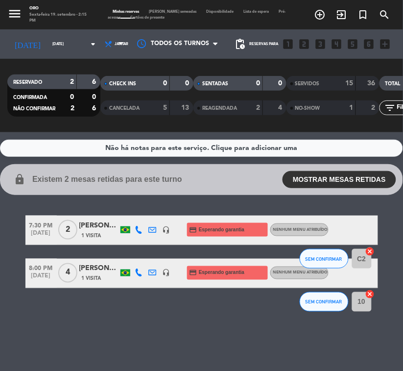
click at [72, 58] on div "[DATE] [DATE] arrow_drop_down" at bounding box center [54, 43] width 94 height 29
click at [60, 45] on input "[DATE]" at bounding box center [74, 44] width 54 height 14
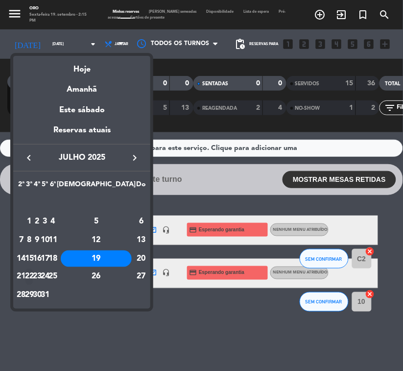
click at [33, 270] on div "22" at bounding box center [28, 276] width 7 height 17
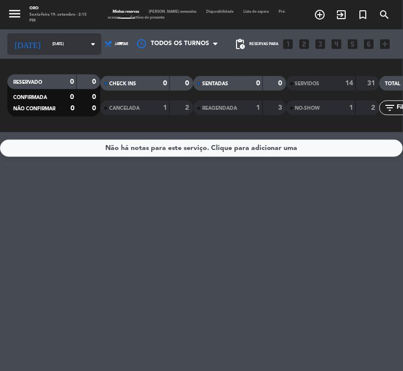
click at [47, 38] on input "[DATE]" at bounding box center [74, 44] width 54 height 14
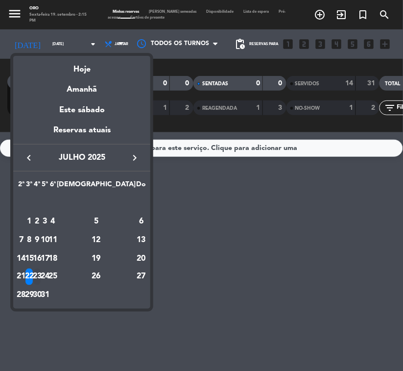
click at [41, 270] on div "23" at bounding box center [37, 276] width 7 height 17
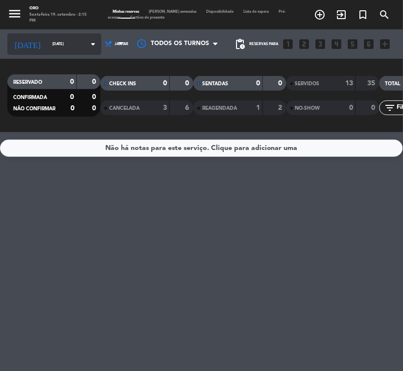
click at [51, 42] on input "[DATE]" at bounding box center [74, 44] width 54 height 14
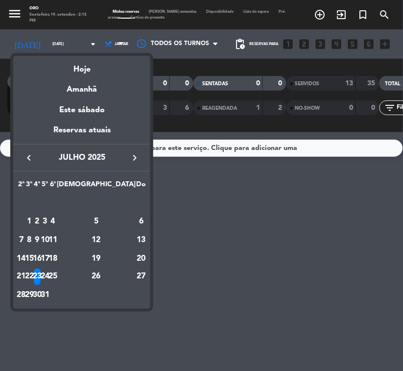
click at [49, 270] on div "24" at bounding box center [45, 276] width 7 height 17
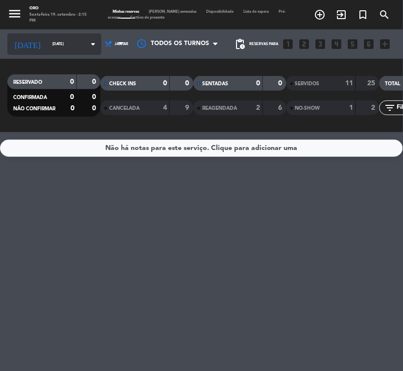
click at [60, 52] on div "[DATE] [DATE] arrow_drop_down" at bounding box center [54, 44] width 94 height 22
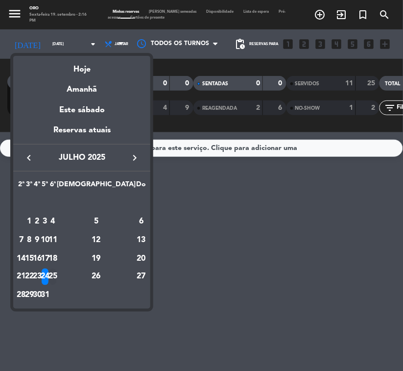
click at [57, 268] on td "25" at bounding box center [53, 277] width 8 height 19
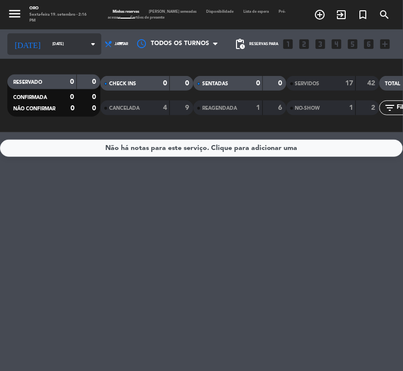
click at [51, 47] on input "[DATE]" at bounding box center [74, 44] width 54 height 14
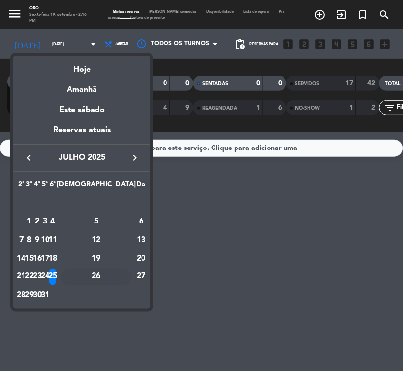
click at [117, 270] on div "26" at bounding box center [96, 276] width 71 height 17
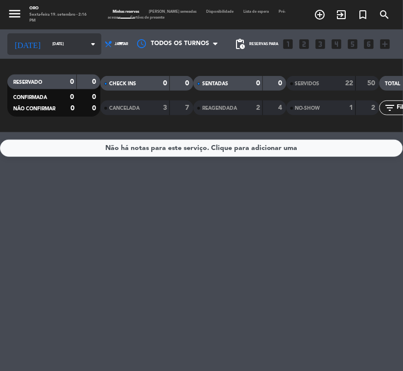
click at [54, 45] on input "[DATE]" at bounding box center [74, 44] width 54 height 14
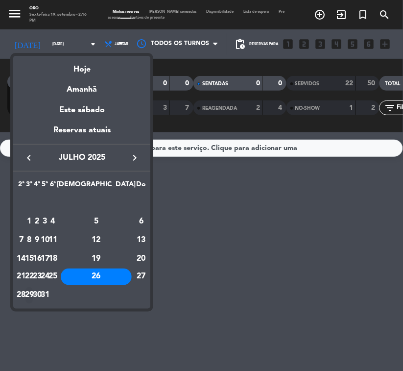
click at [33, 270] on div "29" at bounding box center [28, 295] width 7 height 17
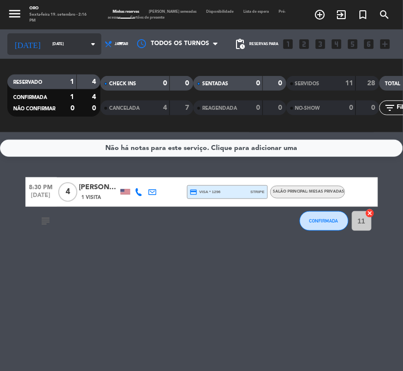
click at [63, 47] on input "[DATE]" at bounding box center [74, 44] width 54 height 14
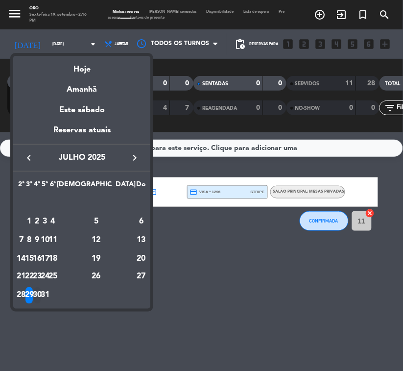
click at [41, 270] on div "30" at bounding box center [37, 295] width 7 height 17
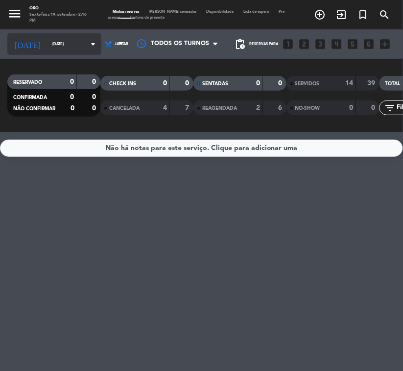
click at [57, 50] on input "[DATE]" at bounding box center [74, 44] width 54 height 14
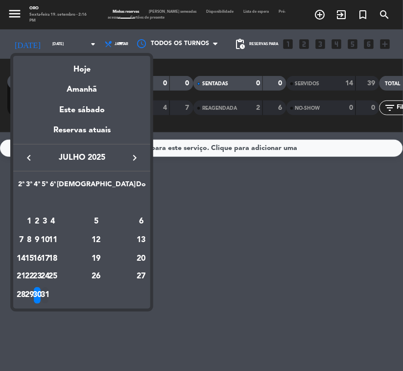
click at [49, 270] on div "31" at bounding box center [45, 295] width 7 height 17
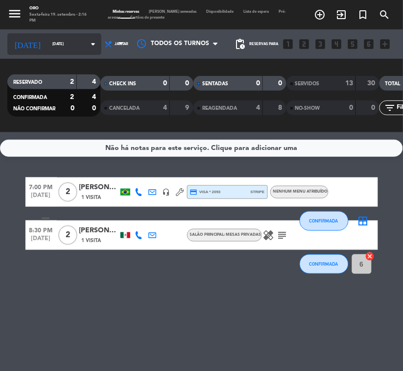
click at [54, 50] on input "[DATE]" at bounding box center [74, 44] width 54 height 14
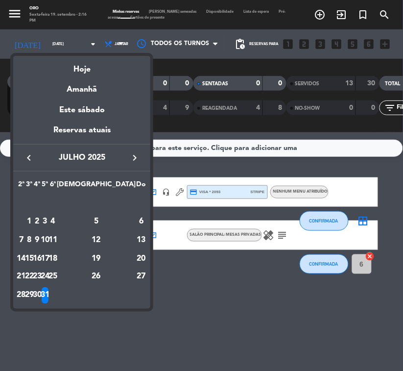
click at [126, 157] on button "keyboard_arrow_right" at bounding box center [135, 157] width 18 height 13
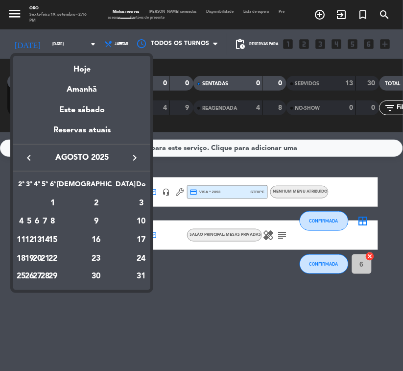
click at [57, 199] on div "1" at bounding box center [52, 203] width 7 height 17
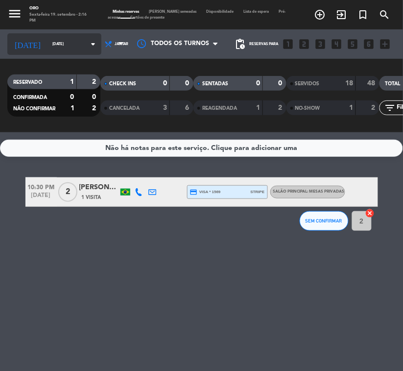
drag, startPoint x: 47, startPoint y: 42, endPoint x: 52, endPoint y: 49, distance: 9.4
click at [52, 49] on input "[DATE]" at bounding box center [74, 44] width 54 height 14
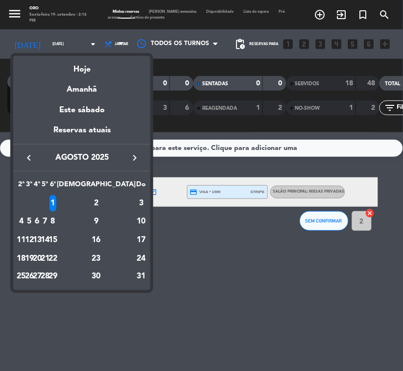
click at [113, 209] on div "2" at bounding box center [96, 203] width 71 height 17
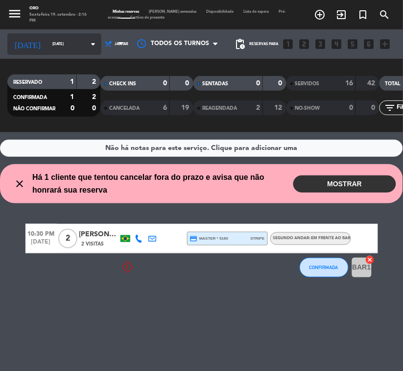
click at [63, 53] on div "[DATE] [DATE] arrow_drop_down" at bounding box center [54, 44] width 94 height 22
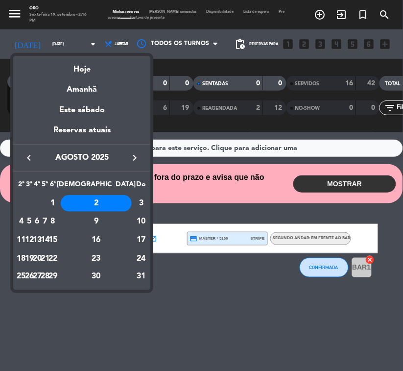
click at [38, 211] on td "AGO" at bounding box center [33, 203] width 32 height 19
click at [33, 225] on div "5" at bounding box center [28, 221] width 7 height 17
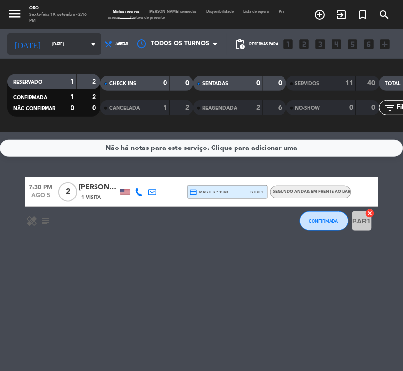
click at [57, 45] on input "[DATE]" at bounding box center [74, 44] width 54 height 14
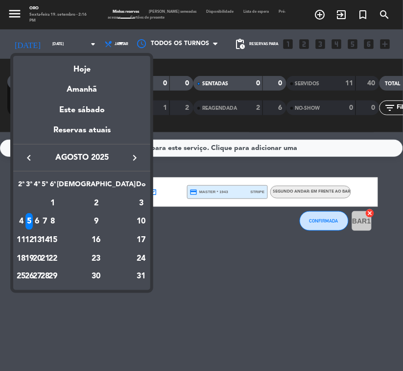
click at [41, 219] on div "6" at bounding box center [37, 221] width 7 height 17
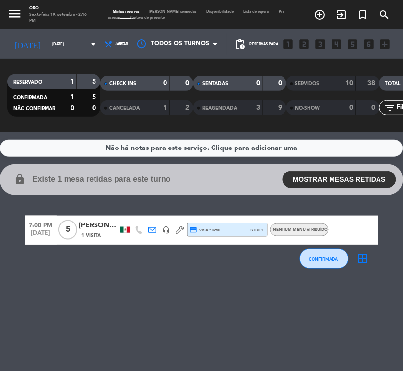
click at [52, 60] on div "RESERVADO 1 5 CONFIRMADA 1 5 NÃO CONFIRMAR 0 0 CHECK INS 0 0 CANCELADA 1 2 SENT…" at bounding box center [201, 95] width 403 height 73
click at [47, 47] on input "[DATE]" at bounding box center [74, 44] width 54 height 14
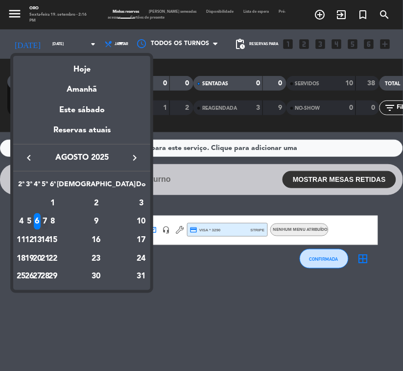
click at [49, 215] on td "7" at bounding box center [45, 221] width 8 height 19
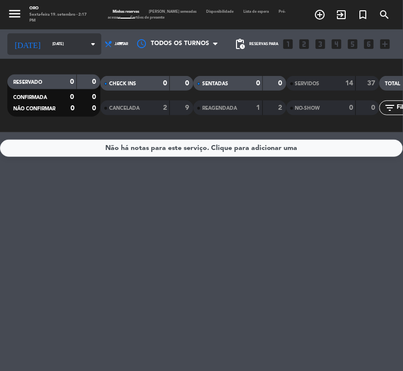
click at [53, 47] on input "[DATE]" at bounding box center [74, 44] width 54 height 14
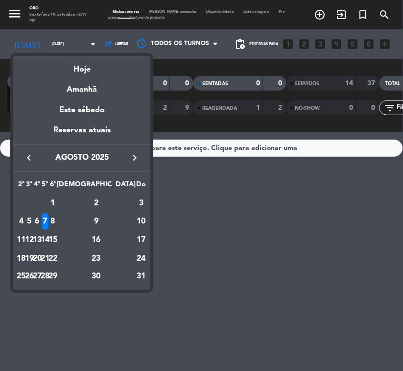
click at [57, 221] on div "8" at bounding box center [52, 221] width 7 height 17
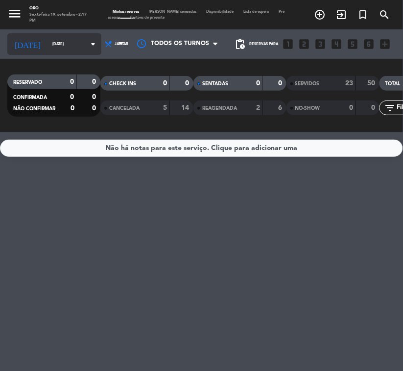
click at [44, 36] on div "[DATE] [DATE] arrow_drop_down" at bounding box center [54, 44] width 94 height 22
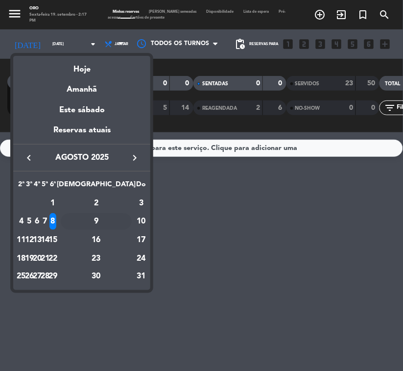
click at [118, 219] on div "9" at bounding box center [96, 221] width 71 height 17
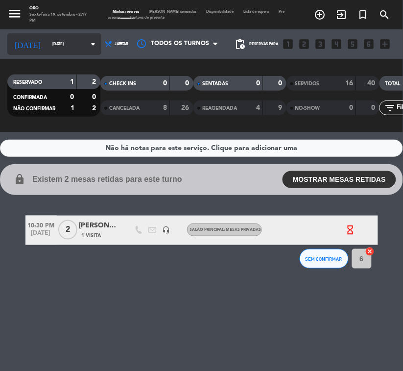
click at [87, 43] on icon "arrow_drop_down" at bounding box center [93, 44] width 12 height 12
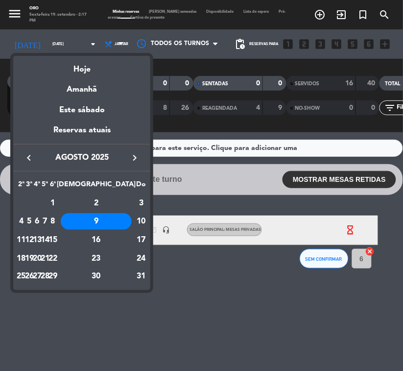
drag, startPoint x: 47, startPoint y: 232, endPoint x: 74, endPoint y: 238, distance: 27.2
click at [33, 233] on div "12" at bounding box center [28, 240] width 7 height 17
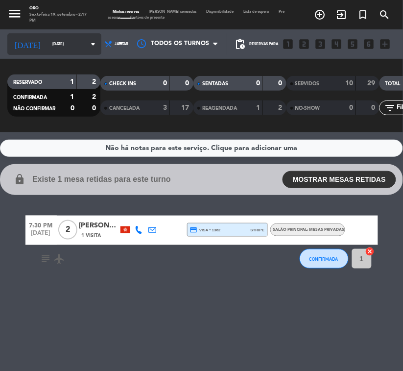
click at [47, 36] on div "[DATE] [DATE] arrow_drop_down" at bounding box center [54, 44] width 94 height 22
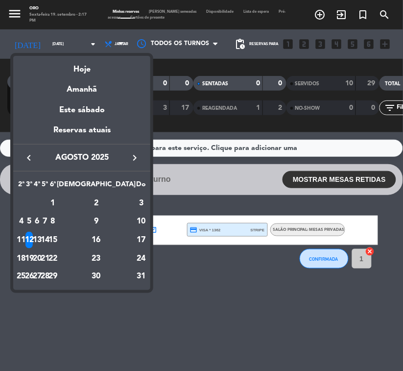
click at [41, 234] on div "13" at bounding box center [37, 240] width 7 height 17
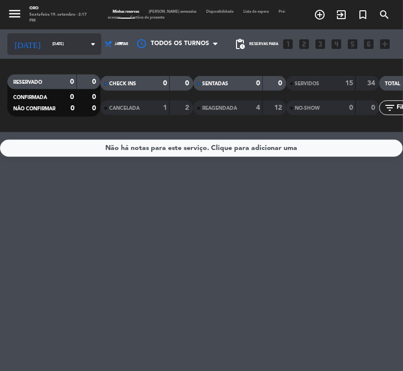
click at [58, 48] on input "[DATE]" at bounding box center [74, 44] width 54 height 14
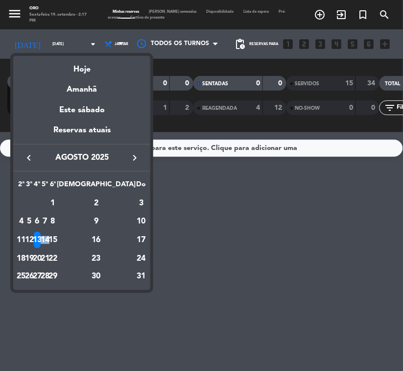
click at [49, 238] on td "14" at bounding box center [45, 240] width 8 height 19
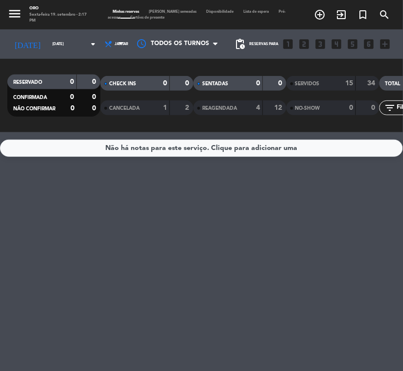
type input "[DATE]"
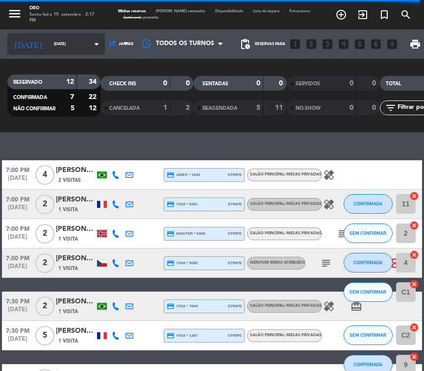
click at [64, 45] on input "[DATE]" at bounding box center [77, 44] width 56 height 15
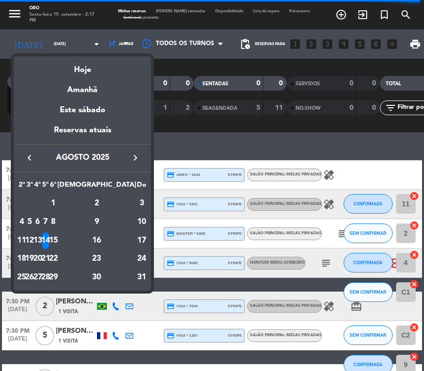
click at [41, 233] on div "13" at bounding box center [37, 240] width 7 height 17
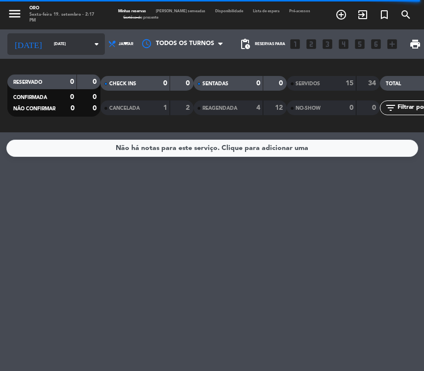
click at [52, 39] on input "[DATE]" at bounding box center [77, 44] width 56 height 15
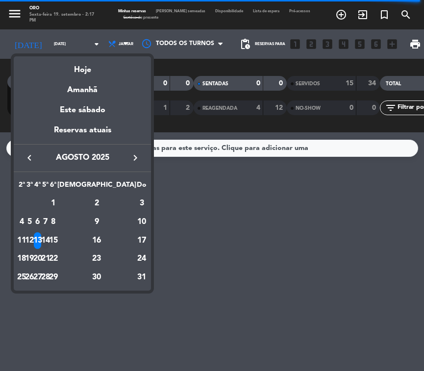
click at [49, 236] on div "14" at bounding box center [45, 240] width 7 height 17
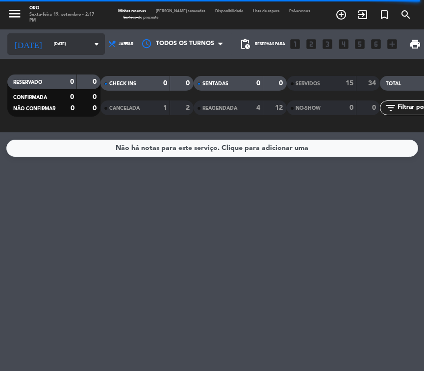
click at [49, 43] on input "[DATE]" at bounding box center [77, 44] width 56 height 15
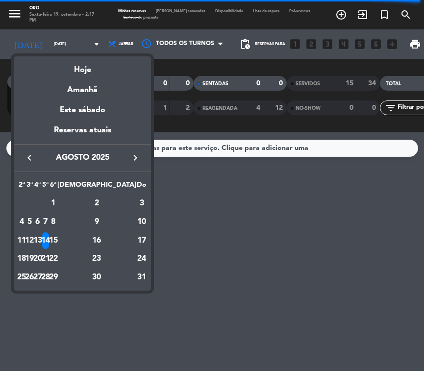
click at [41, 239] on div "13" at bounding box center [37, 240] width 7 height 17
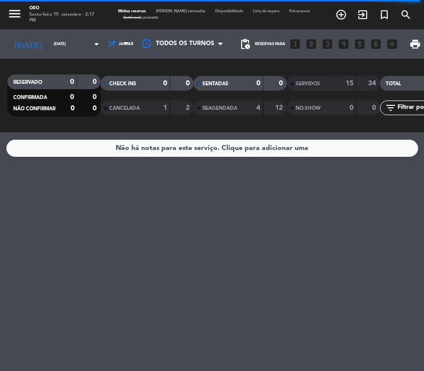
click at [55, 25] on div "menu Oro Sexta-feira 19. setembro - 2:17 PM Minhas reservas Mesas semeadas Disp…" at bounding box center [212, 14] width 424 height 29
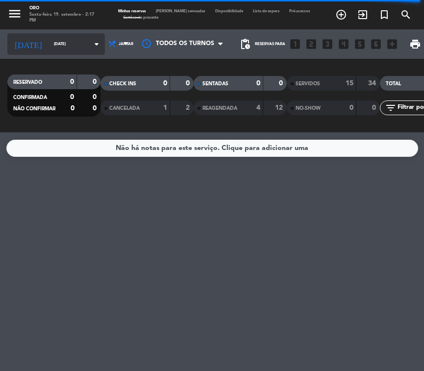
click at [53, 42] on input "[DATE]" at bounding box center [77, 44] width 56 height 15
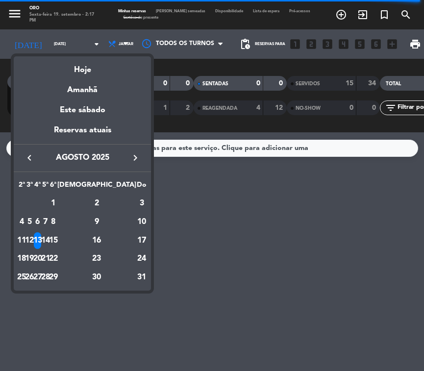
click at [49, 240] on div "14" at bounding box center [45, 240] width 7 height 17
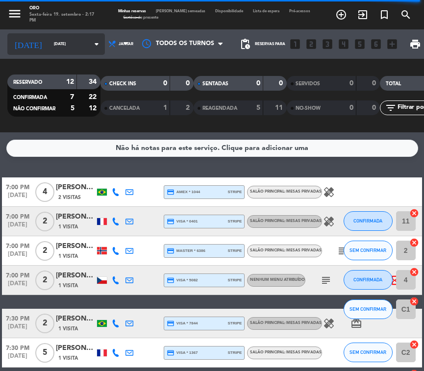
click at [49, 49] on input "[DATE]" at bounding box center [77, 44] width 56 height 15
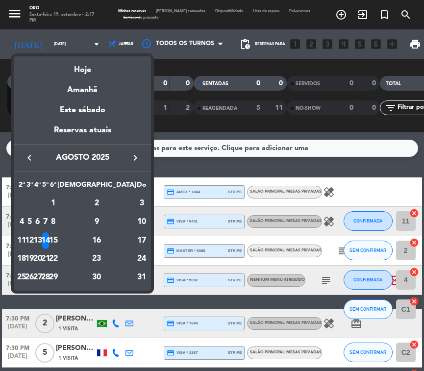
click at [375, 131] on div at bounding box center [212, 185] width 424 height 371
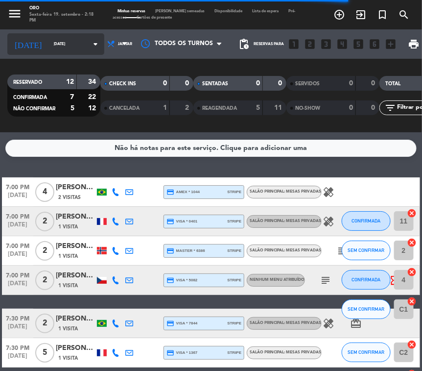
click at [69, 47] on input "[DATE]" at bounding box center [76, 44] width 55 height 15
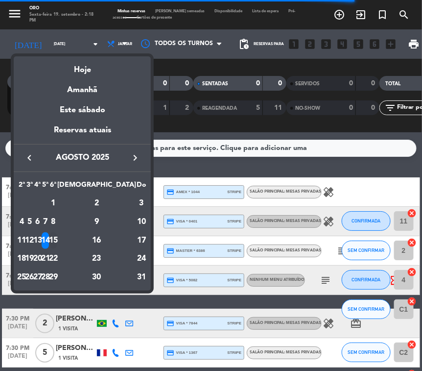
click at [57, 233] on td "15" at bounding box center [53, 240] width 8 height 19
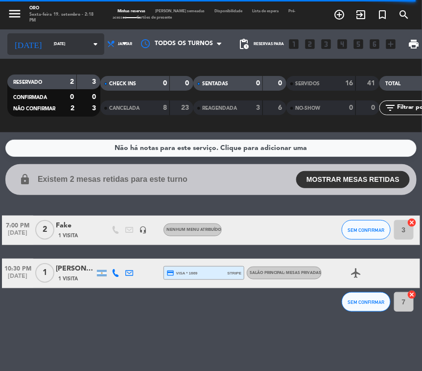
click at [49, 43] on input "[DATE]" at bounding box center [76, 44] width 55 height 15
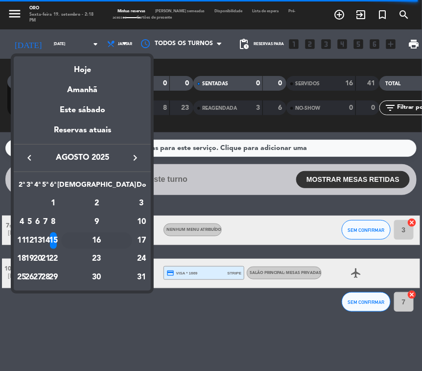
click at [120, 243] on div "16" at bounding box center [96, 240] width 71 height 17
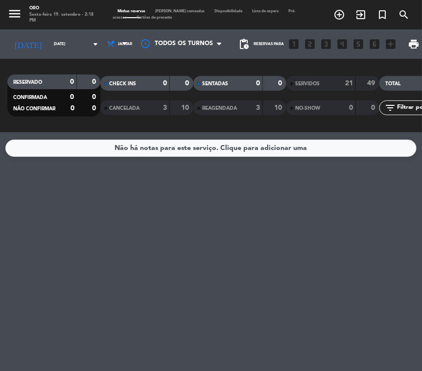
click at [42, 25] on div "menu Oro Sexta-feira 19. setembro - 2:18 PM Minhas reservas Mesas semeadas Disp…" at bounding box center [211, 14] width 422 height 29
click at [40, 32] on div "[DATE] [DATE] arrow_drop_down" at bounding box center [55, 43] width 97 height 29
click at [69, 29] on div "[DATE] [DATE] arrow_drop_down" at bounding box center [55, 43] width 97 height 29
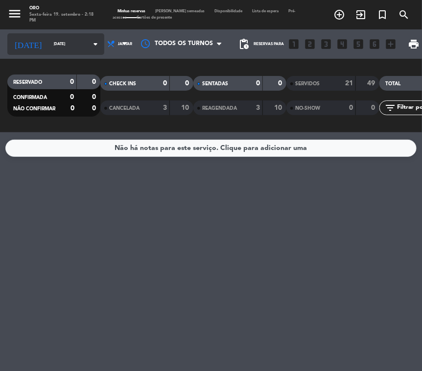
click at [70, 37] on div "[DATE] [DATE] arrow_drop_down" at bounding box center [55, 44] width 97 height 22
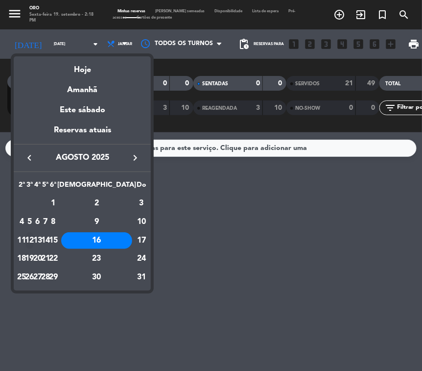
drag, startPoint x: 47, startPoint y: 251, endPoint x: 41, endPoint y: 243, distance: 10.4
click at [41, 243] on tbody "[DATE] 2 3 4 5 6 7 8 9 10 11 12 13 14 15 16 17 18 19 20 21 22 23 24 25 26 27 28…" at bounding box center [82, 240] width 129 height 92
click at [33, 257] on div "19" at bounding box center [29, 258] width 7 height 17
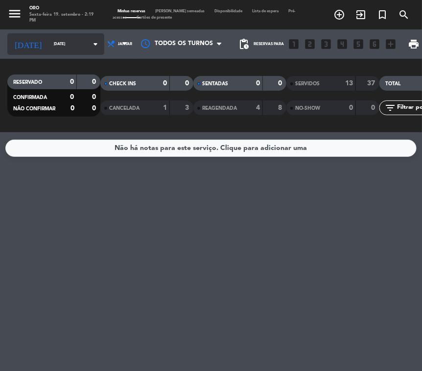
click at [64, 45] on input "[DATE]" at bounding box center [76, 44] width 55 height 15
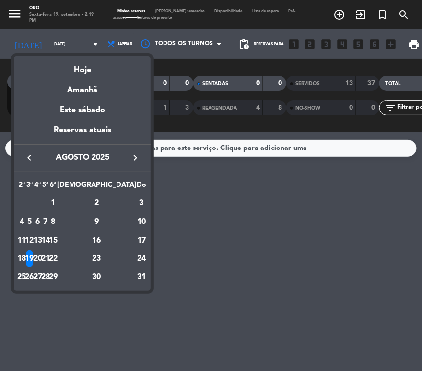
click at [283, 257] on div at bounding box center [211, 185] width 422 height 371
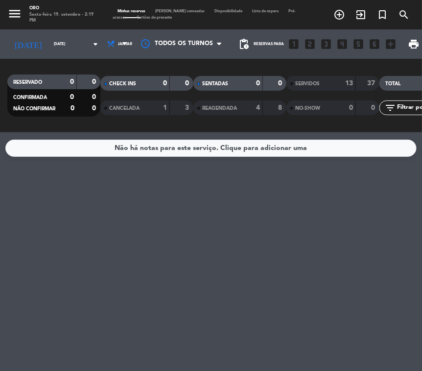
click at [65, 31] on div "[DATE] [DATE] arrow_drop_down" at bounding box center [55, 43] width 97 height 29
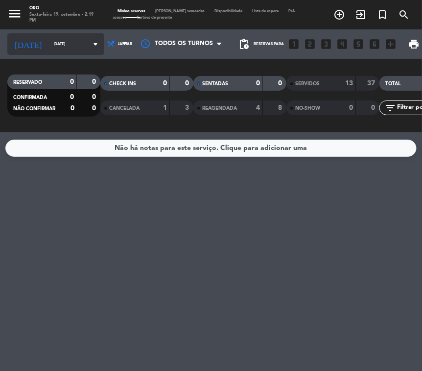
click at [65, 47] on input "[DATE]" at bounding box center [76, 44] width 55 height 15
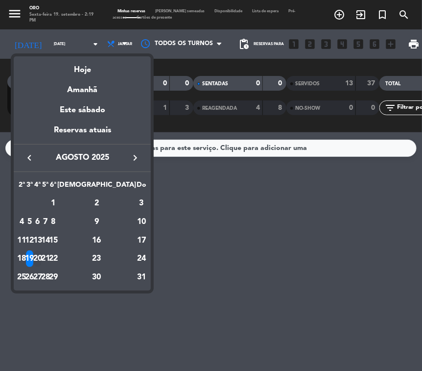
click at [41, 253] on div "20" at bounding box center [37, 258] width 7 height 17
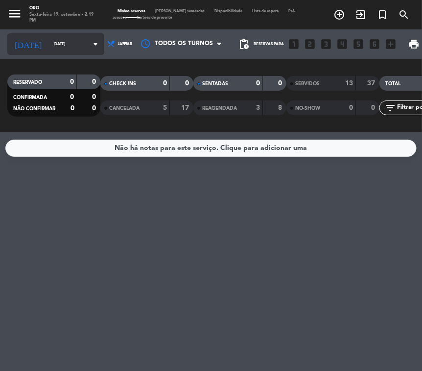
click at [50, 48] on input "[DATE]" at bounding box center [76, 44] width 55 height 15
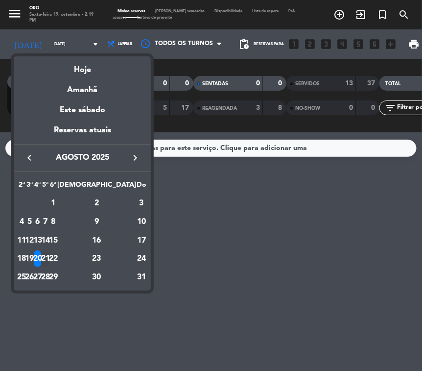
click at [49, 250] on td "21" at bounding box center [46, 258] width 8 height 19
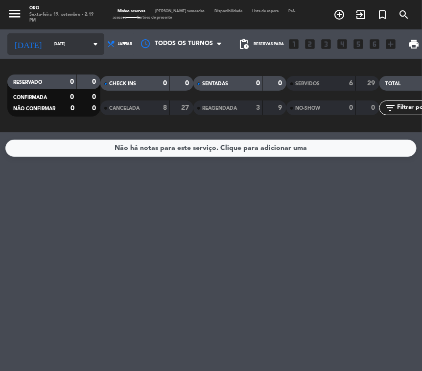
click at [90, 43] on icon "arrow_drop_down" at bounding box center [96, 44] width 12 height 12
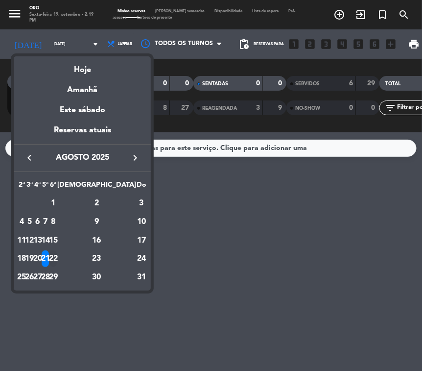
click at [57, 255] on div "22" at bounding box center [53, 258] width 7 height 17
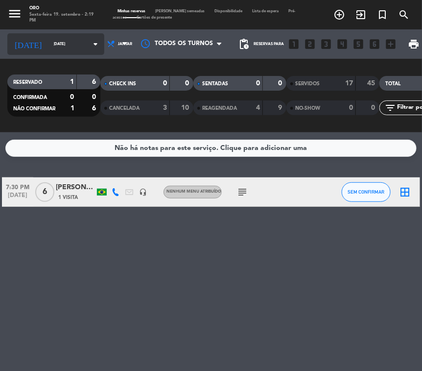
click at [70, 42] on input "[DATE]" at bounding box center [76, 44] width 55 height 15
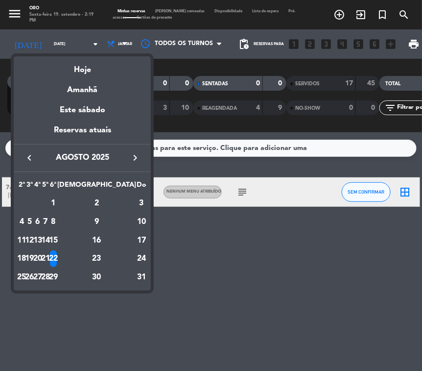
click at [116, 257] on div "23" at bounding box center [96, 258] width 71 height 17
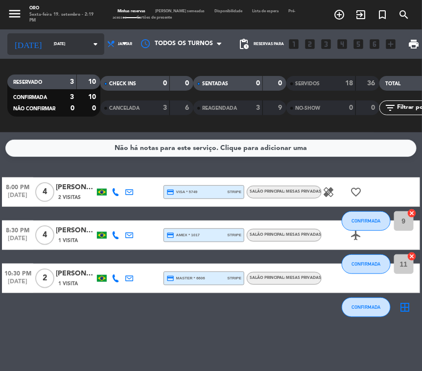
click at [68, 38] on input "[DATE]" at bounding box center [76, 44] width 55 height 15
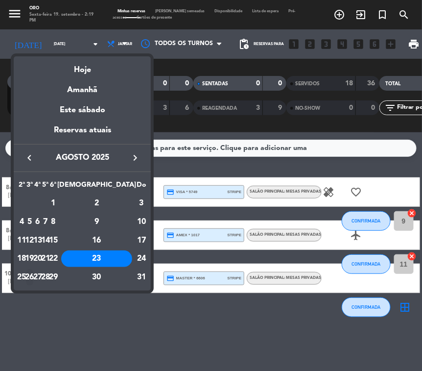
click at [33, 270] on div "26" at bounding box center [29, 277] width 7 height 17
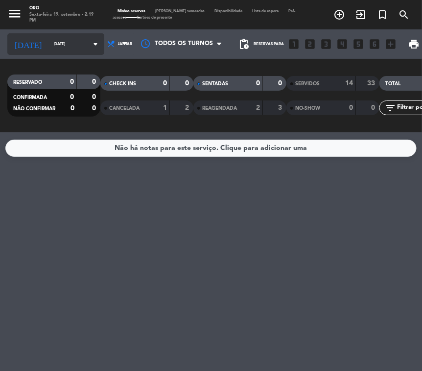
click at [49, 38] on input "[DATE]" at bounding box center [76, 44] width 55 height 15
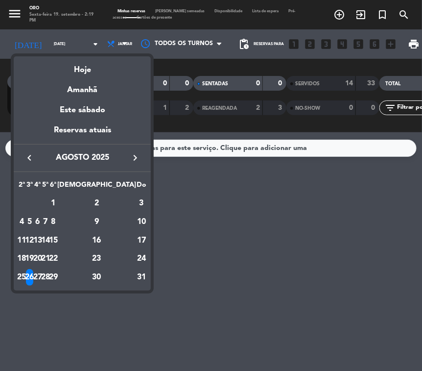
click at [41, 270] on div "27" at bounding box center [37, 277] width 7 height 17
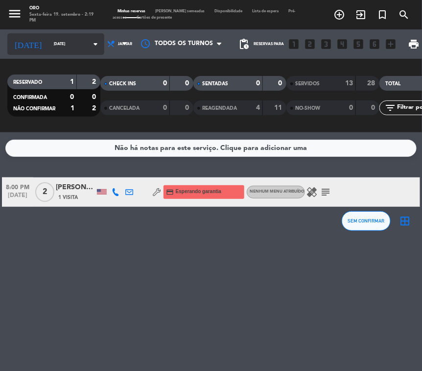
click at [69, 49] on input "[DATE]" at bounding box center [76, 44] width 55 height 15
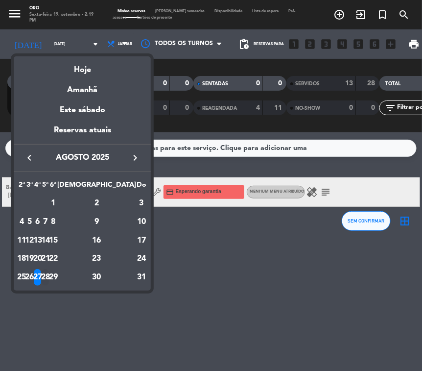
click at [49, 270] on div "28" at bounding box center [45, 277] width 7 height 17
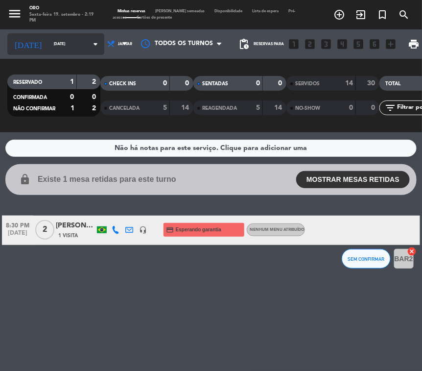
click at [49, 49] on input "[DATE]" at bounding box center [76, 44] width 55 height 15
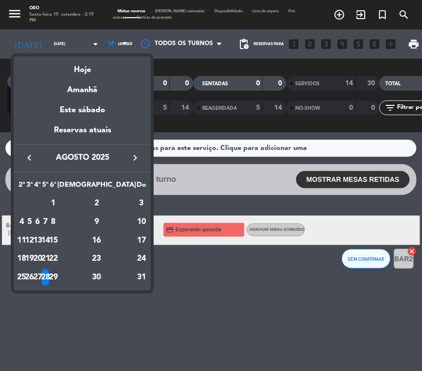
click at [57, 270] on div "29" at bounding box center [53, 277] width 7 height 17
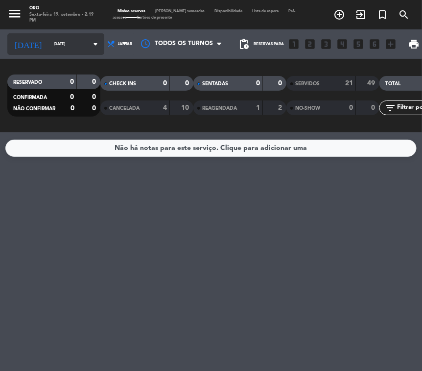
click at [90, 42] on icon "arrow_drop_down" at bounding box center [96, 44] width 12 height 12
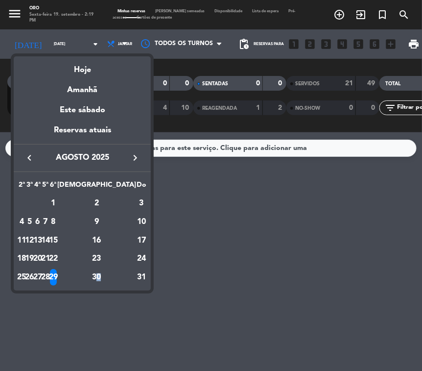
click at [120, 270] on div "30" at bounding box center [96, 277] width 71 height 17
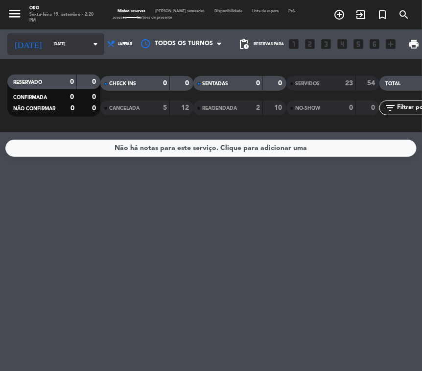
click at [75, 37] on input "[DATE]" at bounding box center [76, 44] width 55 height 15
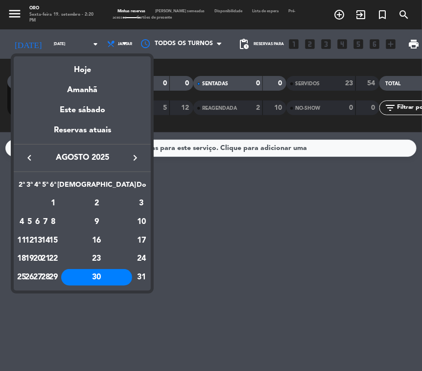
click at [130, 163] on icon "keyboard_arrow_right" at bounding box center [135, 158] width 12 height 12
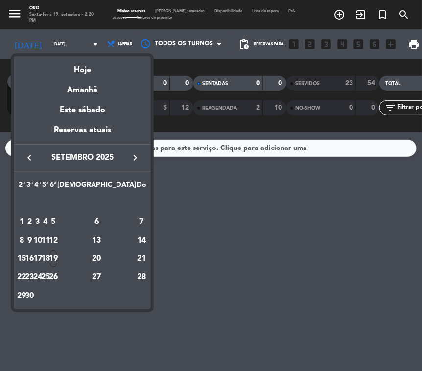
click at [33, 217] on div "2" at bounding box center [29, 221] width 7 height 17
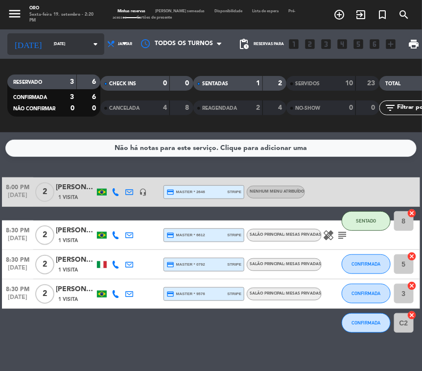
click at [49, 40] on input "[DATE]" at bounding box center [76, 44] width 55 height 15
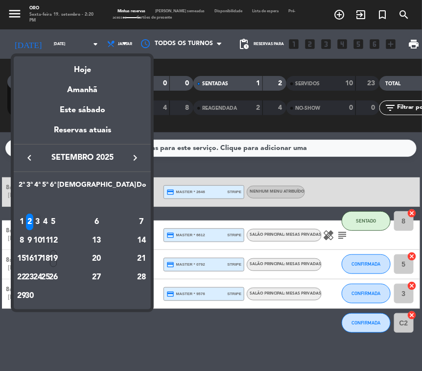
click at [41, 220] on div "3" at bounding box center [37, 221] width 7 height 17
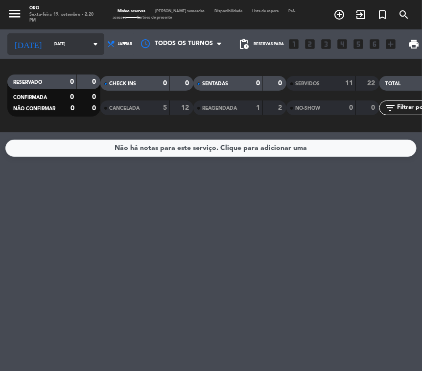
drag, startPoint x: 76, startPoint y: 32, endPoint x: 76, endPoint y: 43, distance: 10.3
click at [74, 33] on div "[DATE] [DATE] arrow_drop_down" at bounding box center [55, 43] width 97 height 29
click at [90, 45] on icon "arrow_drop_down" at bounding box center [96, 44] width 12 height 12
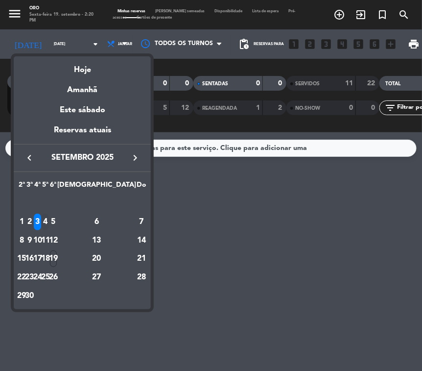
click at [49, 213] on td "4" at bounding box center [46, 222] width 8 height 19
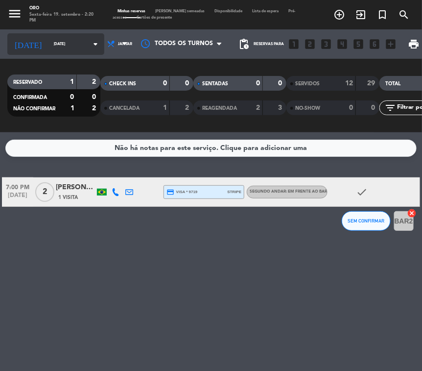
click at [68, 48] on input "[DATE]" at bounding box center [76, 44] width 55 height 15
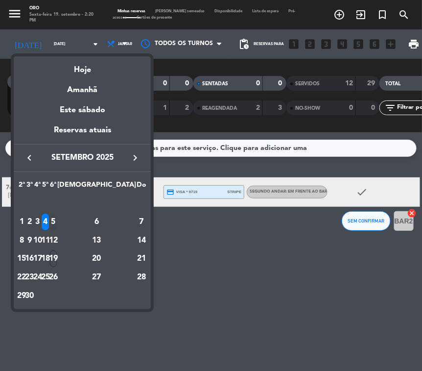
click at [57, 216] on div "5" at bounding box center [53, 221] width 7 height 17
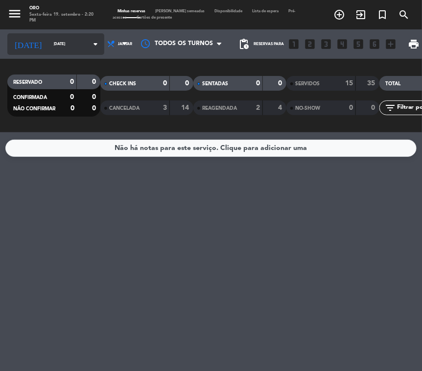
click at [55, 51] on div "[DATE] [DATE] arrow_drop_down" at bounding box center [55, 44] width 97 height 22
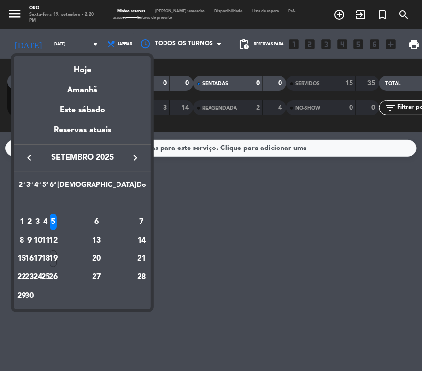
click at [136, 223] on td "7" at bounding box center [141, 222] width 11 height 19
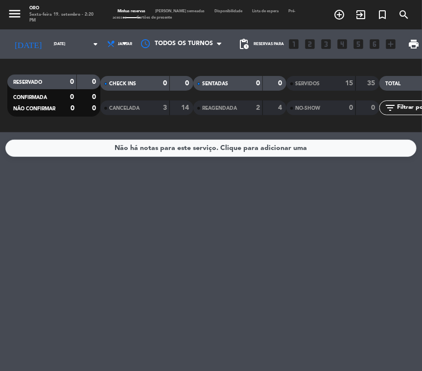
type input "[DATE]"
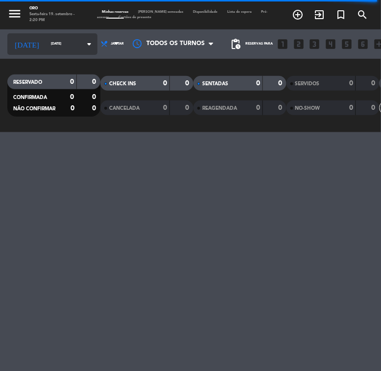
click at [62, 45] on input "[DATE]" at bounding box center [71, 44] width 51 height 14
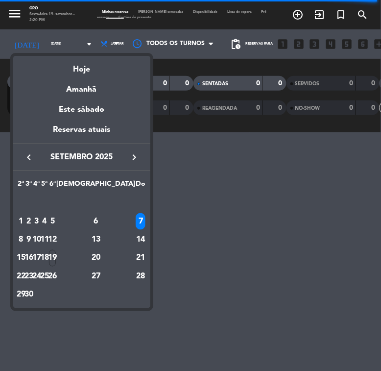
click at [33, 234] on td "9" at bounding box center [29, 240] width 8 height 19
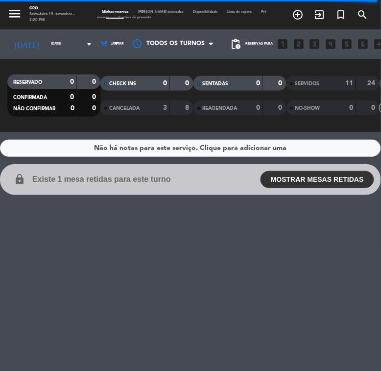
click at [74, 56] on div "[DATE] [DATE] arrow_drop_down" at bounding box center [52, 43] width 90 height 29
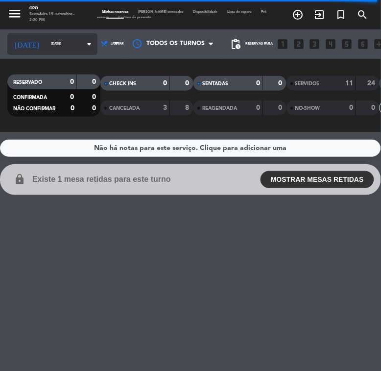
click at [62, 47] on input "[DATE]" at bounding box center [71, 44] width 51 height 14
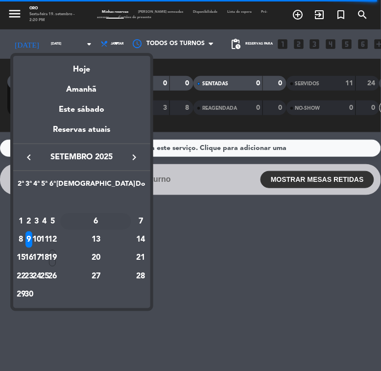
click at [120, 216] on div "6" at bounding box center [95, 221] width 71 height 17
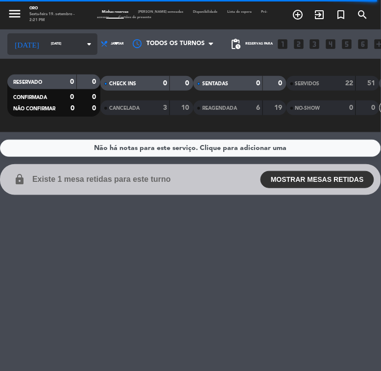
click at [64, 42] on input "[DATE]" at bounding box center [71, 44] width 51 height 14
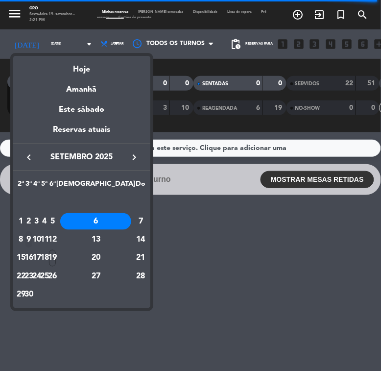
click at [33, 232] on td "9" at bounding box center [29, 240] width 8 height 19
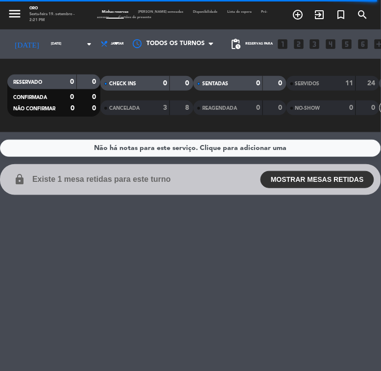
click at [37, 55] on div "[DATE] [DATE] arrow_drop_down" at bounding box center [52, 43] width 90 height 29
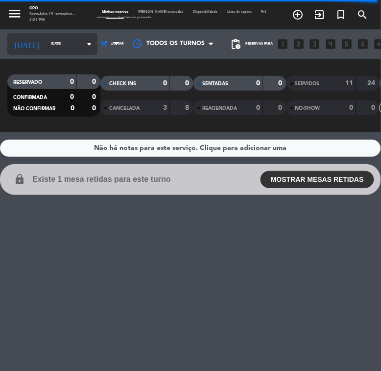
click at [43, 50] on div "[DATE] [DATE] arrow_drop_down" at bounding box center [52, 44] width 90 height 22
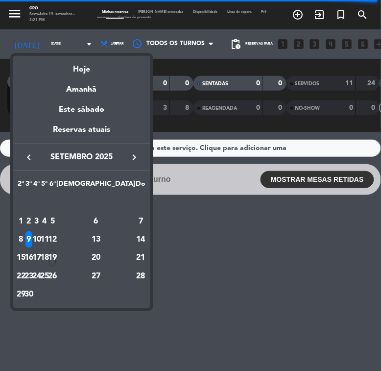
click at [41, 236] on div "10" at bounding box center [36, 239] width 7 height 17
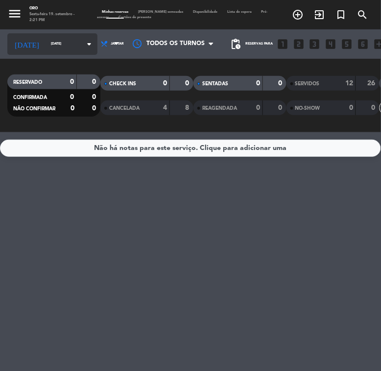
click at [49, 45] on input "[DATE]" at bounding box center [71, 44] width 51 height 14
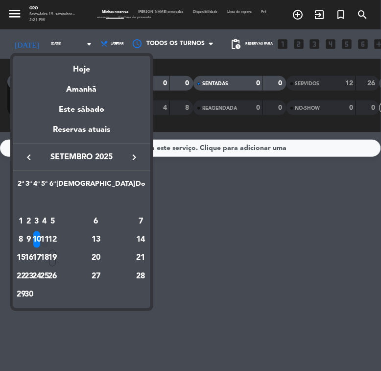
click at [48, 240] on div "11" at bounding box center [44, 239] width 7 height 17
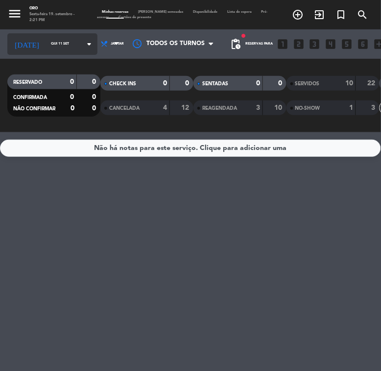
click at [83, 49] on icon "arrow_drop_down" at bounding box center [89, 44] width 12 height 12
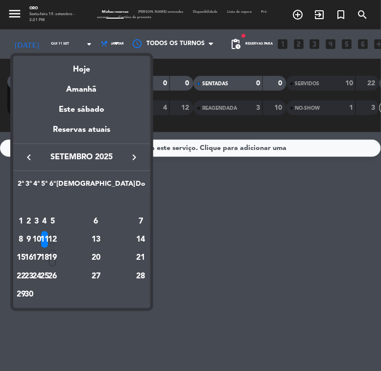
click at [56, 235] on div "12" at bounding box center [52, 239] width 7 height 17
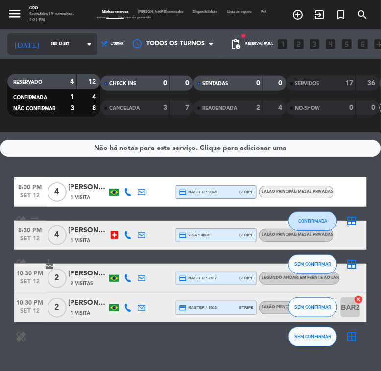
click at [46, 47] on input "Sex 12 set" at bounding box center [71, 44] width 51 height 14
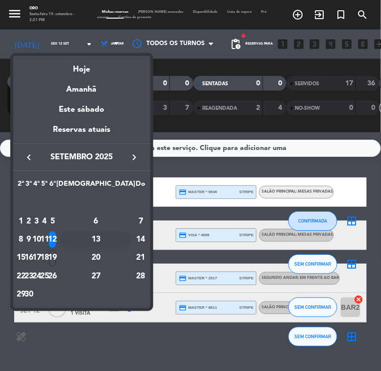
click at [118, 236] on div "13" at bounding box center [95, 239] width 71 height 17
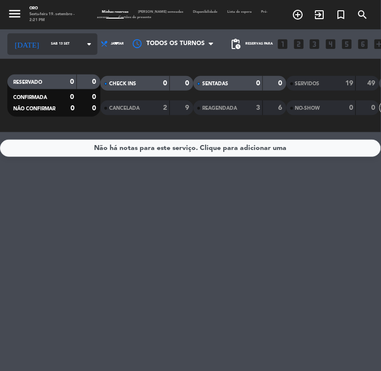
click at [83, 42] on icon "arrow_drop_down" at bounding box center [89, 44] width 12 height 12
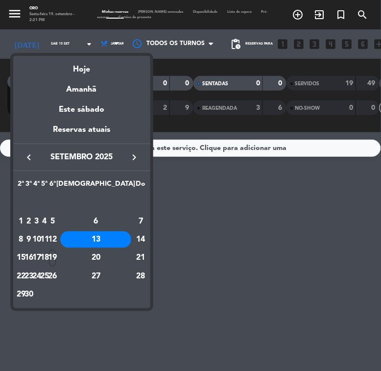
click at [33, 259] on div "16" at bounding box center [28, 258] width 7 height 17
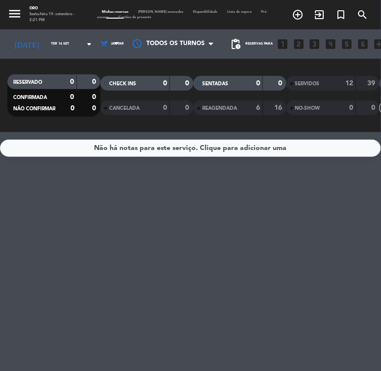
click at [40, 24] on div "menu Oro Sexta-feira 19. setembro - 2:21 PM" at bounding box center [45, 15] width 90 height 22
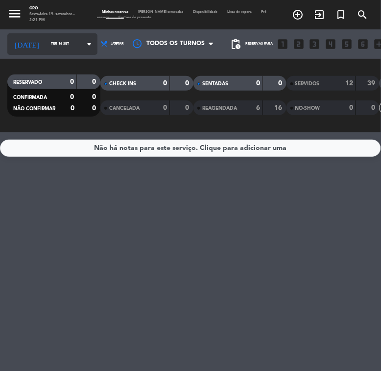
click at [83, 48] on icon "arrow_drop_down" at bounding box center [89, 44] width 12 height 12
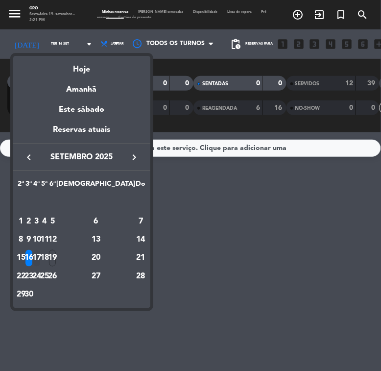
click at [41, 256] on div "17" at bounding box center [36, 258] width 7 height 17
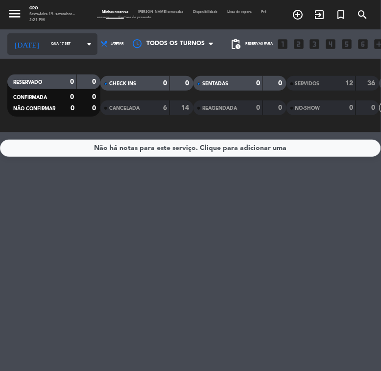
click at [37, 53] on div "[DATE] [DATE] arrow_drop_down" at bounding box center [52, 44] width 90 height 22
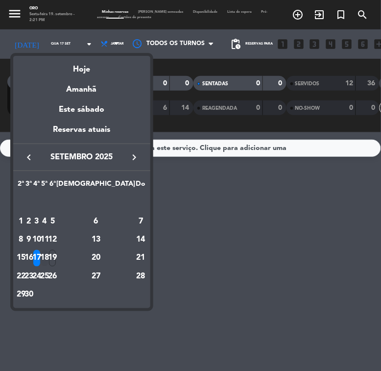
click at [48, 251] on div "18" at bounding box center [44, 258] width 7 height 17
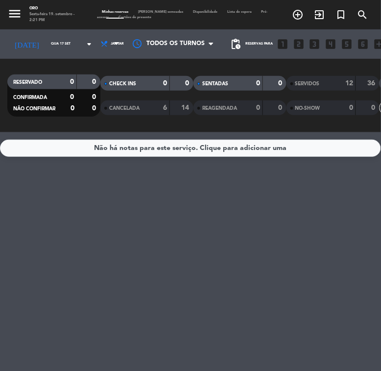
type input "Qui 18 set"
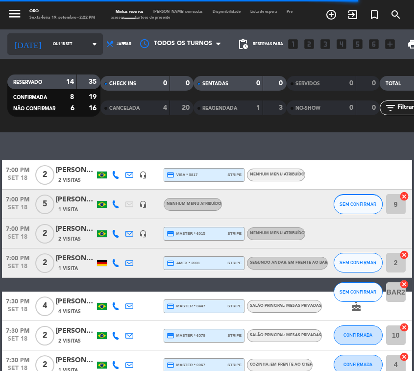
click at [53, 37] on input "Qui 18 set" at bounding box center [75, 44] width 55 height 15
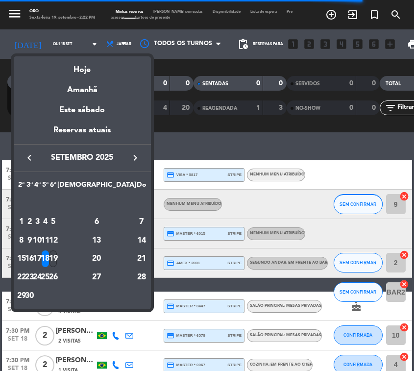
click at [57, 256] on div "19" at bounding box center [52, 258] width 7 height 17
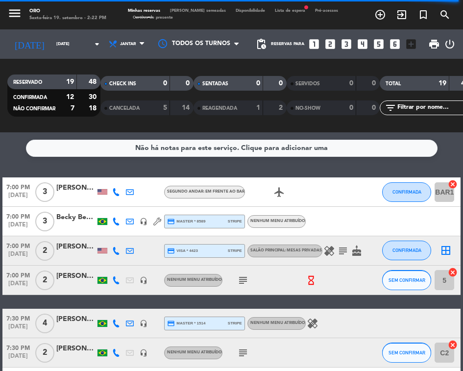
click at [375, 169] on div "Não há notas para este serviço. Clique para adicionar uma 7:00 PM [DATE] 3 [PER…" at bounding box center [231, 251] width 463 height 238
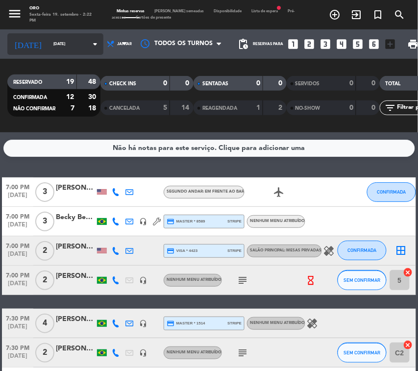
click at [60, 38] on input "[DATE]" at bounding box center [75, 44] width 55 height 15
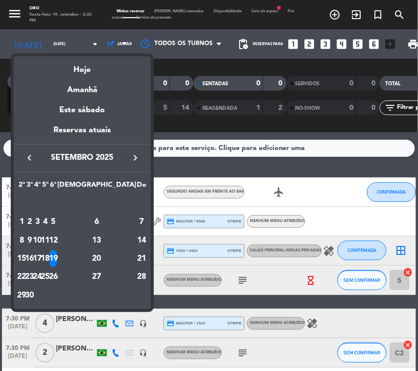
drag, startPoint x: 118, startPoint y: 258, endPoint x: 131, endPoint y: 258, distance: 12.7
click at [119, 258] on div "20" at bounding box center [96, 258] width 71 height 17
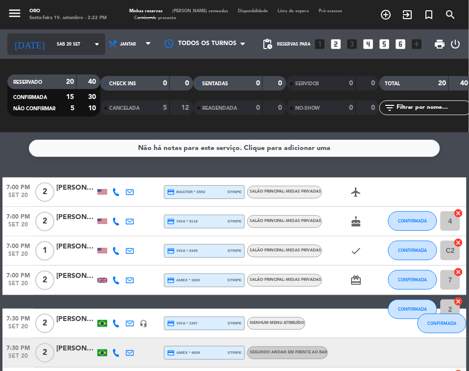
click at [59, 35] on div "[DATE] [DATE] arrow_drop_down" at bounding box center [56, 44] width 98 height 22
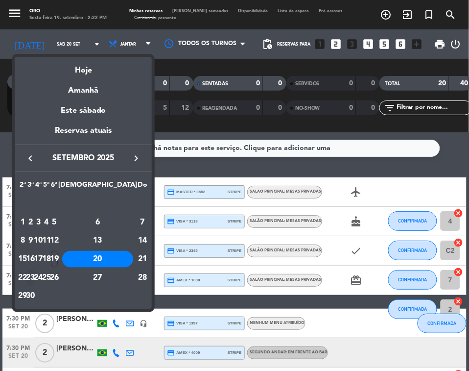
click at [34, 270] on div "23" at bounding box center [30, 277] width 7 height 17
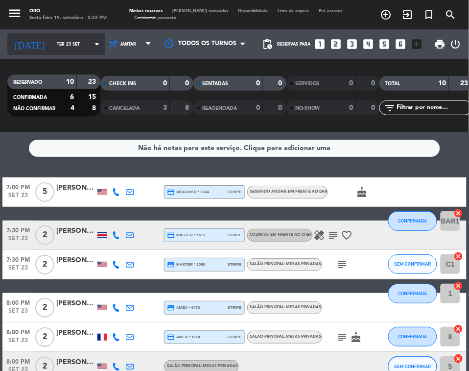
click at [29, 49] on icon "[DATE]" at bounding box center [29, 43] width 45 height 19
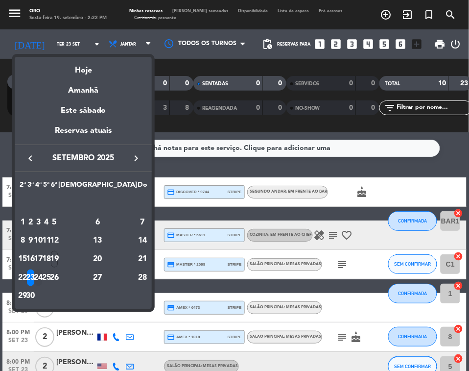
click at [42, 270] on div "24" at bounding box center [38, 277] width 7 height 17
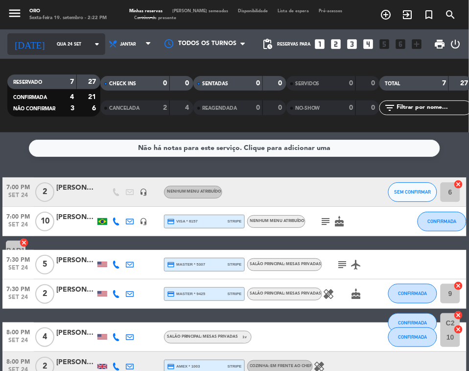
click at [62, 46] on input "Qua 24 set" at bounding box center [83, 44] width 62 height 15
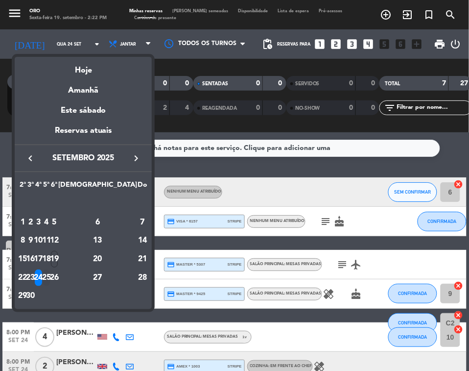
click at [50, 270] on div "25" at bounding box center [46, 277] width 7 height 17
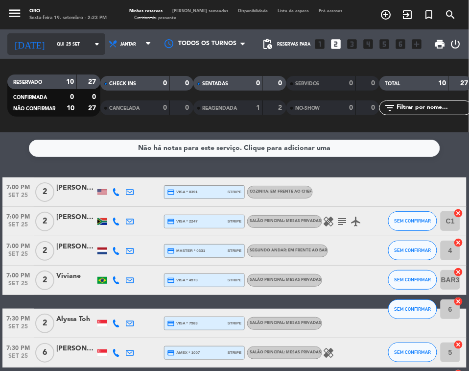
click at [58, 42] on input "Qui 25 set" at bounding box center [83, 44] width 62 height 15
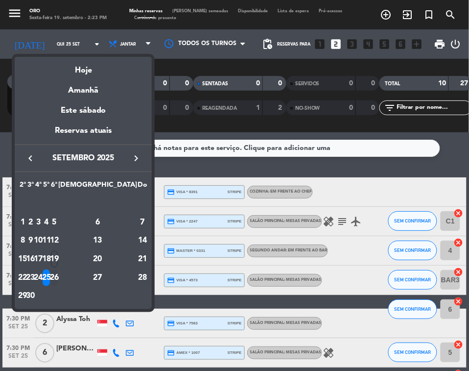
click at [58, 270] on div "26" at bounding box center [54, 277] width 7 height 17
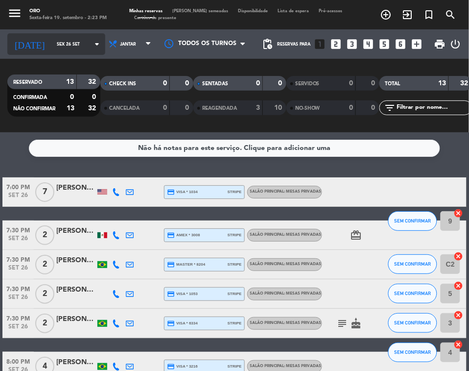
click at [75, 49] on div "[DATE] [DATE] arrow_drop_down" at bounding box center [56, 44] width 98 height 22
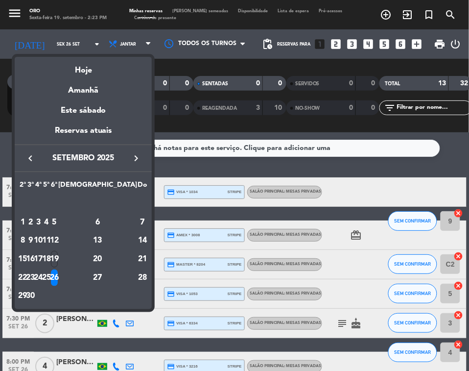
click at [118, 270] on div "27" at bounding box center [97, 277] width 71 height 17
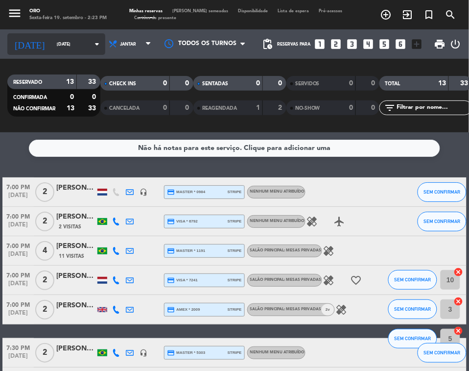
click at [91, 47] on icon "arrow_drop_down" at bounding box center [97, 44] width 12 height 12
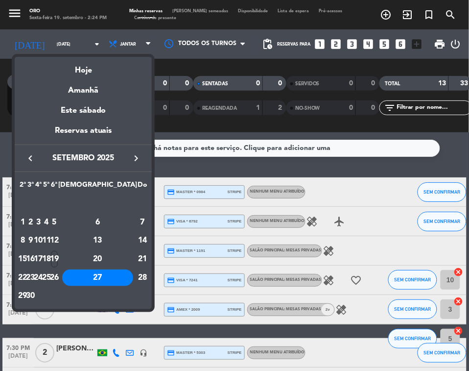
click at [34, 270] on div "30" at bounding box center [30, 295] width 7 height 17
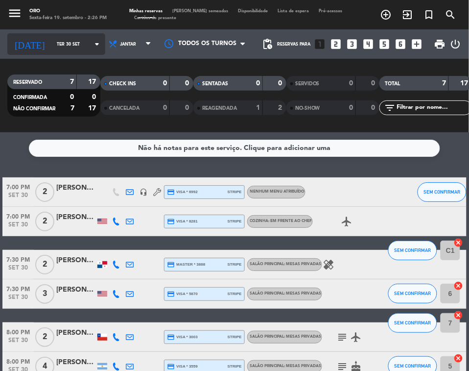
click at [66, 47] on input "Ter 30 set" at bounding box center [83, 44] width 62 height 15
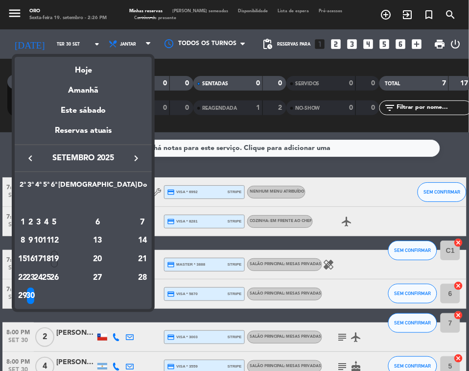
click at [32, 163] on icon "keyboard_arrow_left" at bounding box center [30, 158] width 12 height 12
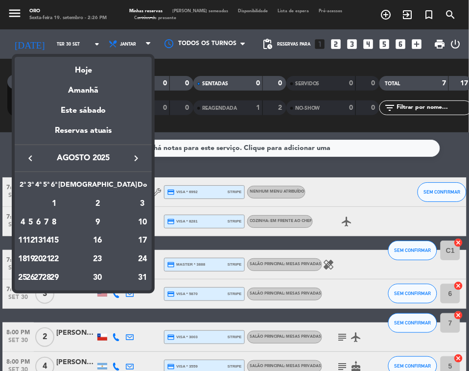
click at [32, 163] on icon "keyboard_arrow_left" at bounding box center [30, 158] width 12 height 12
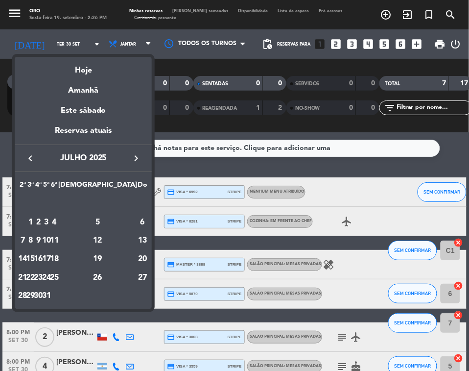
click at [32, 163] on icon "keyboard_arrow_left" at bounding box center [30, 158] width 12 height 12
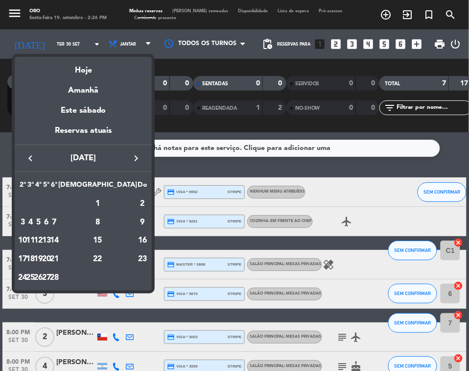
click at [32, 162] on icon "keyboard_arrow_left" at bounding box center [30, 158] width 12 height 12
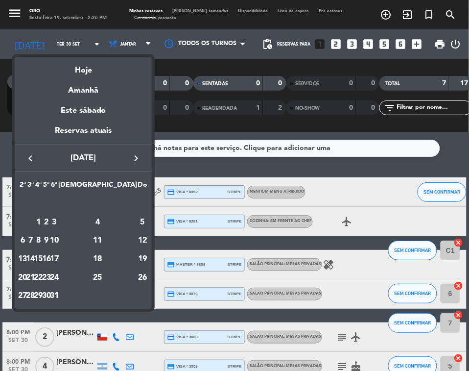
click at [32, 163] on icon "keyboard_arrow_left" at bounding box center [30, 158] width 12 height 12
click at [33, 163] on icon "keyboard_arrow_left" at bounding box center [30, 158] width 12 height 12
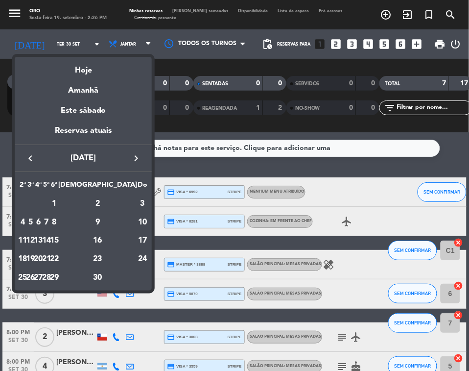
click at [35, 163] on icon "keyboard_arrow_left" at bounding box center [30, 158] width 12 height 12
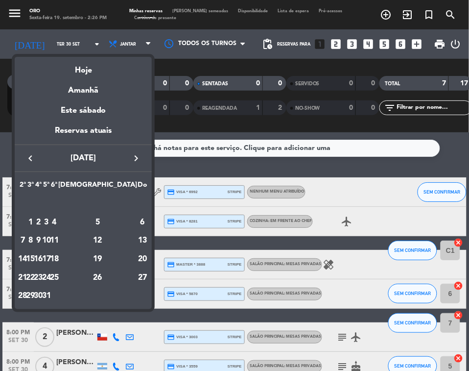
click at [35, 164] on icon "keyboard_arrow_left" at bounding box center [30, 158] width 12 height 12
click at [35, 163] on icon "keyboard_arrow_left" at bounding box center [30, 158] width 12 height 12
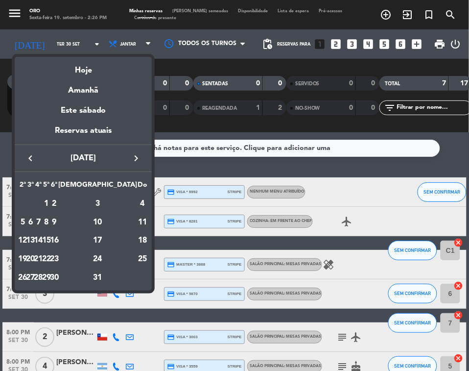
click at [35, 164] on icon "keyboard_arrow_left" at bounding box center [30, 158] width 12 height 12
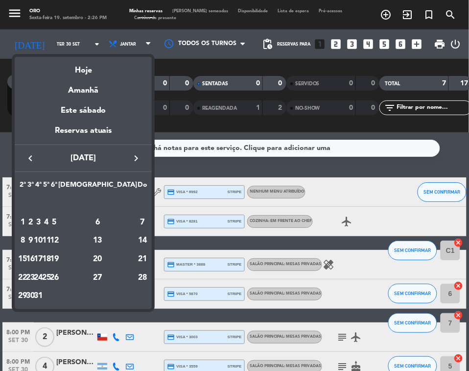
click at [123, 216] on div "6" at bounding box center [97, 222] width 71 height 17
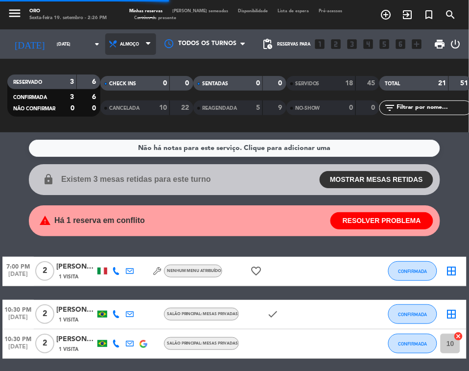
click at [146, 45] on icon at bounding box center [148, 44] width 4 height 8
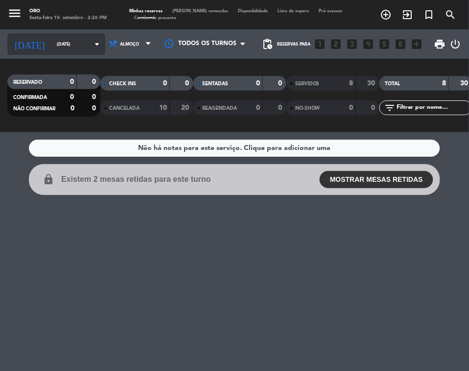
click at [67, 45] on input "[DATE]" at bounding box center [83, 44] width 62 height 15
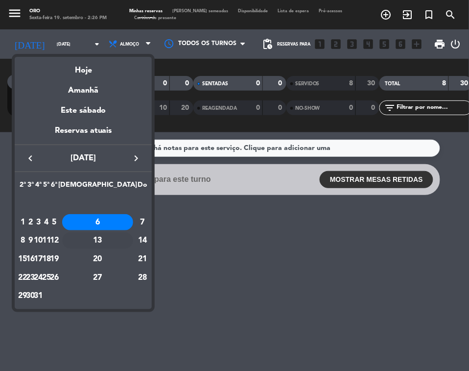
click at [125, 234] on div "13" at bounding box center [97, 240] width 71 height 17
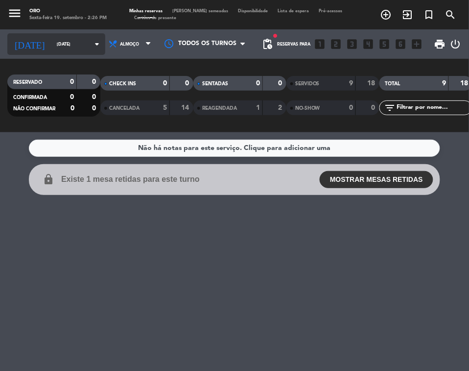
click at [59, 40] on input "[DATE]" at bounding box center [83, 44] width 62 height 15
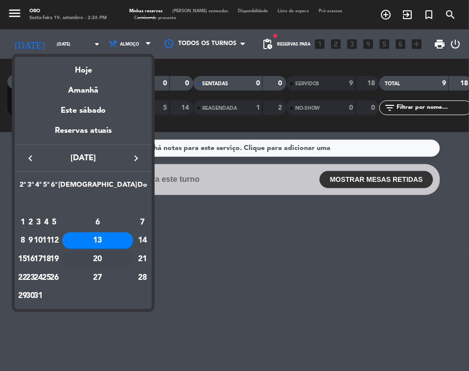
click at [116, 255] on div "20" at bounding box center [97, 259] width 71 height 17
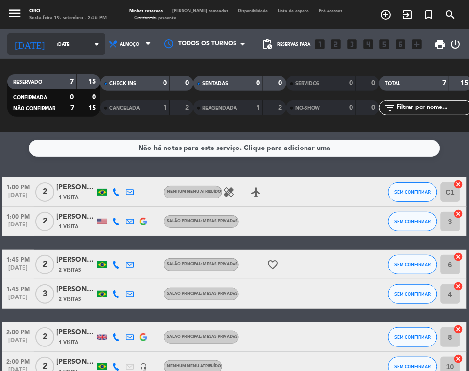
click at [70, 47] on input "[DATE]" at bounding box center [83, 44] width 62 height 15
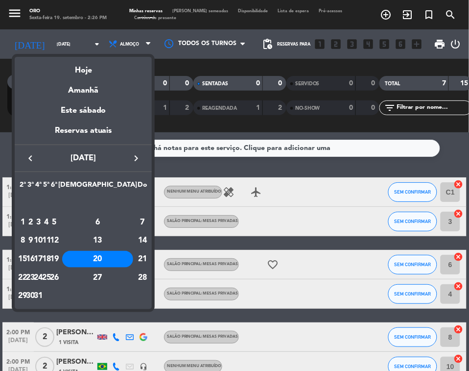
click at [118, 243] on div "13" at bounding box center [97, 240] width 71 height 17
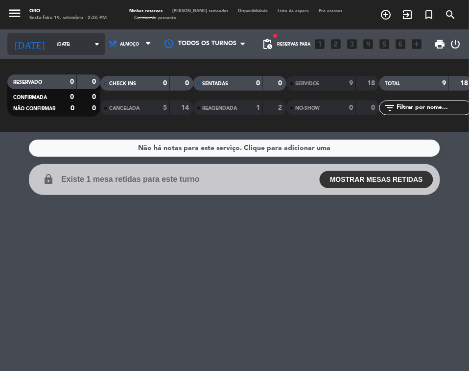
click at [52, 50] on input "[DATE]" at bounding box center [83, 44] width 62 height 15
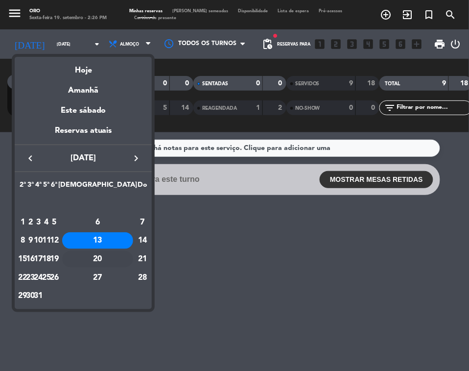
click at [118, 264] on div "20" at bounding box center [97, 259] width 71 height 17
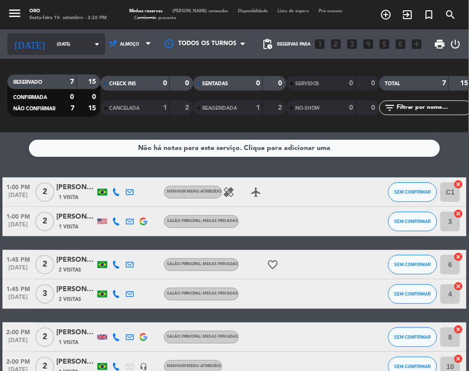
click at [91, 38] on icon "arrow_drop_down" at bounding box center [97, 44] width 12 height 12
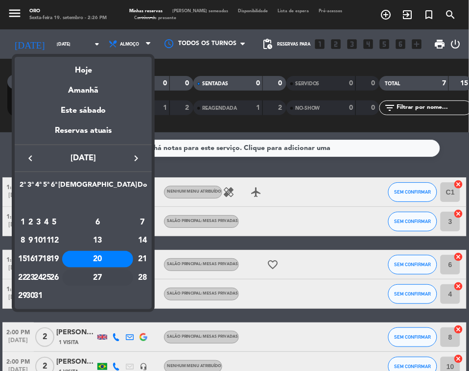
click at [119, 270] on div "27" at bounding box center [97, 277] width 71 height 17
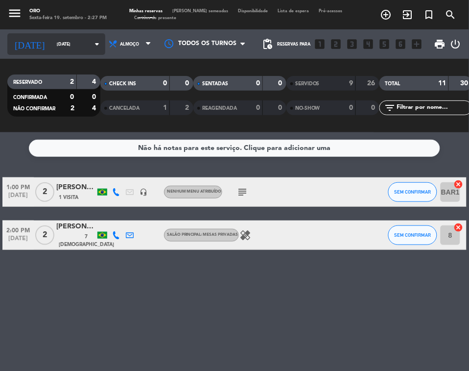
click at [55, 43] on input "[DATE]" at bounding box center [83, 44] width 62 height 15
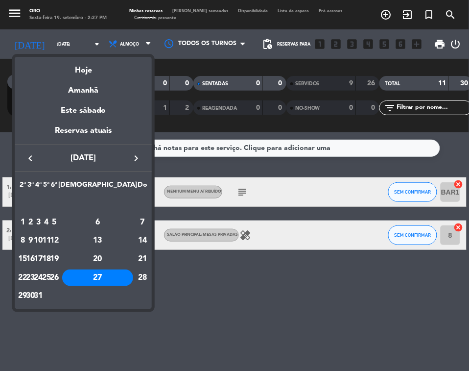
click at [135, 162] on icon "keyboard_arrow_right" at bounding box center [136, 158] width 12 height 12
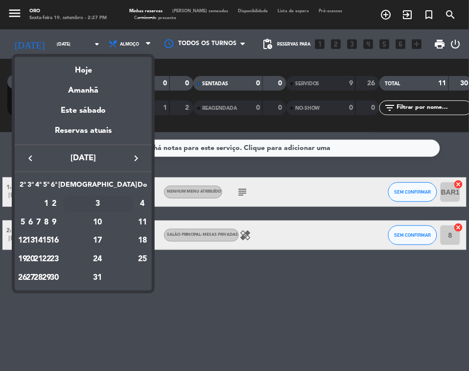
click at [119, 202] on div "3" at bounding box center [97, 203] width 71 height 17
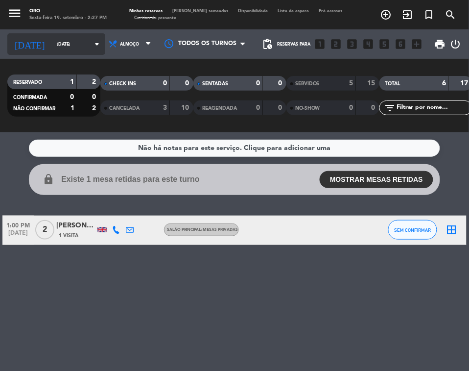
click at [57, 50] on input "[DATE]" at bounding box center [83, 44] width 62 height 15
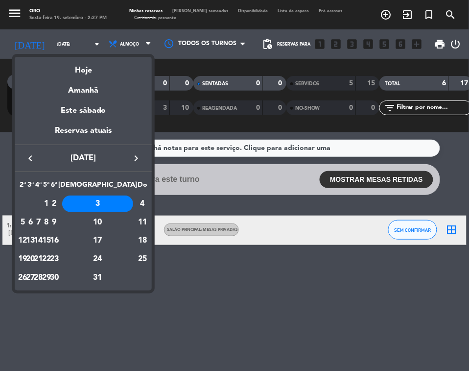
click at [123, 217] on div "10" at bounding box center [97, 222] width 71 height 17
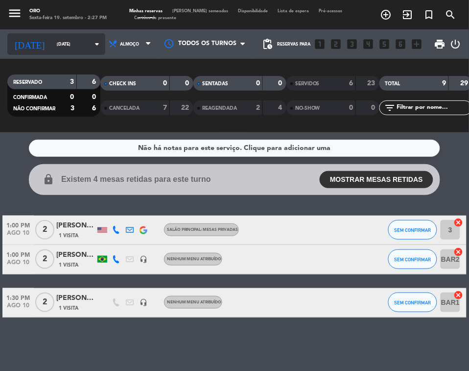
click at [64, 41] on input "[DATE]" at bounding box center [83, 44] width 62 height 15
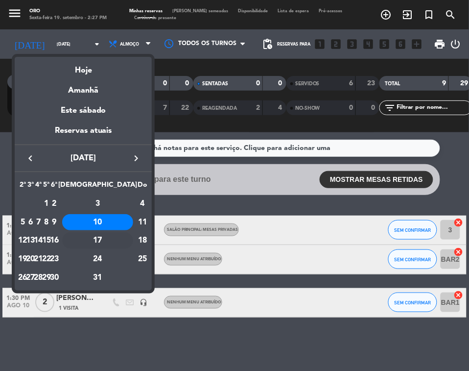
click at [124, 233] on div "17" at bounding box center [97, 240] width 71 height 17
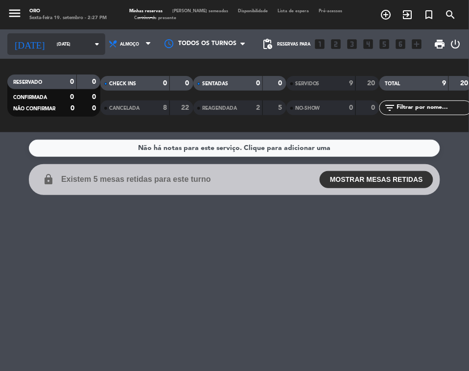
click at [52, 40] on input "[DATE]" at bounding box center [83, 44] width 62 height 15
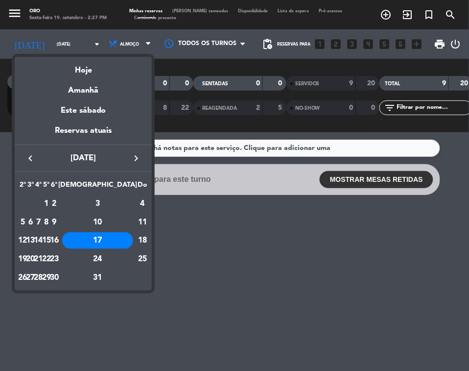
click at [120, 252] on div "24" at bounding box center [97, 259] width 71 height 17
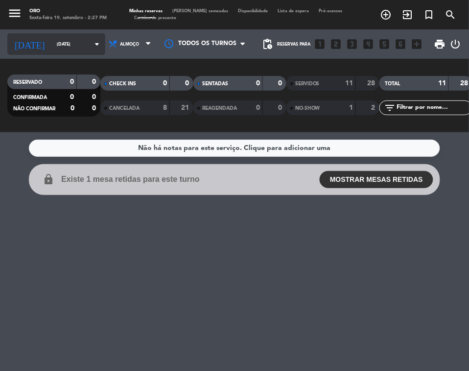
click at [71, 54] on div "[DATE] [DATE] arrow_drop_down" at bounding box center [56, 44] width 98 height 22
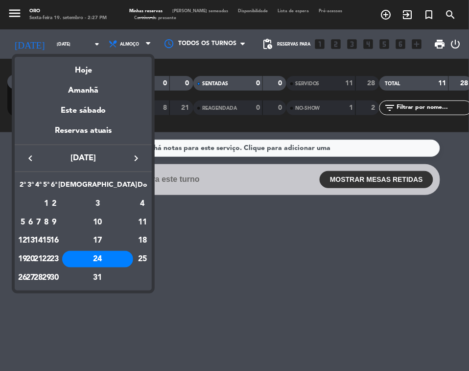
click at [118, 268] on td "31" at bounding box center [97, 277] width 79 height 19
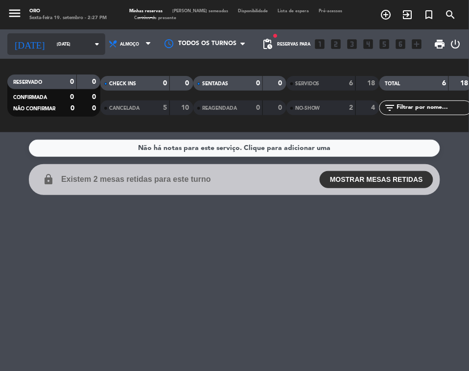
click at [52, 40] on input "[DATE]" at bounding box center [83, 44] width 62 height 15
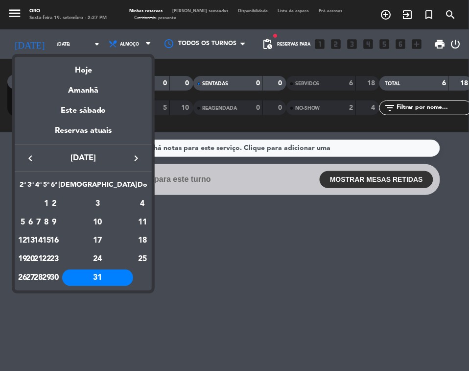
click at [138, 164] on div "keyboard_arrow_left [DATE] keyboard_arrow_right" at bounding box center [83, 157] width 137 height 27
click at [136, 163] on icon "keyboard_arrow_right" at bounding box center [136, 158] width 12 height 12
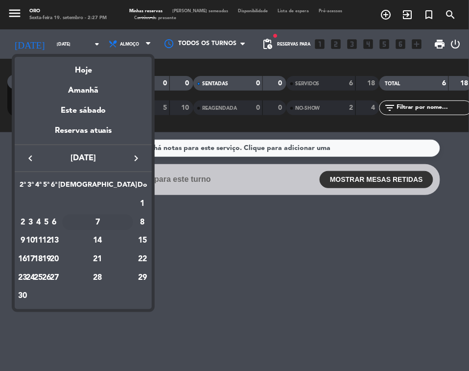
click at [118, 216] on div "7" at bounding box center [97, 222] width 71 height 17
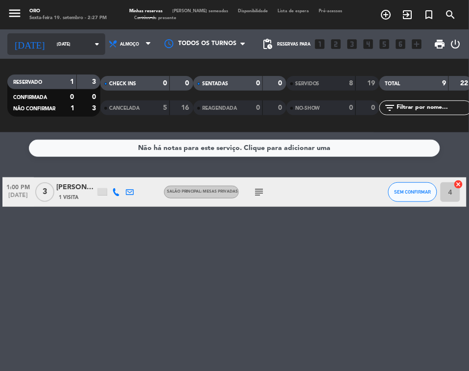
click at [60, 47] on input "[DATE]" at bounding box center [83, 44] width 62 height 15
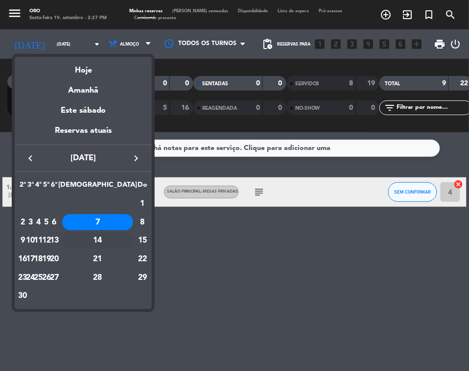
click at [123, 234] on div "14" at bounding box center [97, 240] width 71 height 17
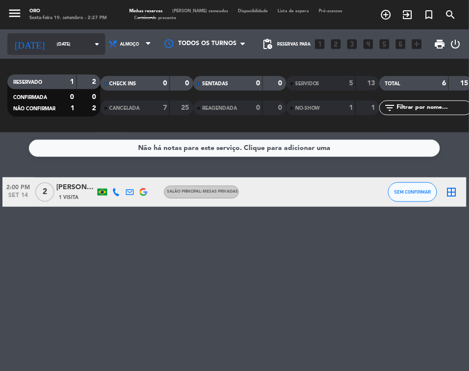
click at [23, 35] on icon "[DATE]" at bounding box center [29, 43] width 45 height 19
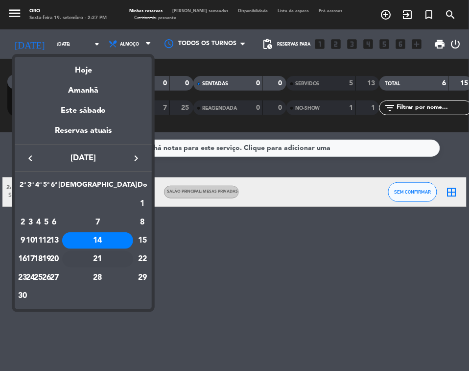
click at [123, 254] on div "21" at bounding box center [97, 259] width 71 height 17
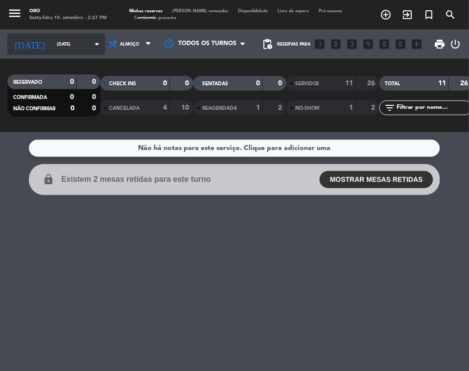
click at [68, 40] on input "[DATE]" at bounding box center [83, 44] width 62 height 15
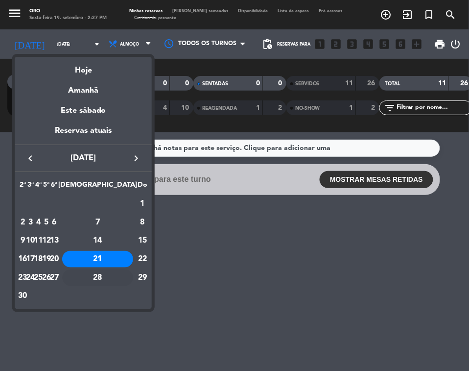
click at [118, 268] on td "28" at bounding box center [97, 277] width 79 height 19
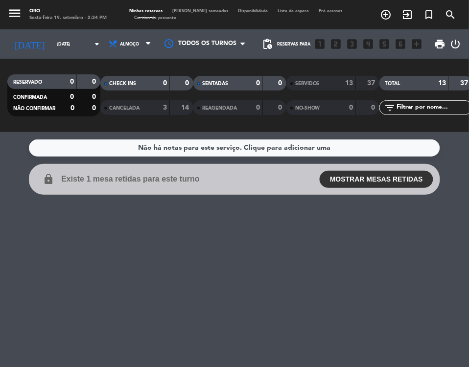
click at [158, 238] on div "Não há notas para este serviço. Clique para adicionar uma lock Existe 1 mesa re…" at bounding box center [234, 249] width 469 height 235
click at [81, 38] on div "[DATE] [DATE] arrow_drop_down" at bounding box center [56, 44] width 98 height 22
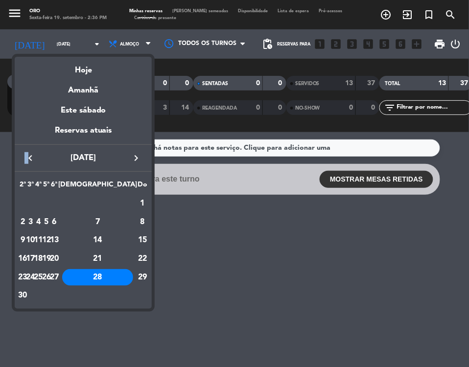
click at [28, 148] on div "keyboard_arrow_left [DATE] keyboard_arrow_right" at bounding box center [83, 157] width 137 height 27
click at [30, 154] on icon "keyboard_arrow_left" at bounding box center [30, 158] width 12 height 12
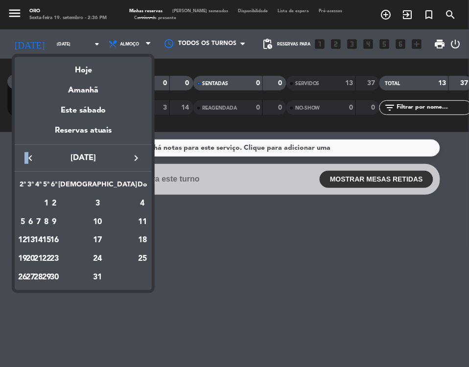
click at [23, 158] on button "keyboard_arrow_left" at bounding box center [31, 158] width 18 height 13
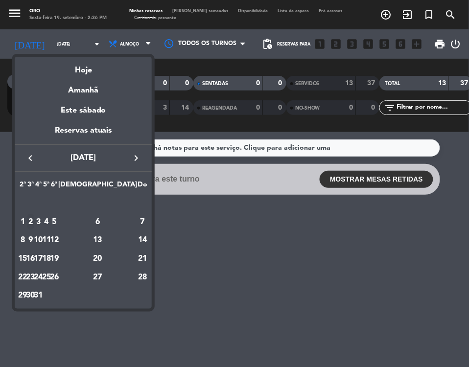
click at [34, 218] on td "2" at bounding box center [30, 222] width 8 height 19
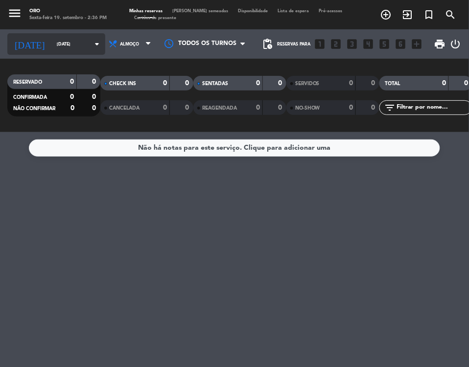
click at [66, 45] on input "[DATE]" at bounding box center [83, 44] width 62 height 15
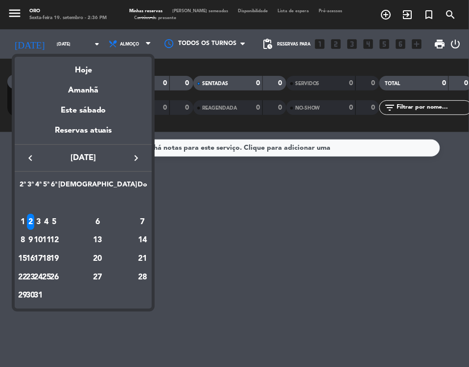
click at [117, 219] on div "6" at bounding box center [97, 222] width 71 height 17
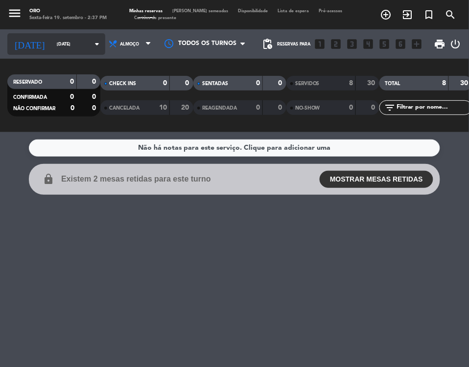
click at [73, 43] on input "[DATE]" at bounding box center [83, 44] width 62 height 15
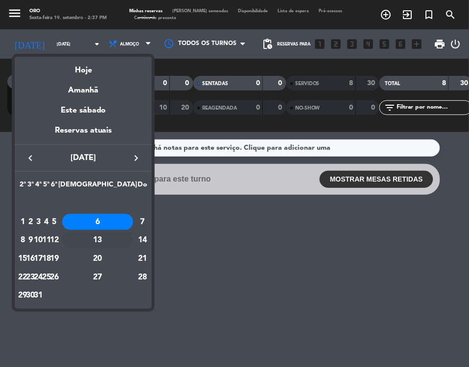
click at [121, 238] on div "13" at bounding box center [97, 240] width 71 height 17
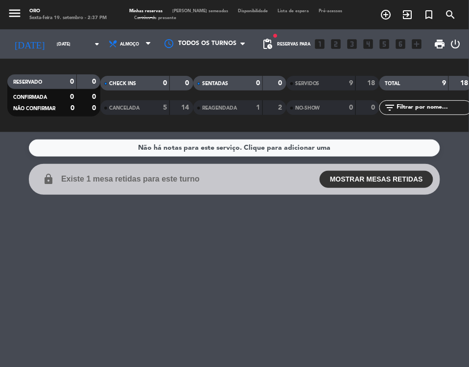
click at [57, 56] on div "[DATE] [DATE] arrow_drop_down" at bounding box center [56, 43] width 98 height 29
click at [67, 44] on input "[DATE]" at bounding box center [83, 44] width 62 height 15
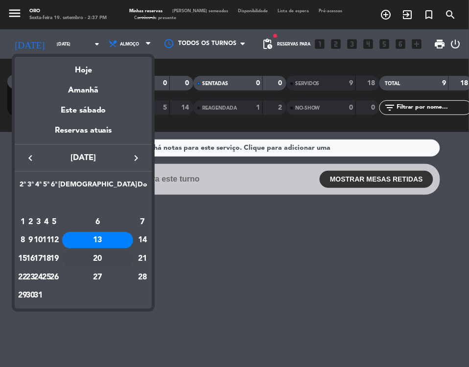
click at [123, 258] on div "20" at bounding box center [97, 259] width 71 height 17
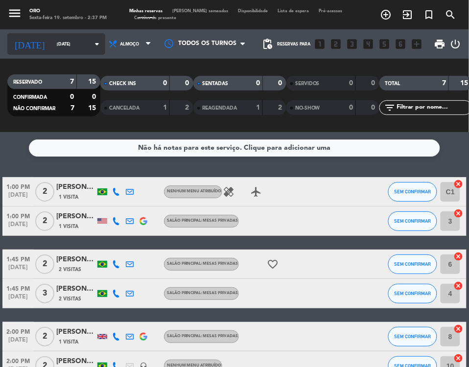
click at [76, 39] on input "[DATE]" at bounding box center [83, 44] width 62 height 15
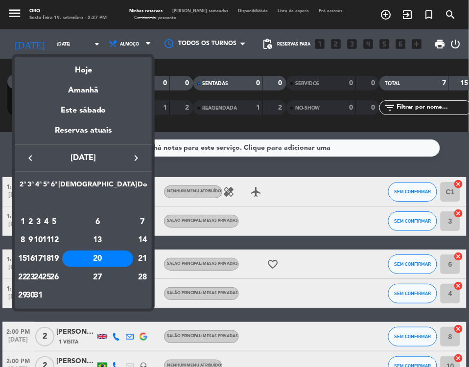
click at [120, 270] on div "27" at bounding box center [97, 277] width 71 height 17
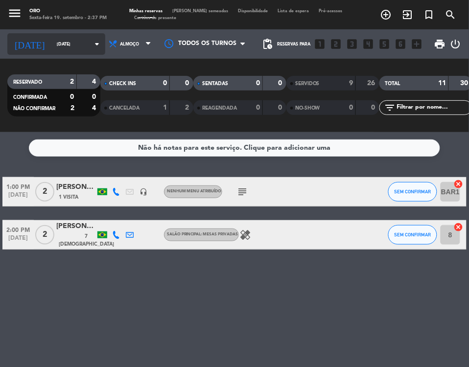
click at [55, 42] on input "[DATE]" at bounding box center [83, 44] width 62 height 15
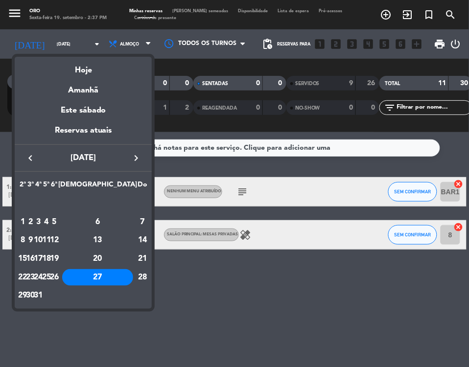
click at [135, 164] on icon "keyboard_arrow_right" at bounding box center [136, 158] width 12 height 12
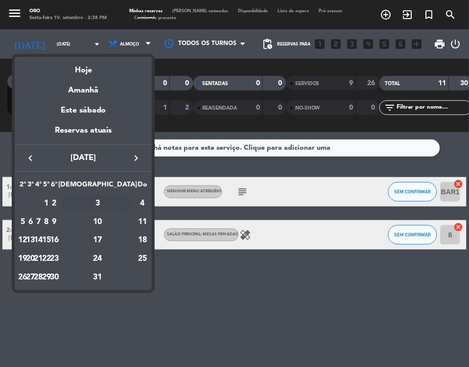
click at [117, 201] on div "3" at bounding box center [97, 203] width 71 height 17
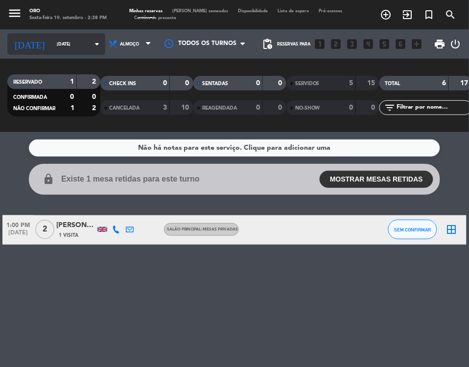
click at [52, 37] on input "[DATE]" at bounding box center [83, 44] width 62 height 15
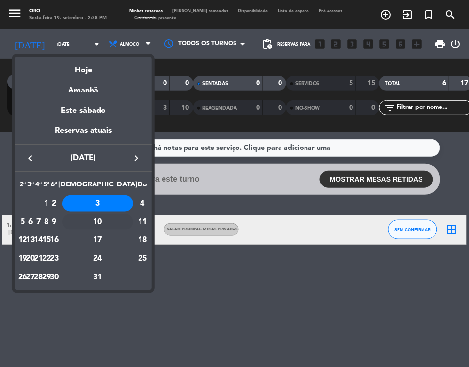
click at [112, 214] on td "10" at bounding box center [97, 222] width 79 height 19
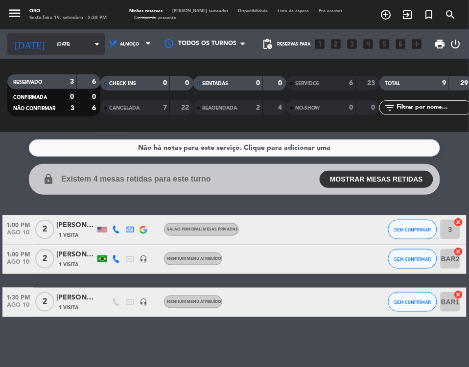
click at [52, 47] on input "[DATE]" at bounding box center [83, 44] width 62 height 15
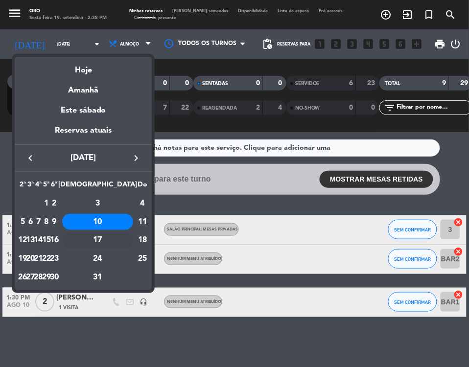
click at [118, 240] on div "17" at bounding box center [97, 240] width 71 height 17
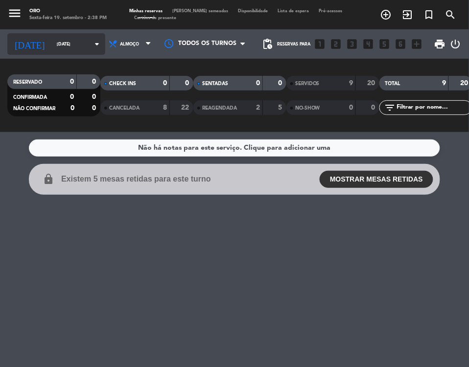
click at [79, 52] on div "[DATE] [PERSON_NAME][DATE] arrow_drop_down" at bounding box center [56, 44] width 98 height 22
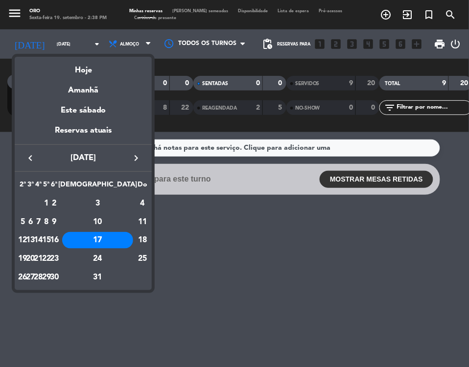
click at [120, 255] on div "24" at bounding box center [97, 259] width 71 height 17
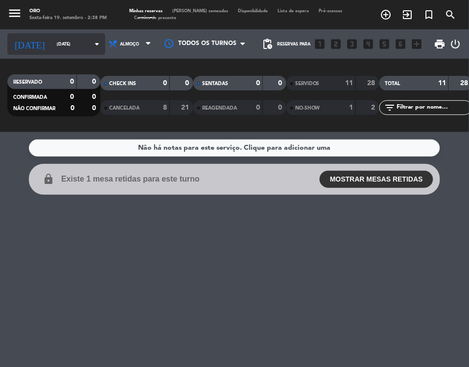
click at [52, 47] on input "[DATE]" at bounding box center [83, 44] width 62 height 15
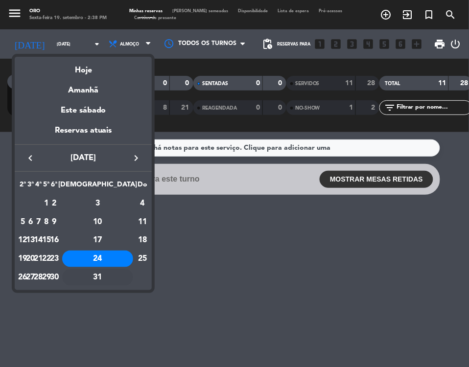
click at [119, 270] on div "31" at bounding box center [97, 277] width 71 height 17
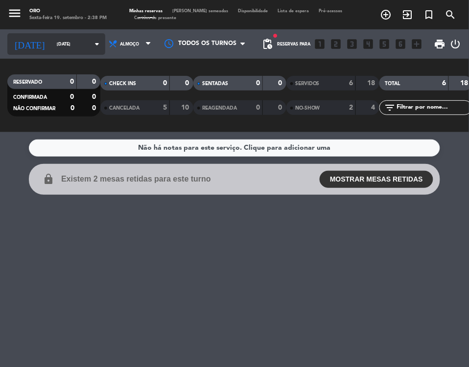
click at [54, 48] on input "[DATE]" at bounding box center [83, 44] width 62 height 15
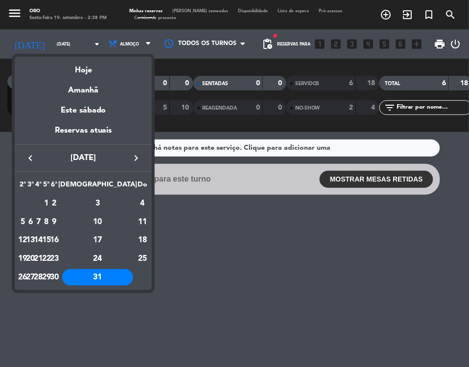
click at [136, 163] on icon "keyboard_arrow_right" at bounding box center [136, 158] width 12 height 12
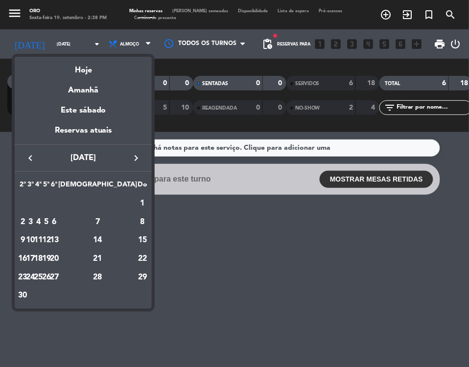
click at [121, 218] on div "7" at bounding box center [97, 222] width 71 height 17
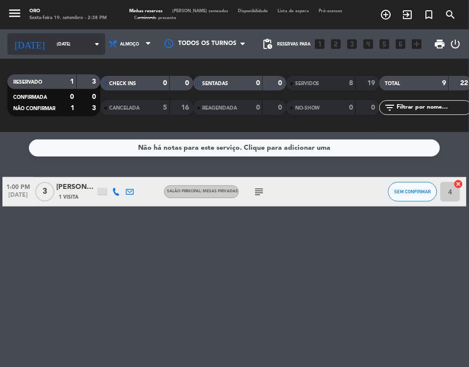
click at [30, 54] on div "[DATE] [DATE] arrow_drop_down" at bounding box center [56, 44] width 98 height 22
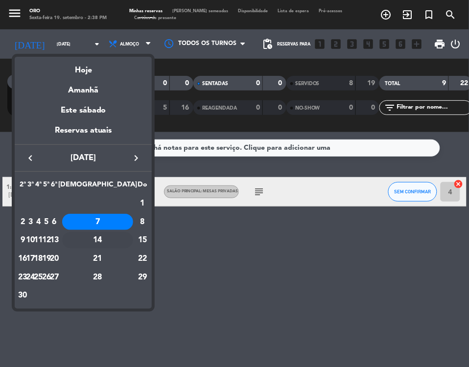
click at [116, 232] on td "14" at bounding box center [97, 240] width 79 height 19
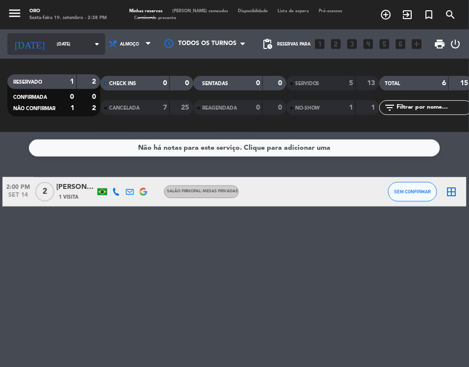
click at [91, 47] on icon "arrow_drop_down" at bounding box center [97, 44] width 12 height 12
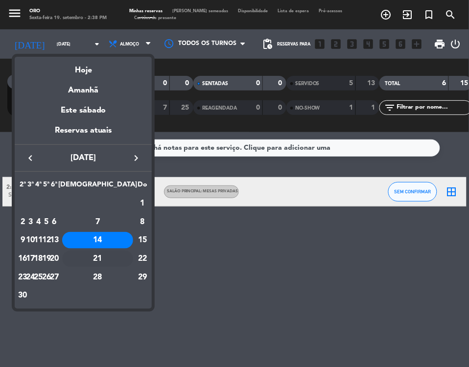
click at [121, 256] on div "21" at bounding box center [97, 259] width 71 height 17
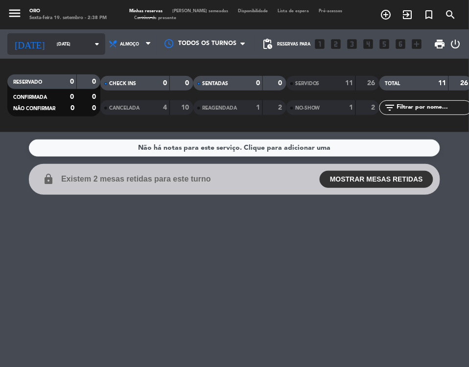
click at [52, 37] on input "[DATE]" at bounding box center [83, 44] width 62 height 15
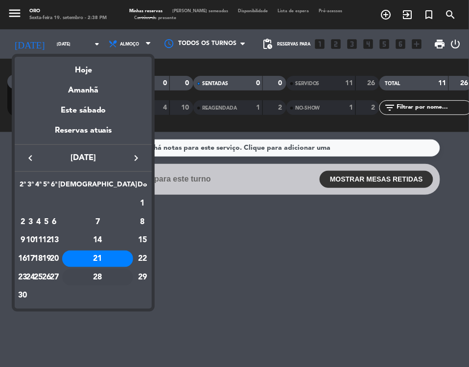
click at [121, 270] on div "28" at bounding box center [97, 277] width 71 height 17
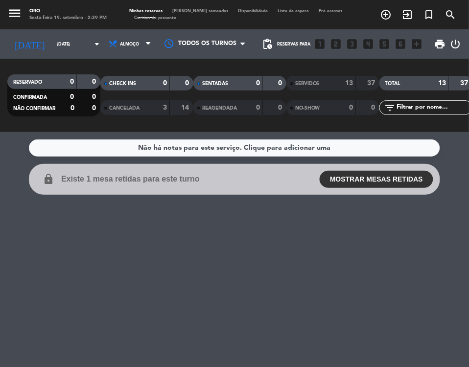
click at [190, 216] on div "Não há notas para este serviço. Clique para adicionar uma lock Existe 1 mesa re…" at bounding box center [234, 249] width 469 height 235
click at [54, 54] on div "[DATE] [DATE] arrow_drop_down" at bounding box center [56, 44] width 98 height 22
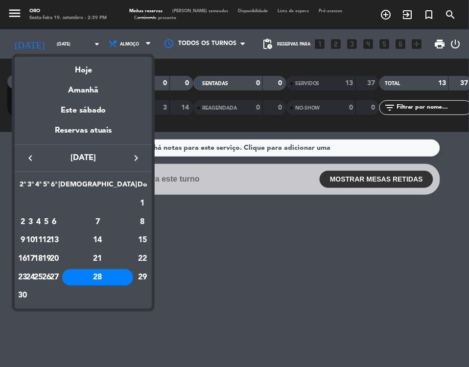
click at [37, 159] on div "keyboard_arrow_left [DATE] keyboard_arrow_right" at bounding box center [83, 157] width 137 height 27
click at [31, 158] on icon "keyboard_arrow_left" at bounding box center [30, 158] width 12 height 12
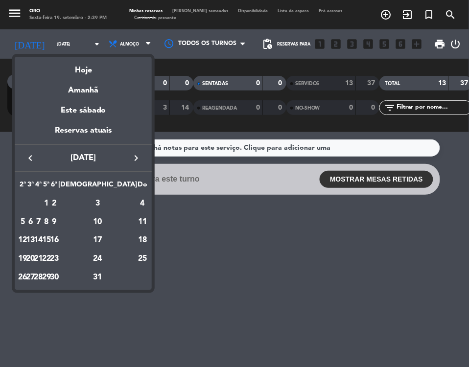
click at [31, 158] on icon "keyboard_arrow_left" at bounding box center [30, 158] width 12 height 12
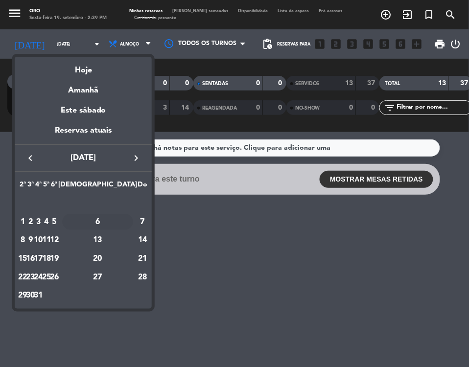
click at [124, 218] on div "6" at bounding box center [97, 222] width 71 height 17
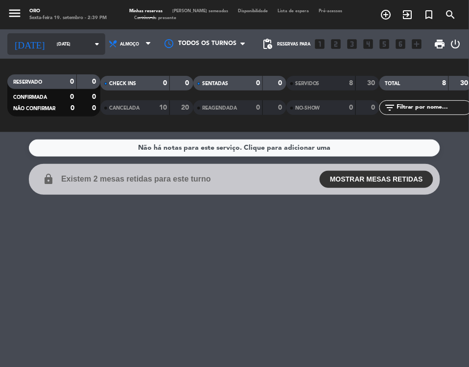
click at [74, 53] on div "[DATE] [DATE] arrow_drop_down" at bounding box center [56, 44] width 98 height 22
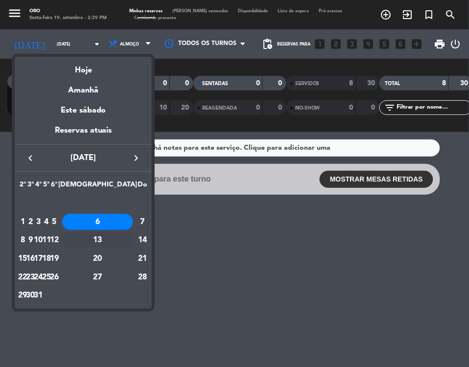
click at [118, 235] on div "13" at bounding box center [97, 240] width 71 height 17
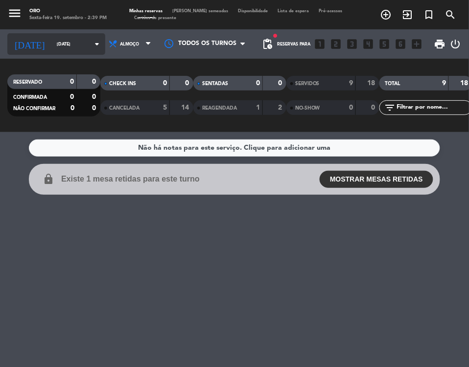
click at [56, 51] on input "[DATE]" at bounding box center [83, 44] width 62 height 15
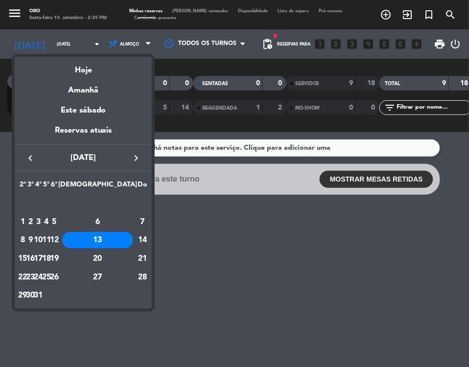
drag, startPoint x: 120, startPoint y: 256, endPoint x: 156, endPoint y: 250, distance: 35.8
click at [120, 256] on div "20" at bounding box center [97, 259] width 71 height 17
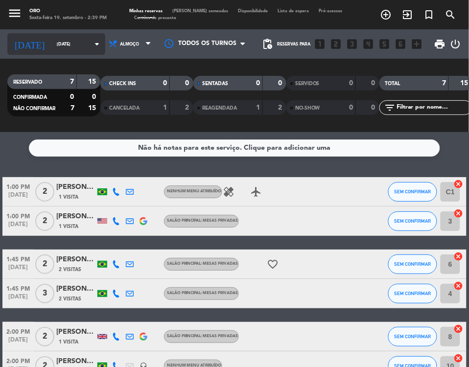
click at [76, 48] on input "[DATE]" at bounding box center [83, 44] width 62 height 15
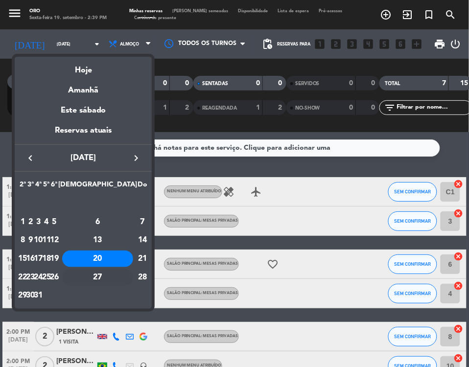
click at [125, 270] on div "27" at bounding box center [97, 277] width 71 height 17
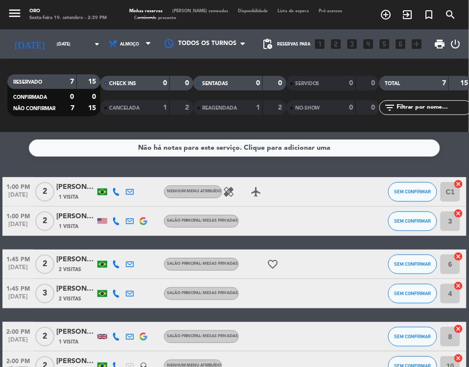
type input "[DATE]"
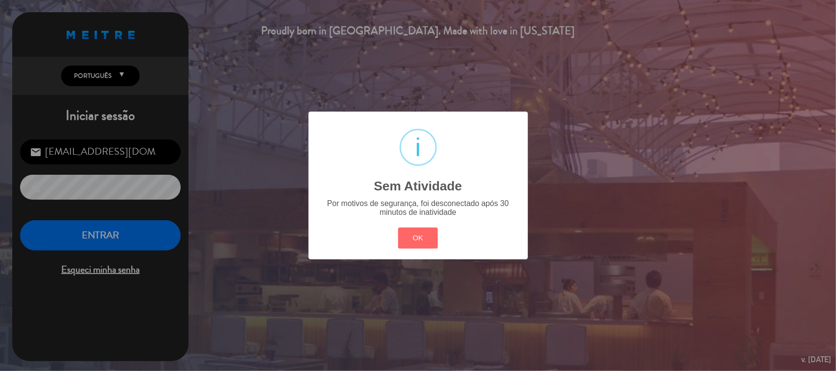
click at [422, 252] on div "? ! i Sem Atividade × Por motivos de segurança, foi desconectado após 30 minuto…" at bounding box center [417, 186] width 219 height 148
click at [419, 248] on button "OK" at bounding box center [418, 238] width 40 height 21
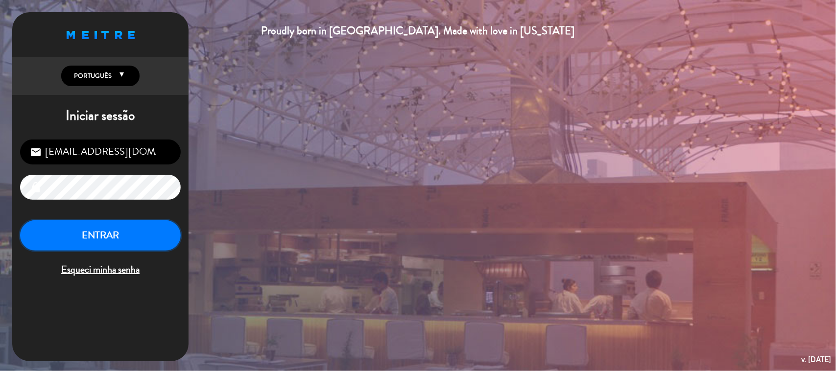
drag, startPoint x: 123, startPoint y: 234, endPoint x: 110, endPoint y: 234, distance: 12.7
click at [116, 234] on button "ENTRAR" at bounding box center [100, 235] width 161 height 31
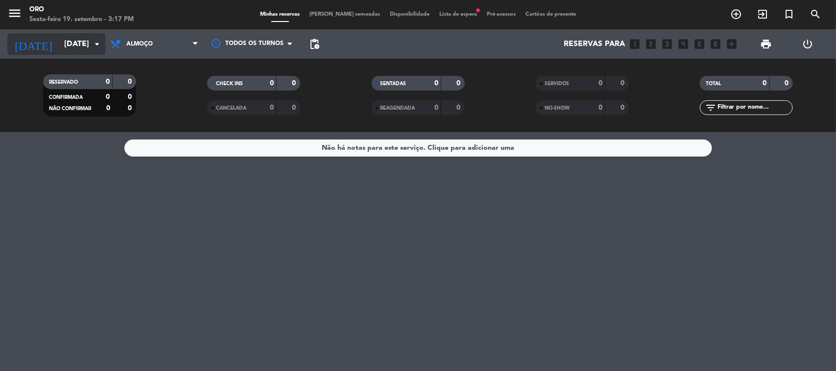
click at [67, 37] on input "[DATE]" at bounding box center [110, 44] width 103 height 19
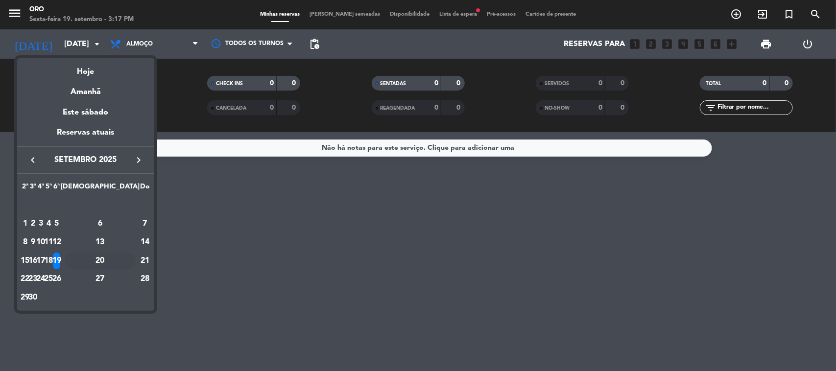
click at [118, 260] on div "20" at bounding box center [100, 261] width 71 height 17
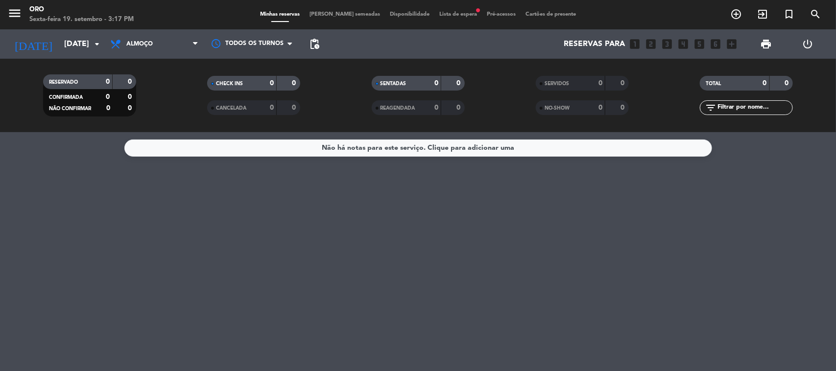
type input "Sáb 20 set"
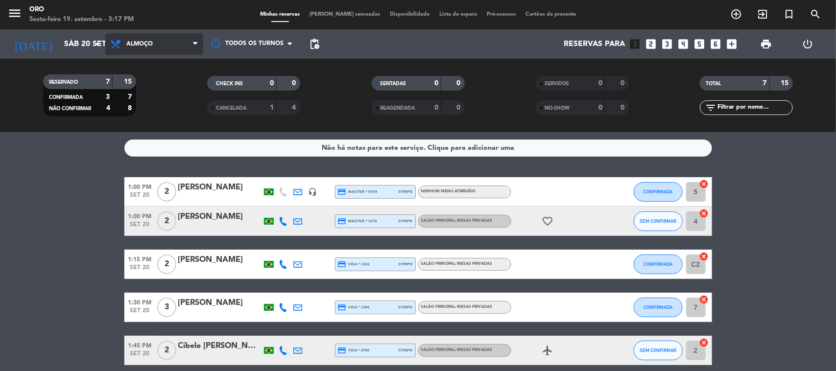
click at [152, 47] on span "Almoço" at bounding box center [154, 44] width 98 height 22
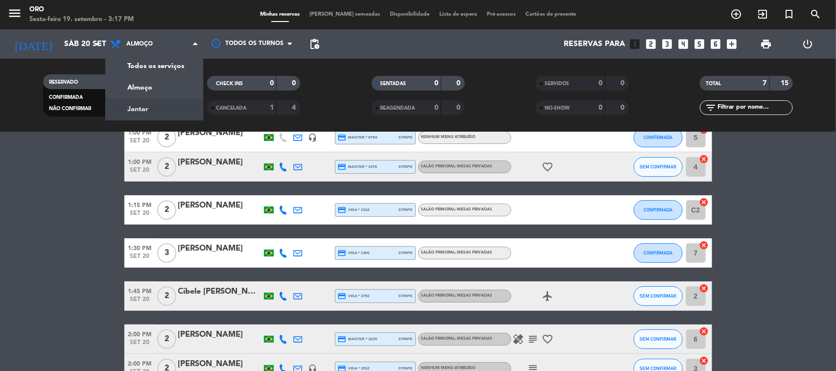
scroll to position [115, 0]
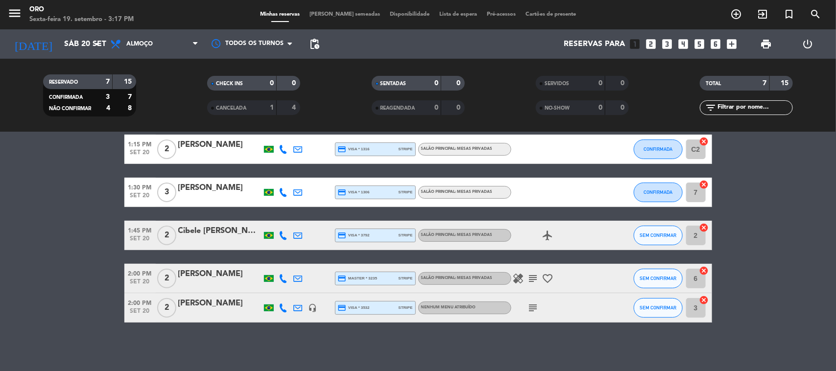
click at [199, 270] on div "[PERSON_NAME]" at bounding box center [219, 303] width 83 height 13
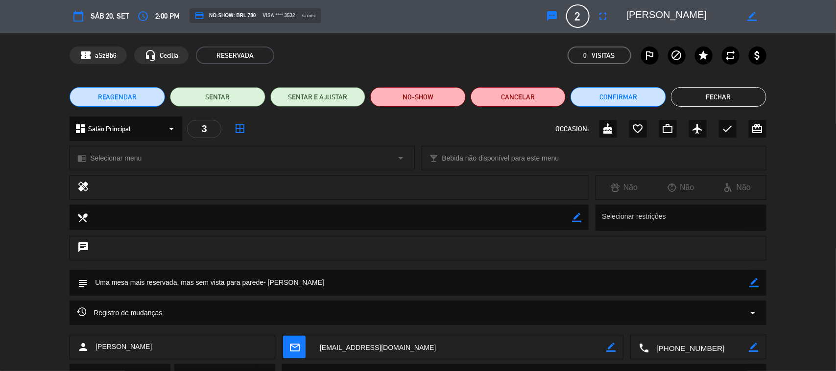
scroll to position [0, 0]
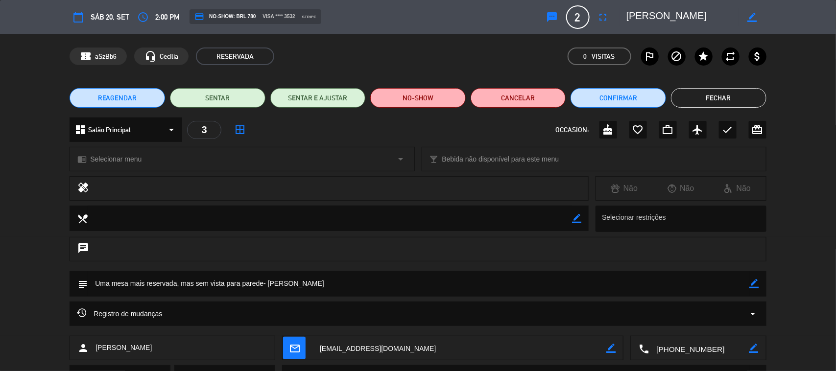
click at [108, 104] on button "REAGENDAR" at bounding box center [117, 98] width 95 height 20
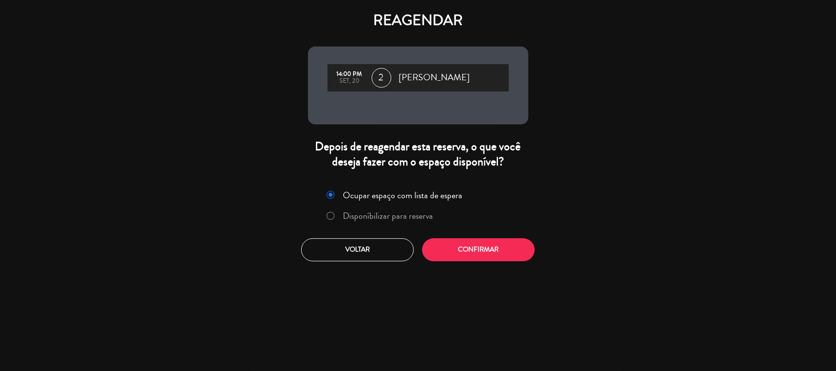
click at [410, 216] on label "Disponíbilizar para reserva" at bounding box center [388, 216] width 90 height 9
click at [494, 253] on button "Confirmar" at bounding box center [478, 249] width 113 height 23
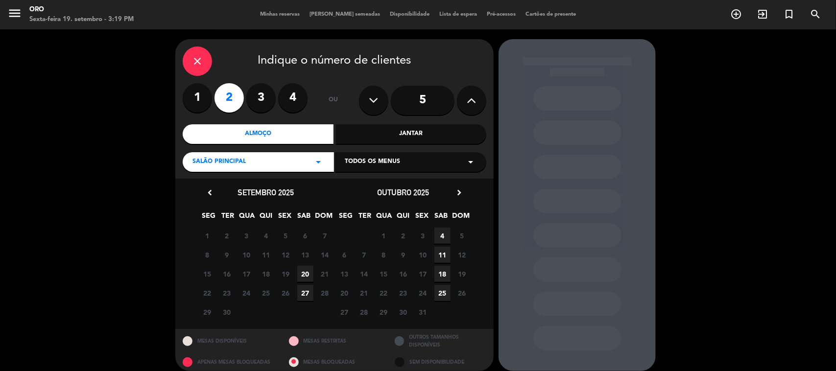
click at [306, 270] on span "27" at bounding box center [305, 293] width 16 height 16
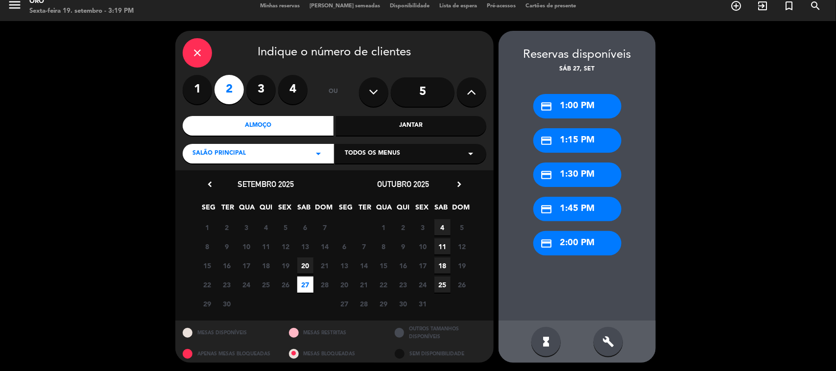
click at [586, 246] on div "credit_card 2:00 PM" at bounding box center [577, 243] width 88 height 24
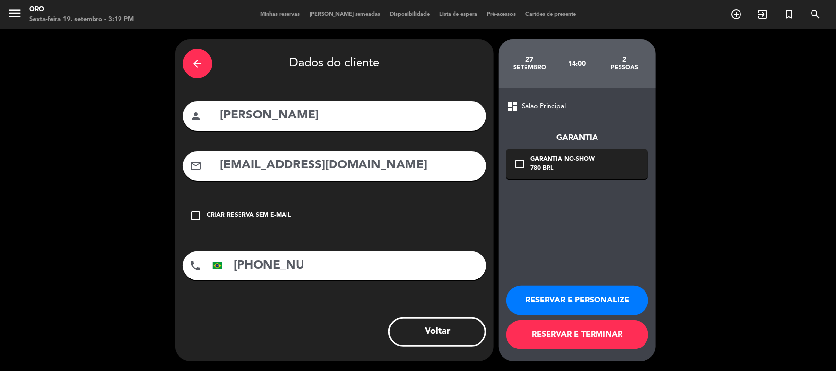
click at [547, 171] on div "780 BRL" at bounding box center [562, 169] width 64 height 10
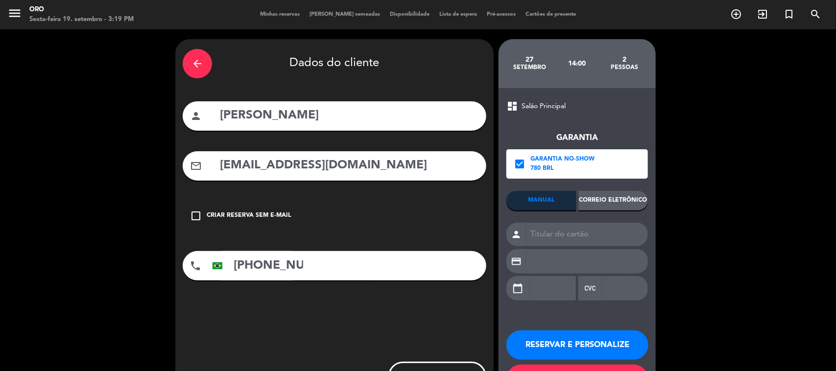
click at [604, 202] on div "Correio eletrônico" at bounding box center [613, 201] width 70 height 20
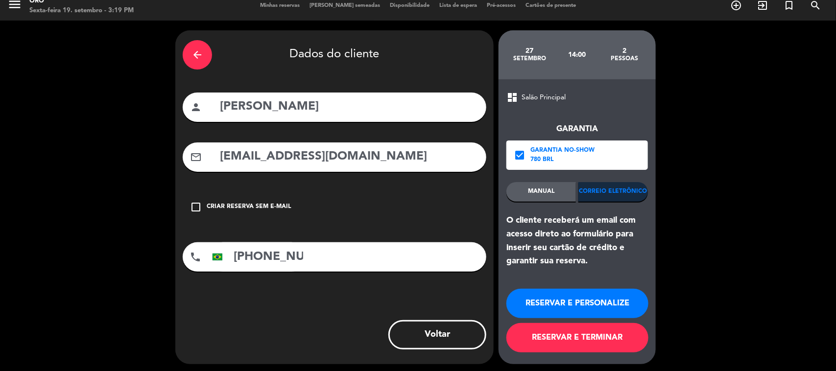
scroll to position [11, 0]
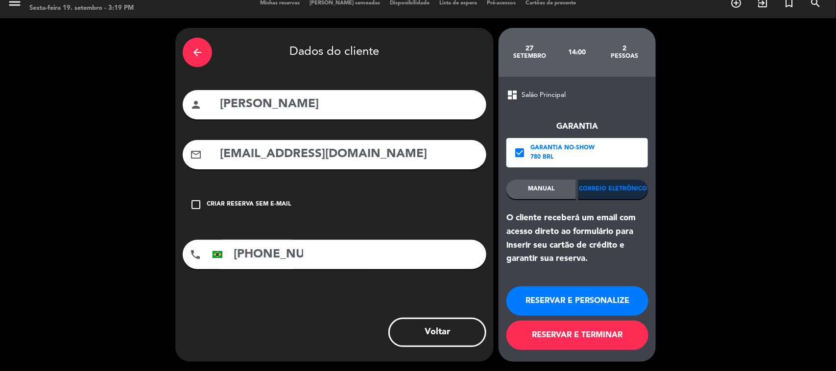
drag, startPoint x: 350, startPoint y: 266, endPoint x: 351, endPoint y: 259, distance: 7.4
click at [350, 265] on div "phone [GEOGRAPHIC_DATA] +1 [GEOGRAPHIC_DATA] +44 [GEOGRAPHIC_DATA] ([GEOGRAPHIC…" at bounding box center [335, 254] width 304 height 29
click at [351, 256] on div "phone [GEOGRAPHIC_DATA] +1 [GEOGRAPHIC_DATA] +44 [GEOGRAPHIC_DATA] ([GEOGRAPHIC…" at bounding box center [335, 254] width 304 height 29
drag, startPoint x: 334, startPoint y: 265, endPoint x: 328, endPoint y: 261, distance: 7.5
click at [334, 265] on div "phone [GEOGRAPHIC_DATA] +1 [GEOGRAPHIC_DATA] +44 [GEOGRAPHIC_DATA] ([GEOGRAPHIC…" at bounding box center [335, 254] width 304 height 29
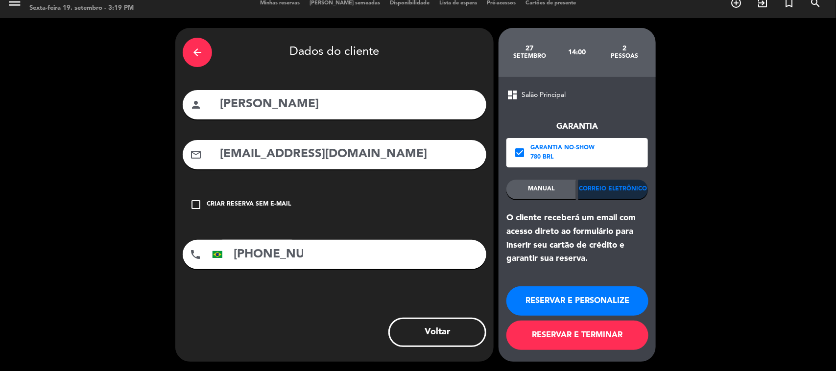
click at [300, 252] on input "[PHONE_NUMBER]" at bounding box center [257, 254] width 98 height 29
click at [207, 67] on div "arrow_back Dados do cliente" at bounding box center [335, 52] width 304 height 34
click at [197, 50] on icon "arrow_back" at bounding box center [197, 53] width 12 height 12
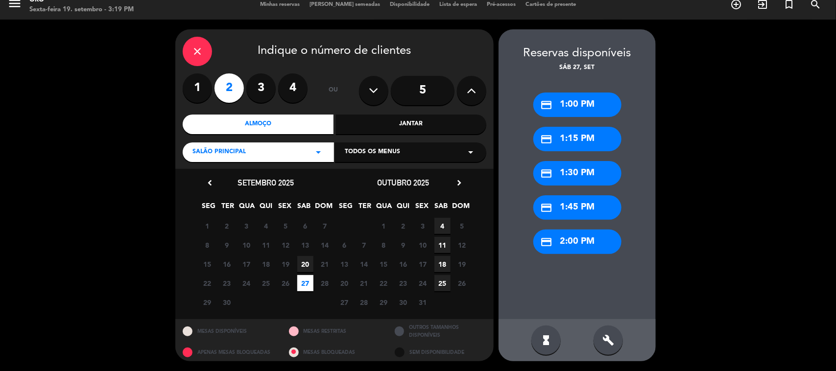
scroll to position [8, 0]
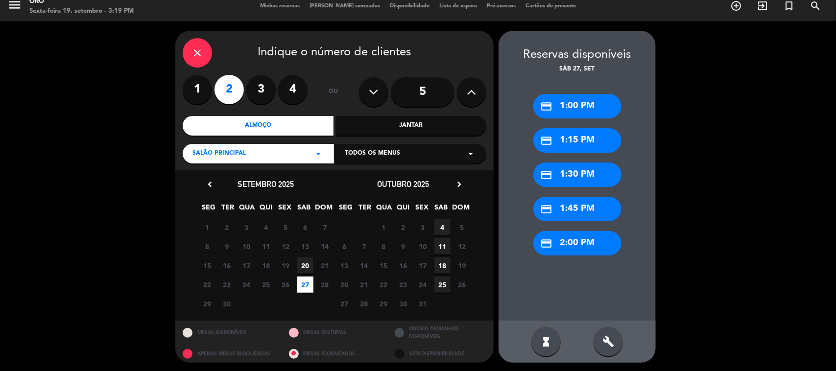
click at [193, 48] on icon "close" at bounding box center [197, 53] width 12 height 12
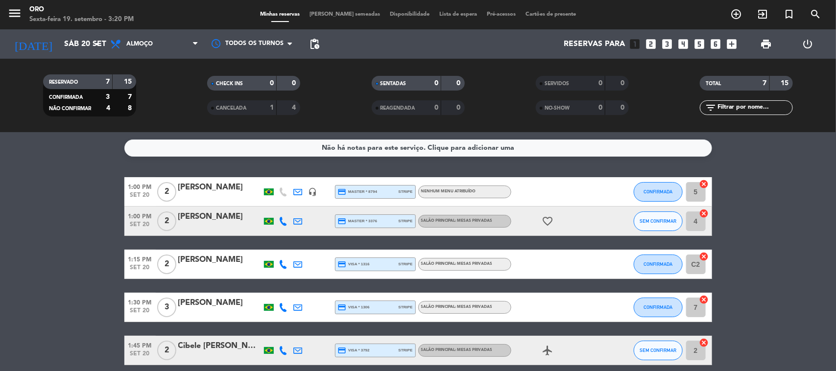
scroll to position [115, 0]
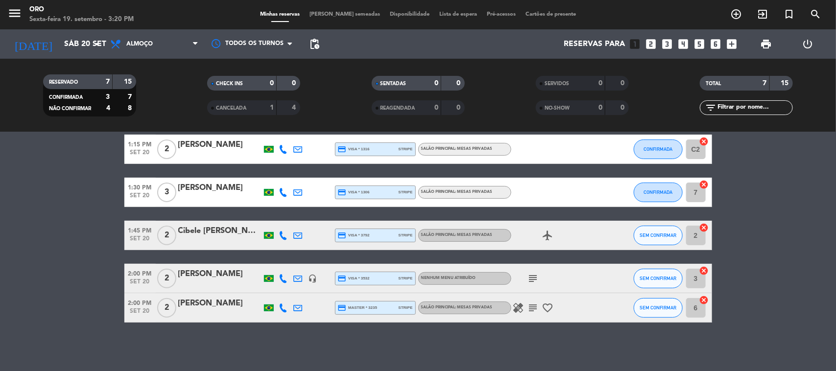
click at [402, 270] on span "stripe" at bounding box center [406, 278] width 14 height 6
drag, startPoint x: 560, startPoint y: 360, endPoint x: 553, endPoint y: 356, distance: 7.5
click at [559, 270] on div "Não há notas para este serviço. Clique para adicionar uma 1:00 PM [DATE] 2 [PER…" at bounding box center [418, 251] width 836 height 239
click at [207, 270] on div "[PERSON_NAME]" at bounding box center [219, 274] width 83 height 13
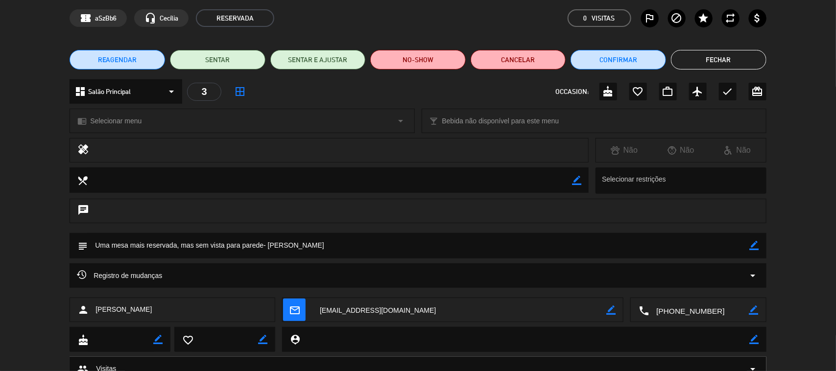
scroll to position [77, 0]
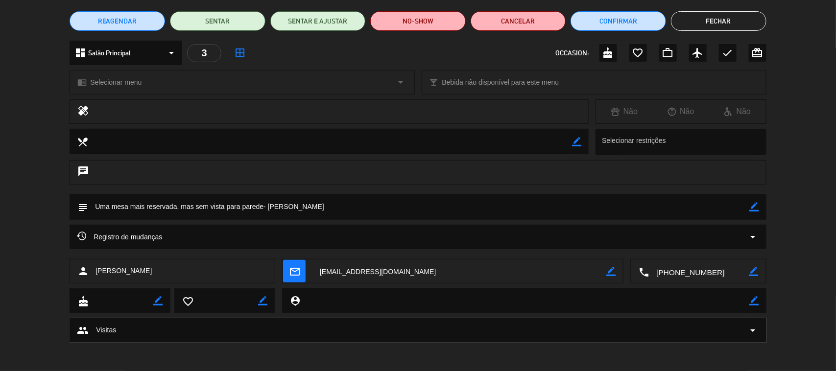
click at [451, 51] on div "dashboard Salão Principal arrow_drop_down 3 border_all OCCASION: cake favorite_…" at bounding box center [418, 53] width 697 height 24
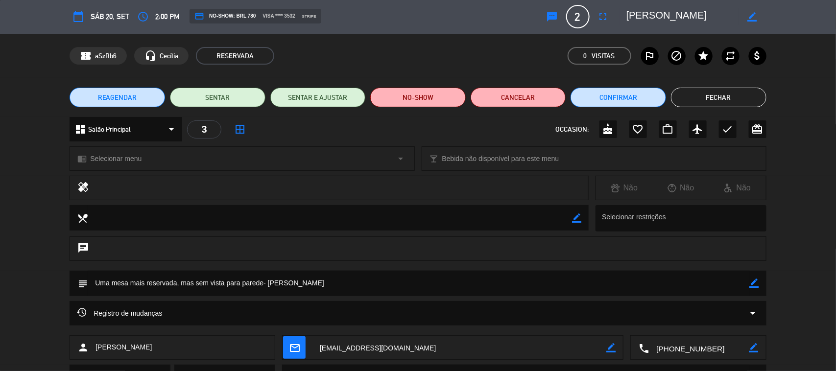
scroll to position [0, 0]
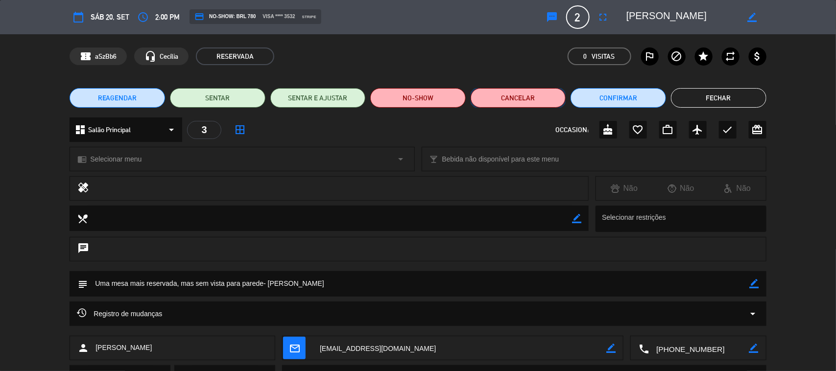
click at [533, 96] on button "Cancelar" at bounding box center [518, 98] width 95 height 20
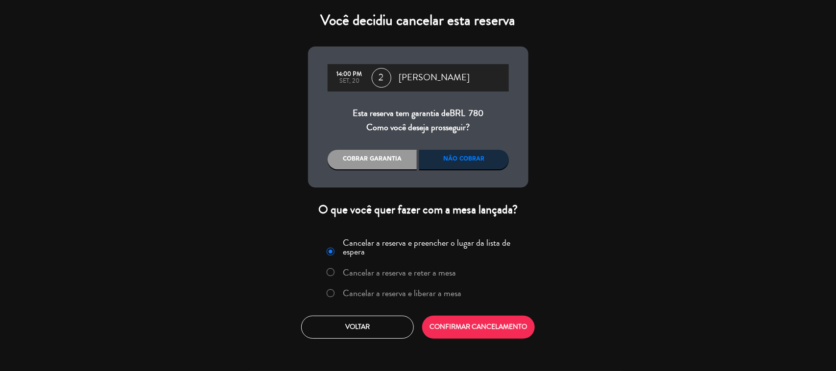
click at [449, 155] on div "Não cobrar" at bounding box center [464, 160] width 90 height 20
click at [391, 270] on label "Cancelar a reserva e liberar a mesa" at bounding box center [402, 293] width 118 height 9
click at [469, 270] on button "CONFIRMAR CANCELAMENTO" at bounding box center [478, 327] width 113 height 23
